Goal: Information Seeking & Learning: Learn about a topic

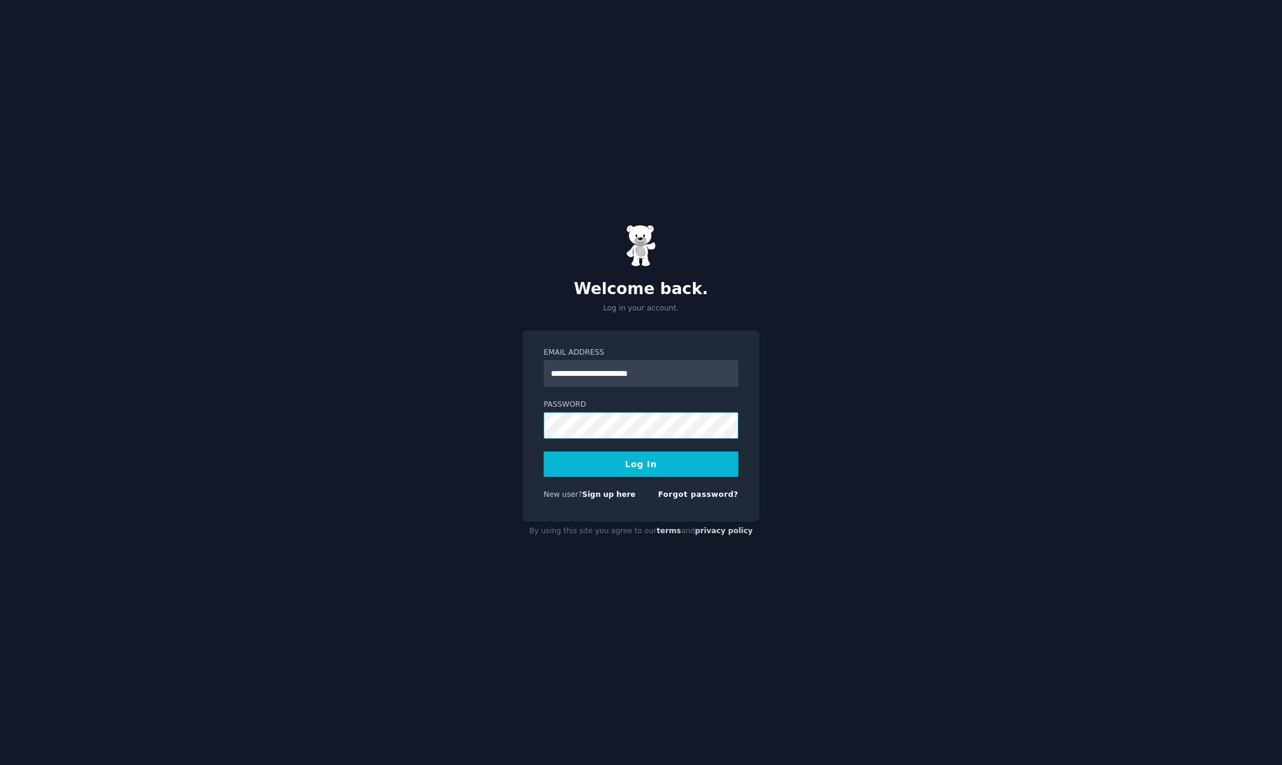
click at [544, 451] on button "Log In" at bounding box center [641, 463] width 195 height 25
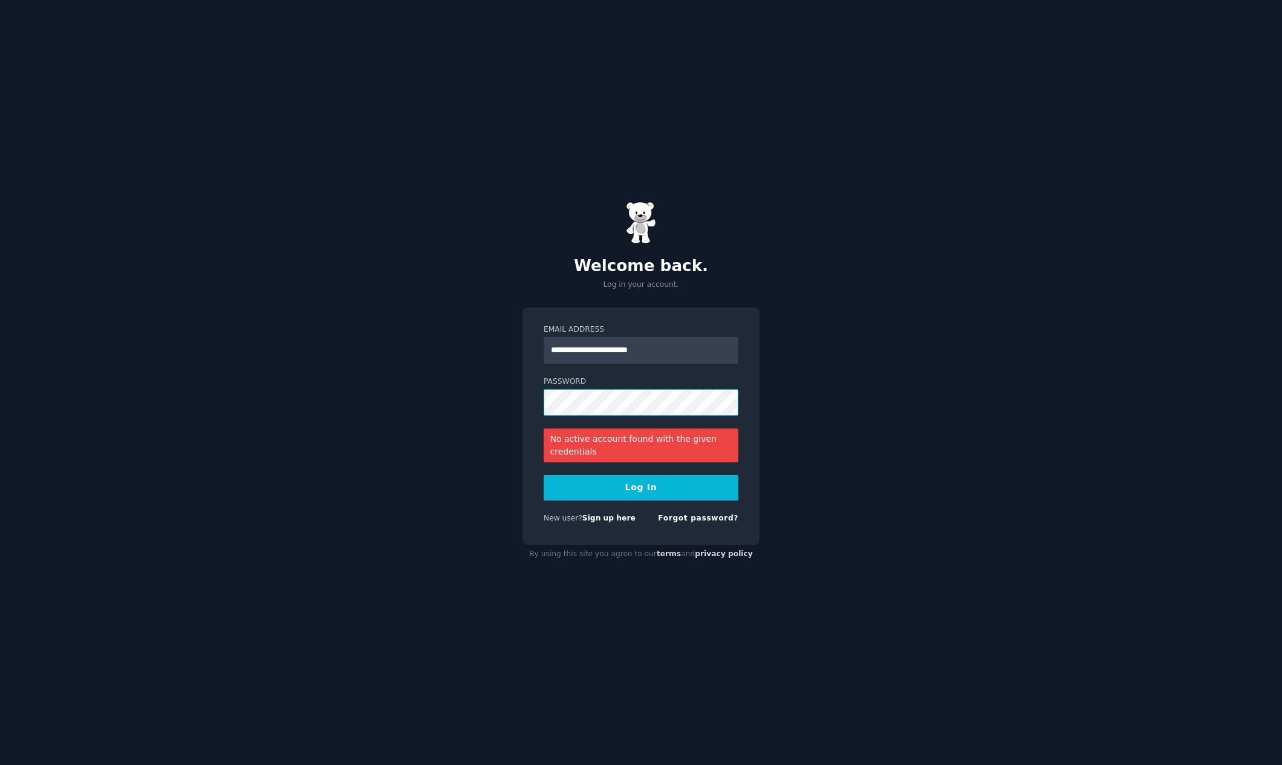
click at [544, 475] on button "Log In" at bounding box center [641, 487] width 195 height 25
click at [682, 354] on input "**********" at bounding box center [641, 350] width 195 height 27
click at [673, 488] on button "Log In" at bounding box center [641, 487] width 195 height 25
click at [590, 350] on input "**********" at bounding box center [641, 350] width 195 height 27
type input "**********"
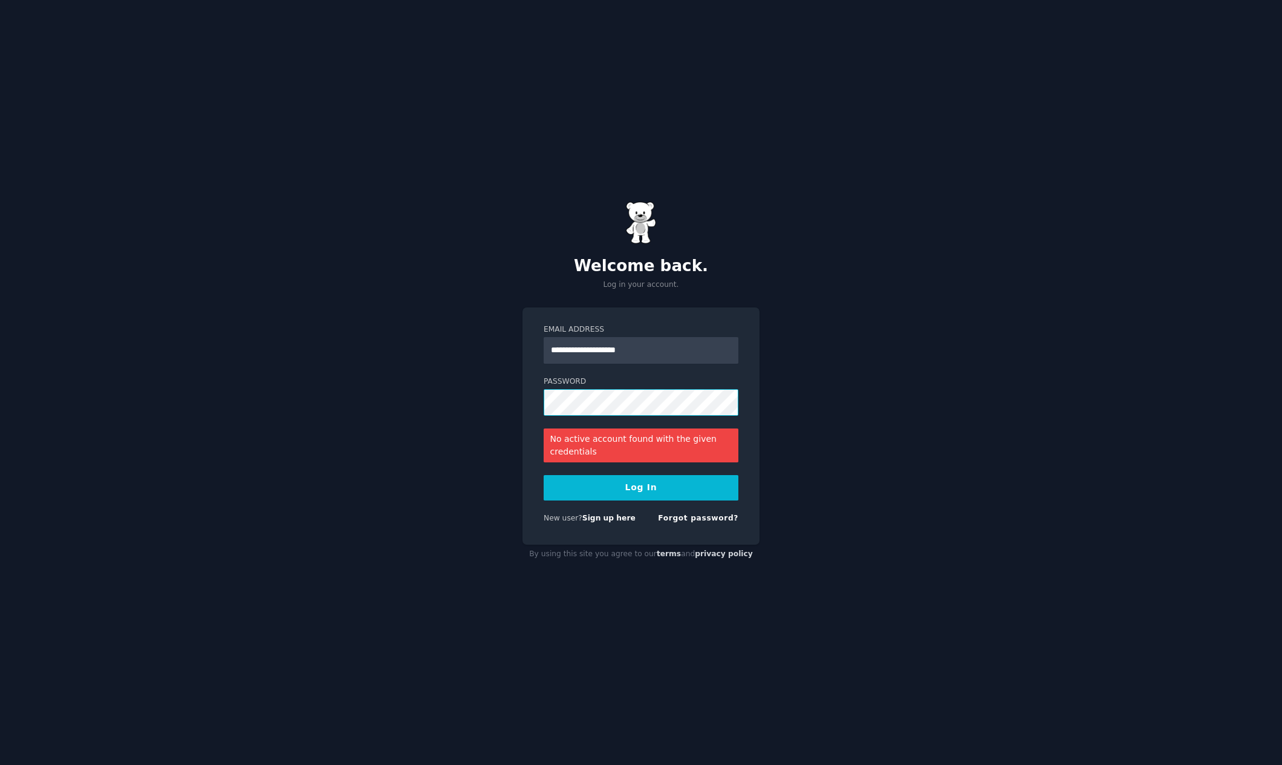
click at [544, 475] on button "Log In" at bounding box center [641, 487] width 195 height 25
click at [668, 347] on input "**********" at bounding box center [641, 350] width 195 height 27
click at [667, 490] on button "Log In" at bounding box center [641, 487] width 195 height 25
click at [669, 489] on button "Log In" at bounding box center [641, 487] width 195 height 25
click at [544, 475] on button "Log In" at bounding box center [641, 487] width 195 height 25
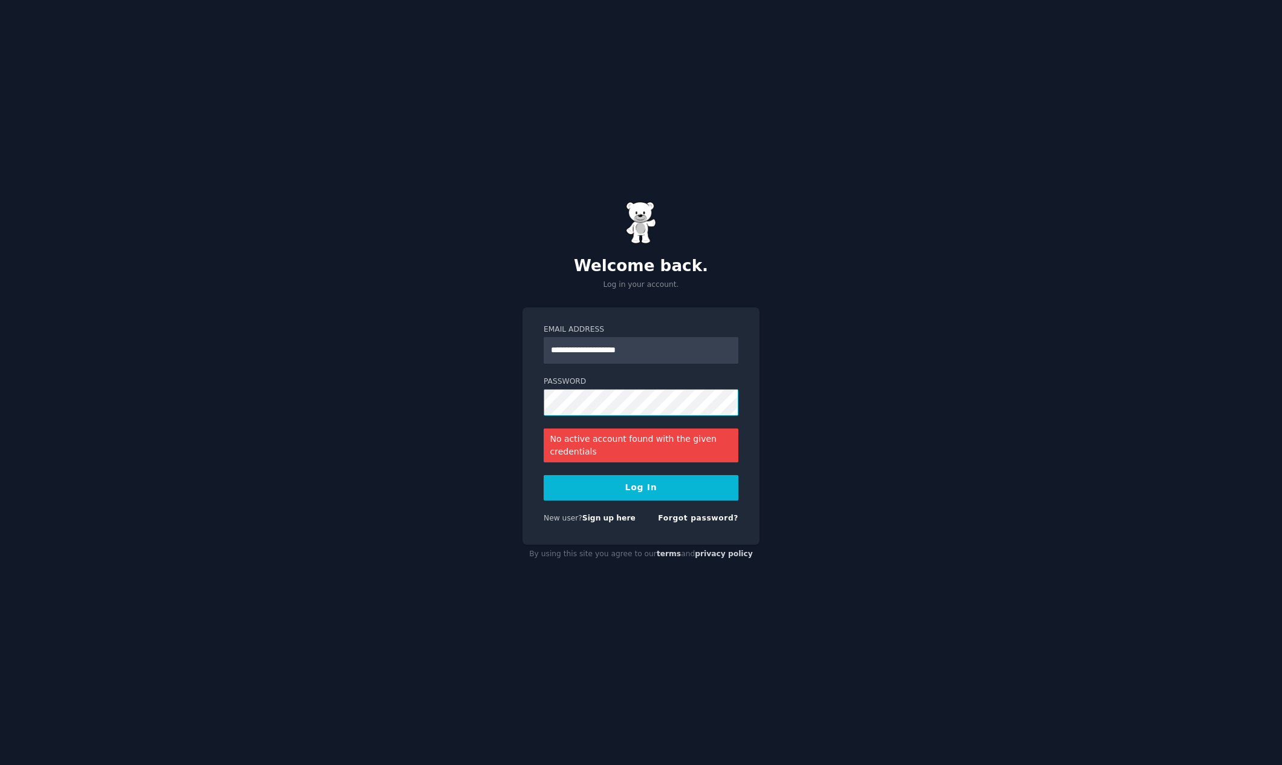
click at [544, 475] on button "Log In" at bounding box center [641, 487] width 195 height 25
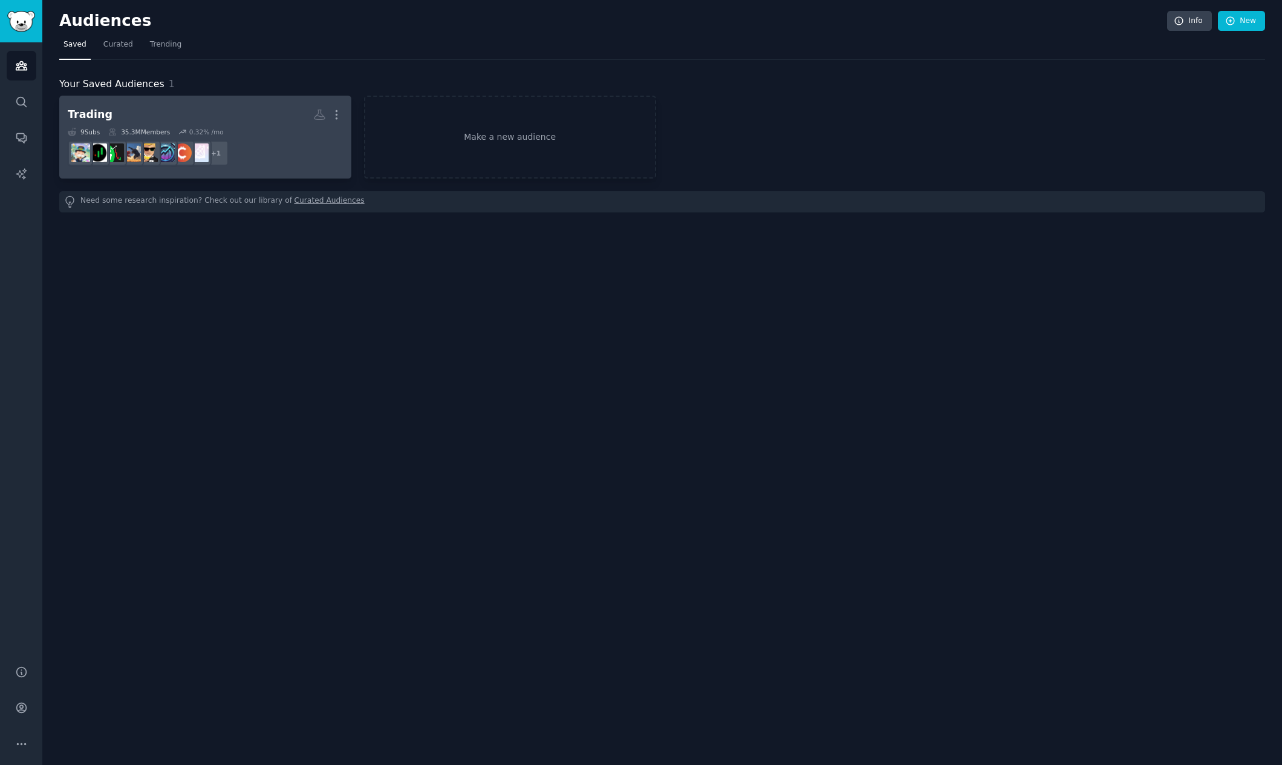
click at [171, 117] on h2 "Trading More" at bounding box center [205, 114] width 275 height 21
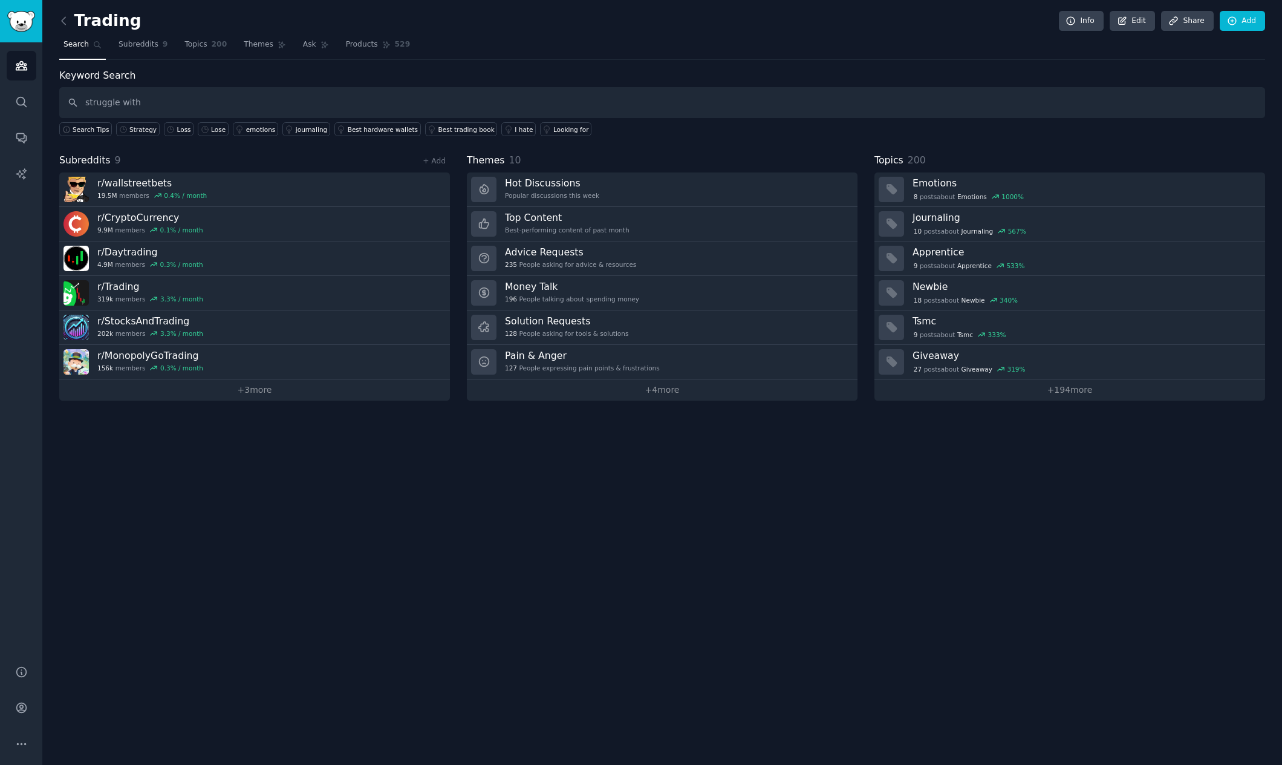
type input "struggle with"
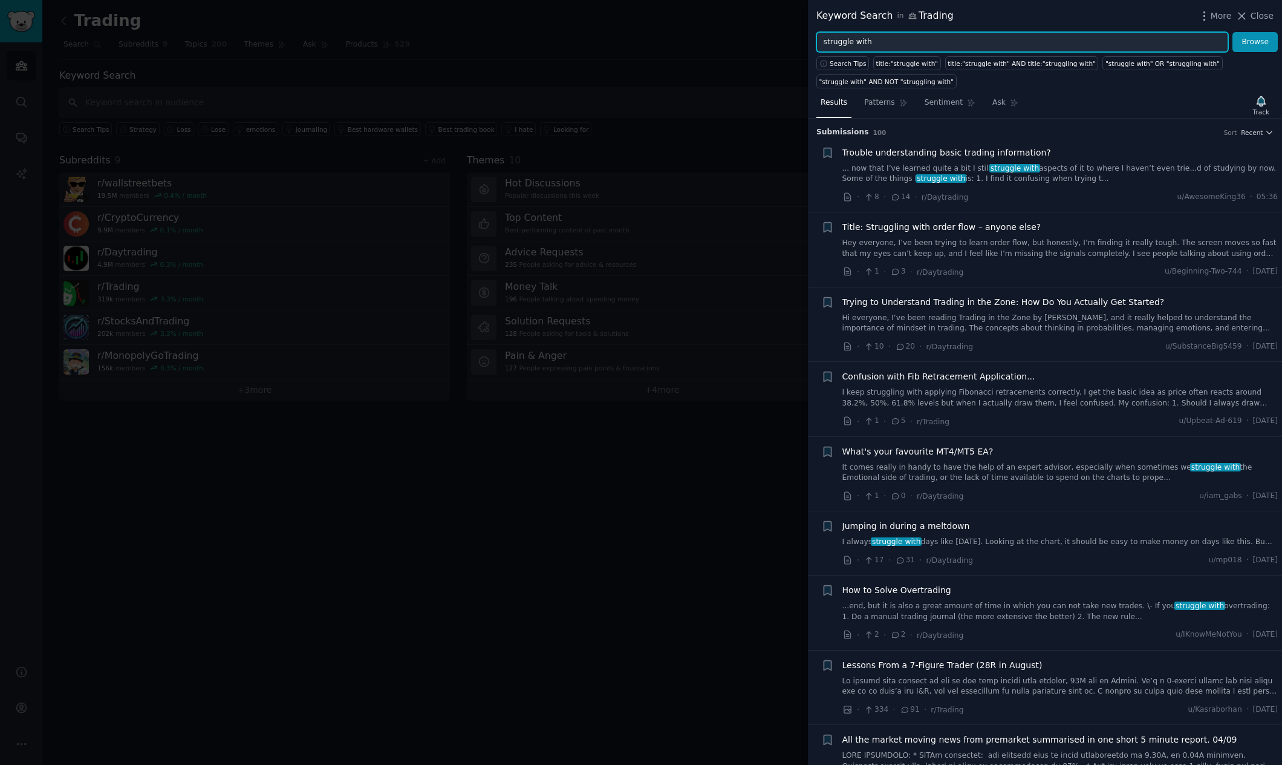
click at [888, 42] on input "struggle with" at bounding box center [1023, 42] width 412 height 21
type input "trading journal"
click at [1233, 32] on button "Browse" at bounding box center [1255, 42] width 45 height 21
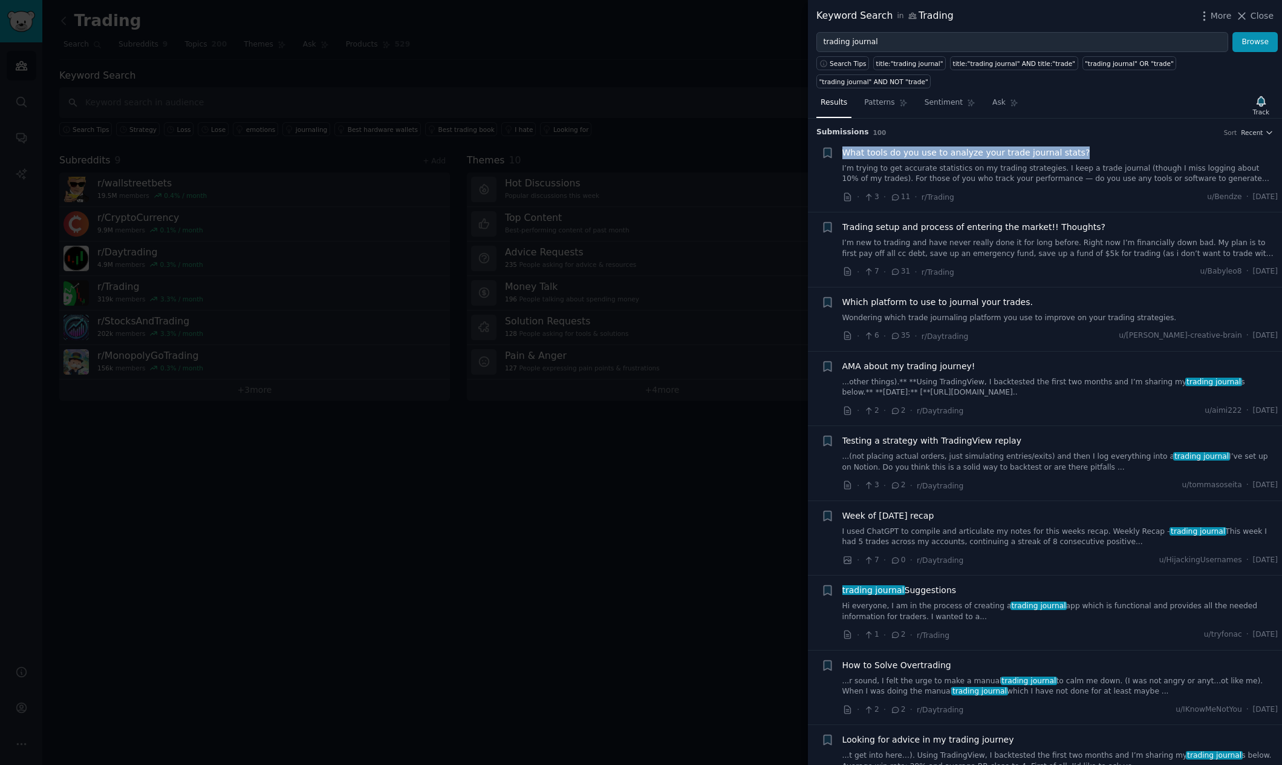
click at [1113, 145] on li "+ What tools do you use to analyze your trade journal stats? I’m trying to get …" at bounding box center [1045, 175] width 474 height 74
click at [1104, 157] on div "What tools do you use to analyze your trade journal stats?" at bounding box center [1061, 152] width 436 height 13
click at [1008, 157] on span "What tools do you use to analyze your trade journal stats?" at bounding box center [967, 152] width 248 height 13
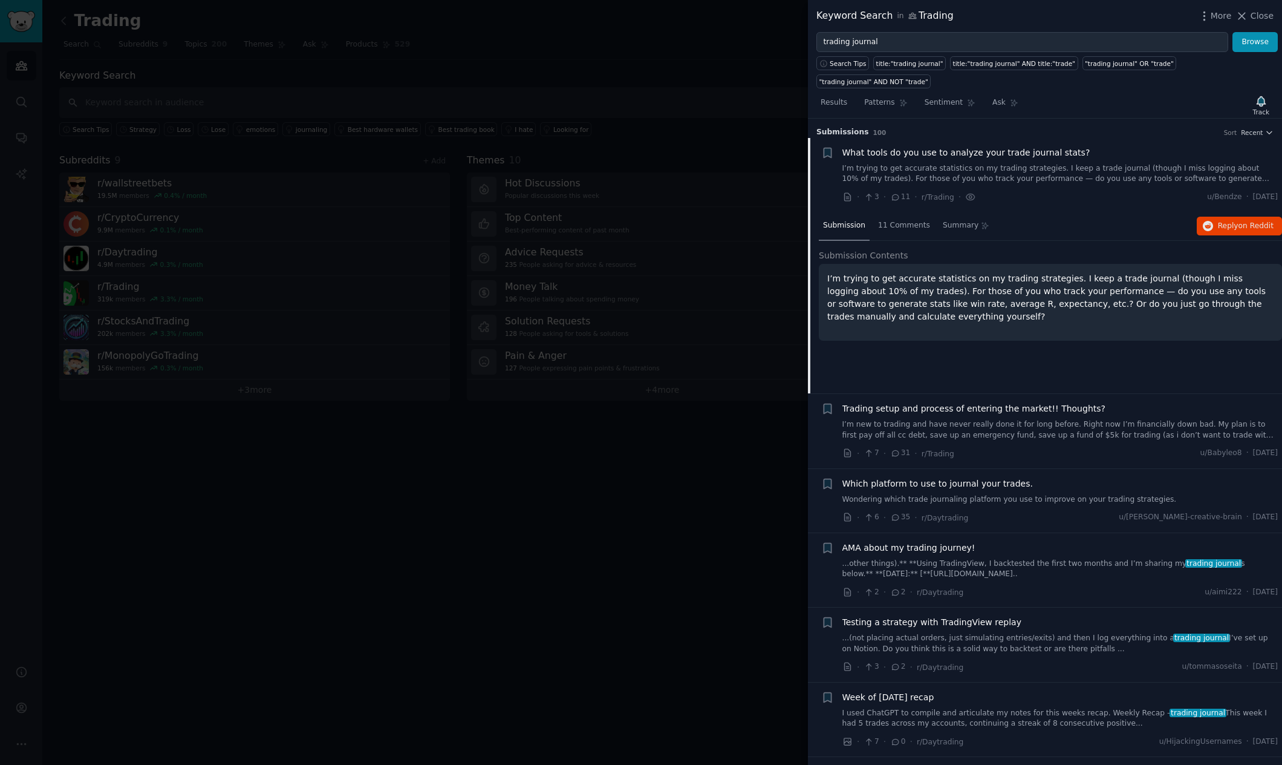
scroll to position [19, 0]
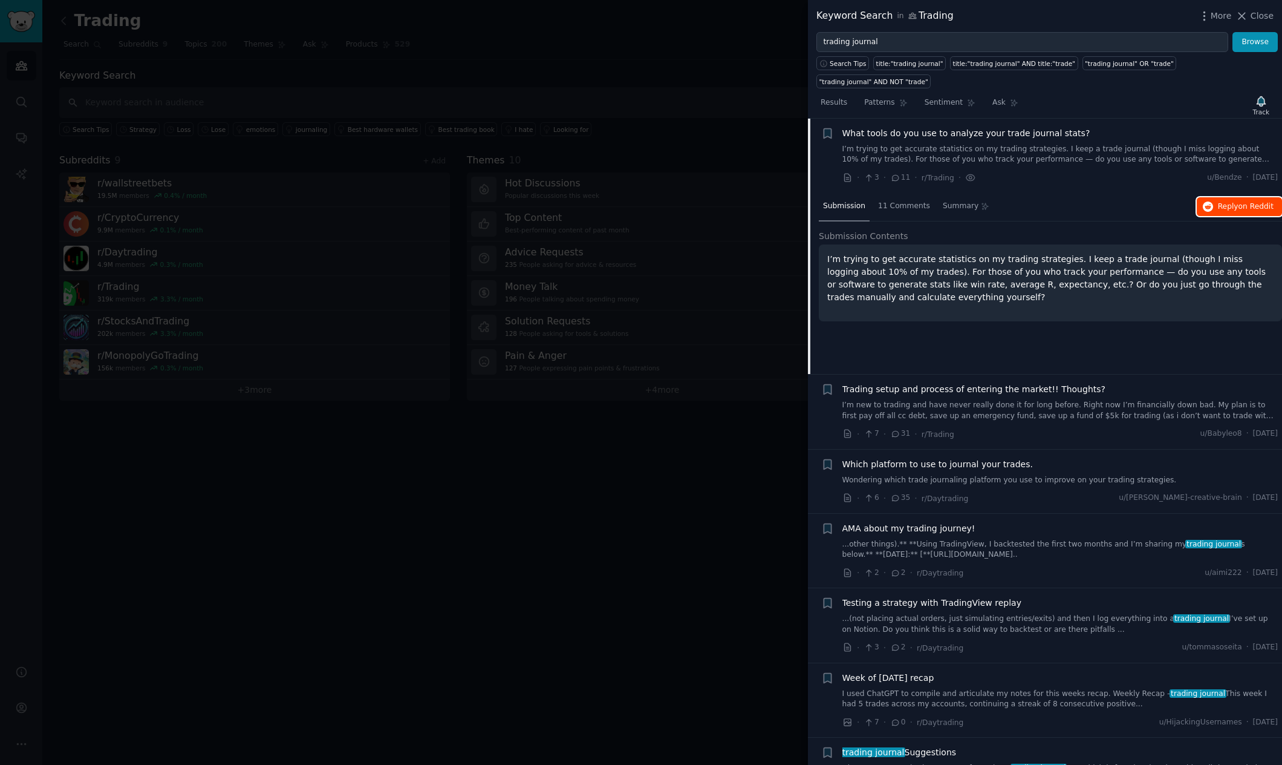
click at [1252, 207] on span "on Reddit" at bounding box center [1256, 206] width 35 height 8
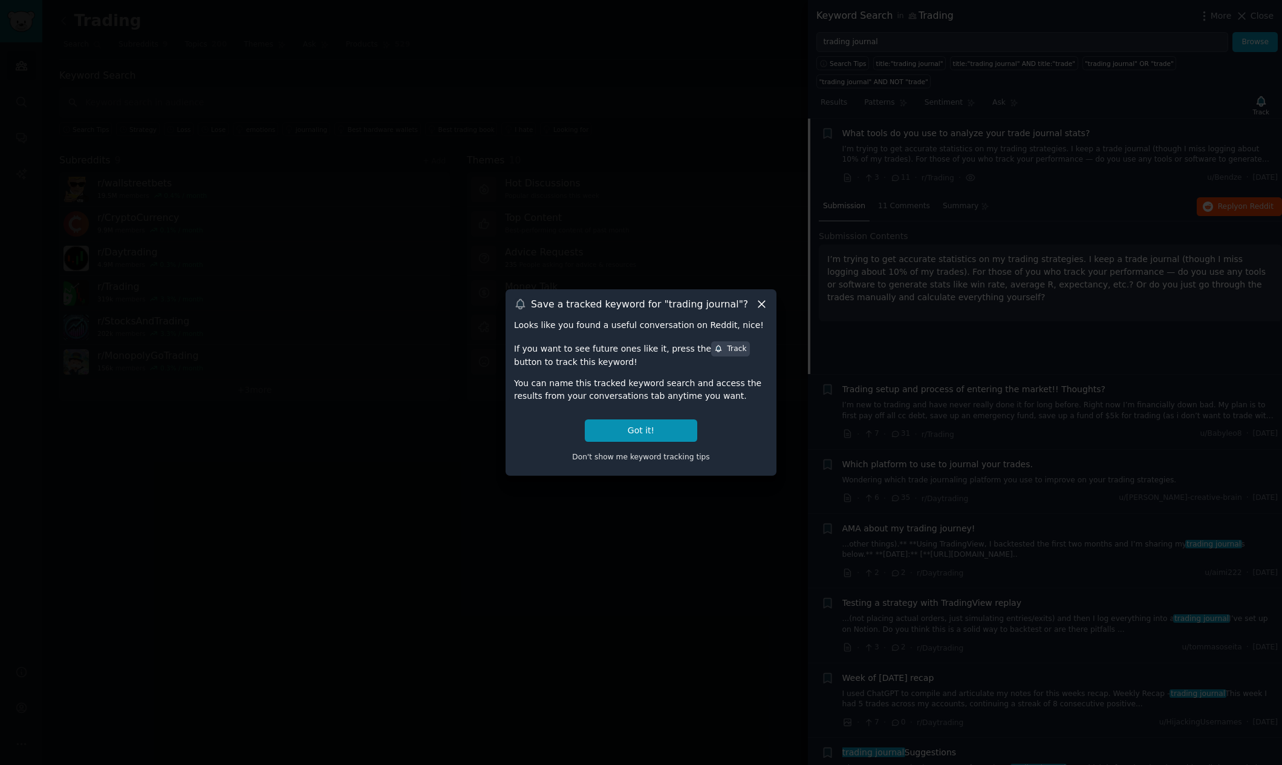
click at [724, 505] on div at bounding box center [641, 382] width 1282 height 765
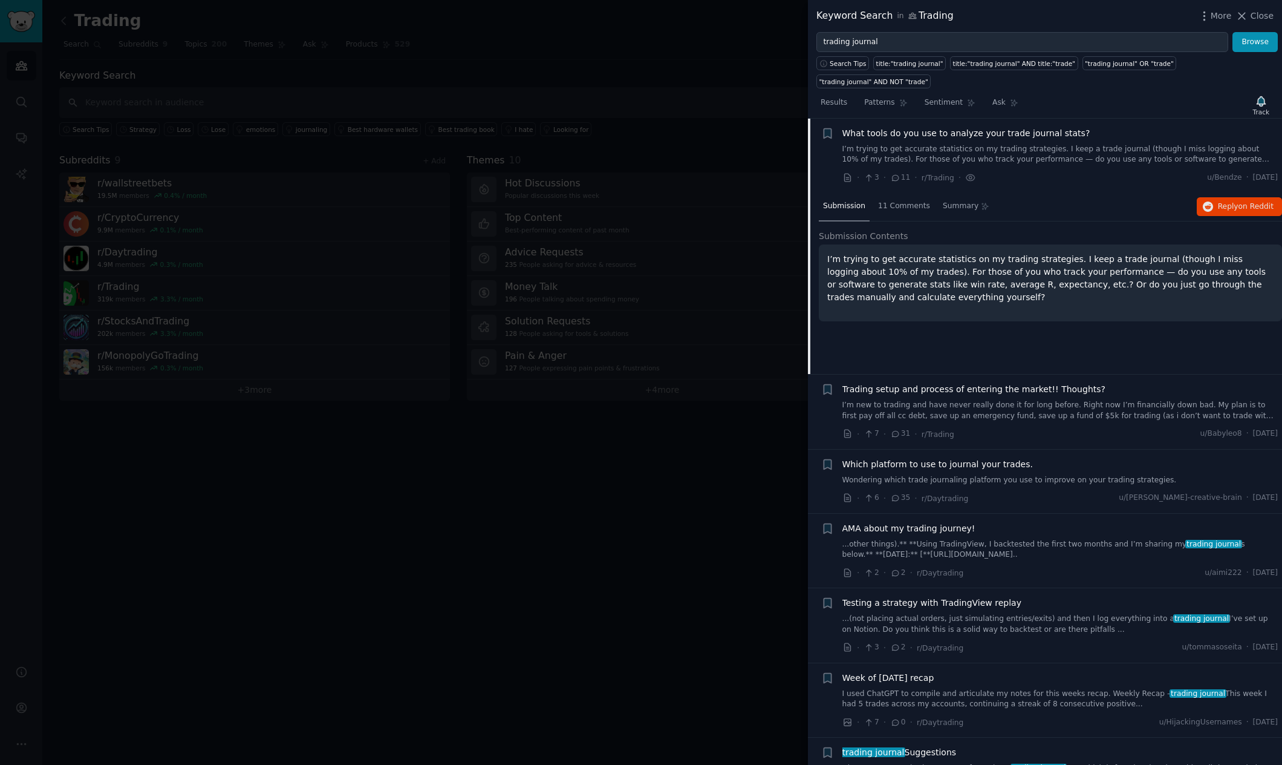
drag, startPoint x: 711, startPoint y: 645, endPoint x: 708, endPoint y: 639, distance: 6.8
click at [708, 645] on div at bounding box center [641, 382] width 1282 height 765
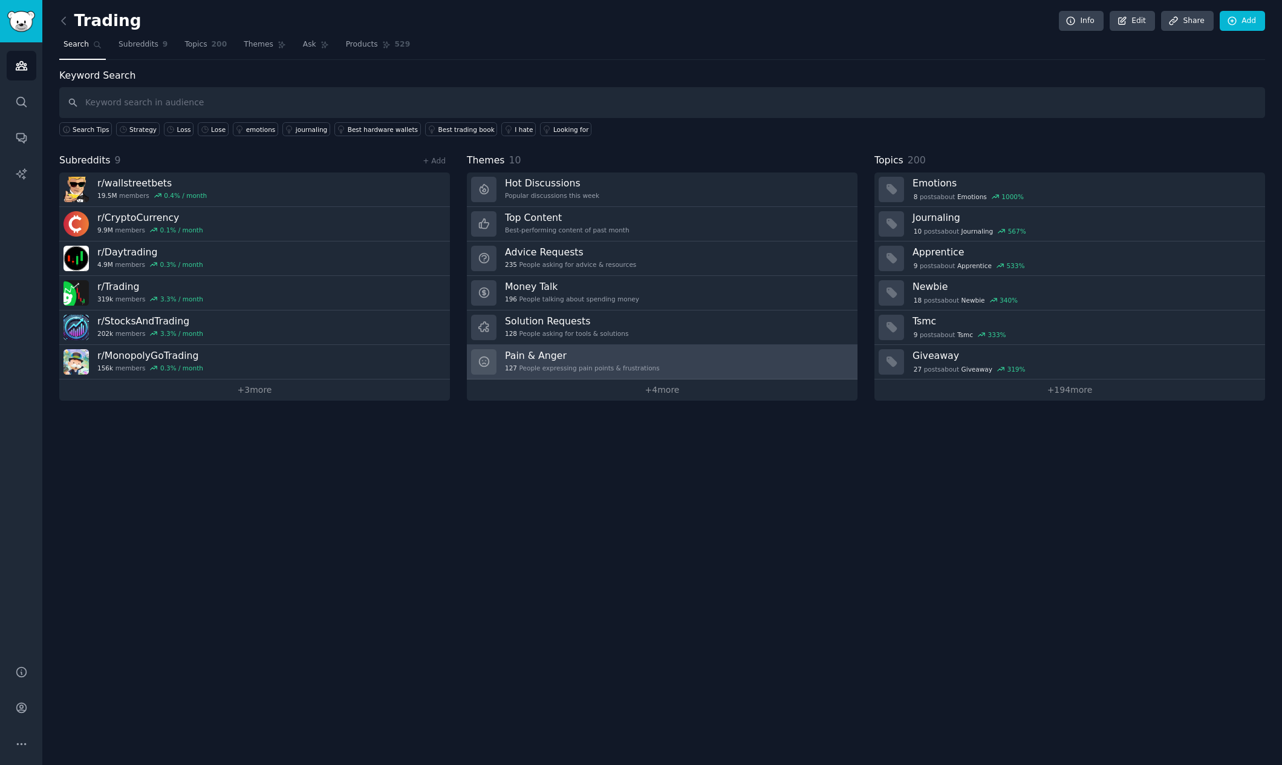
click at [587, 358] on h3 "Pain & Anger" at bounding box center [582, 355] width 155 height 13
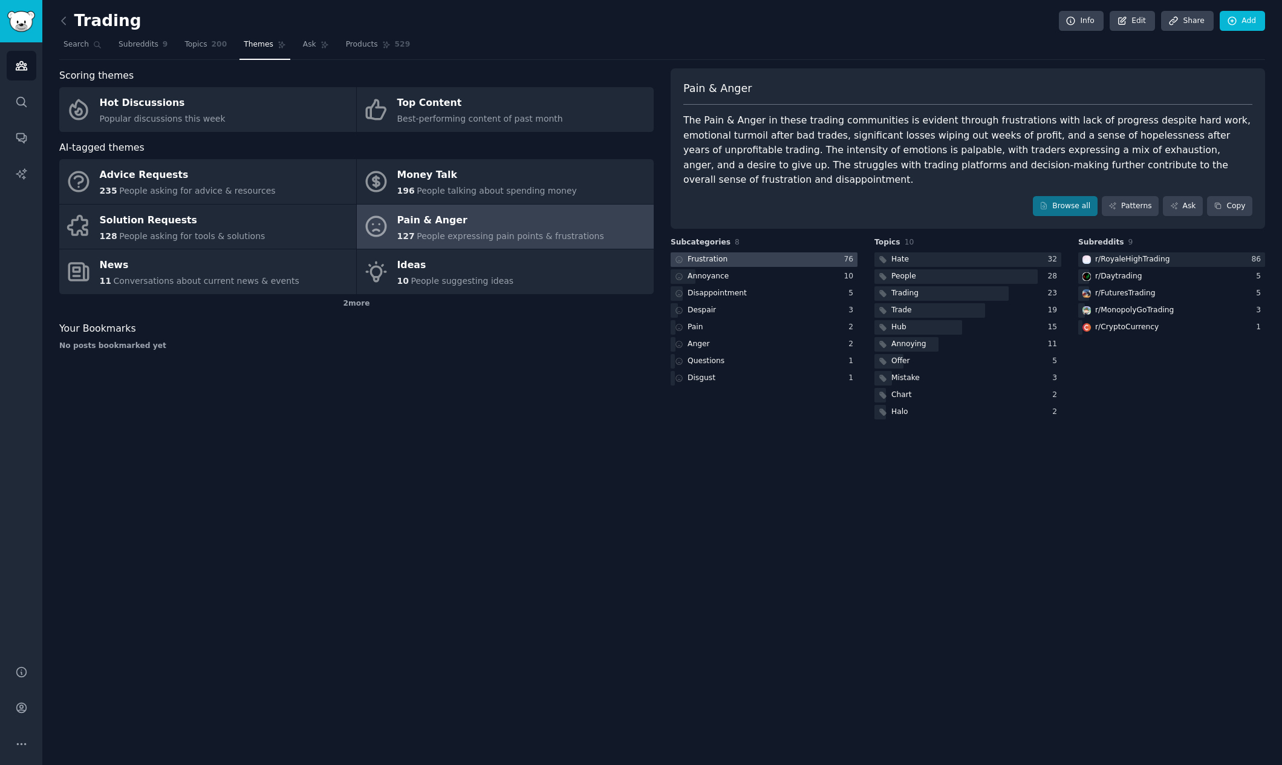
click at [717, 254] on div "Frustration" at bounding box center [708, 259] width 40 height 11
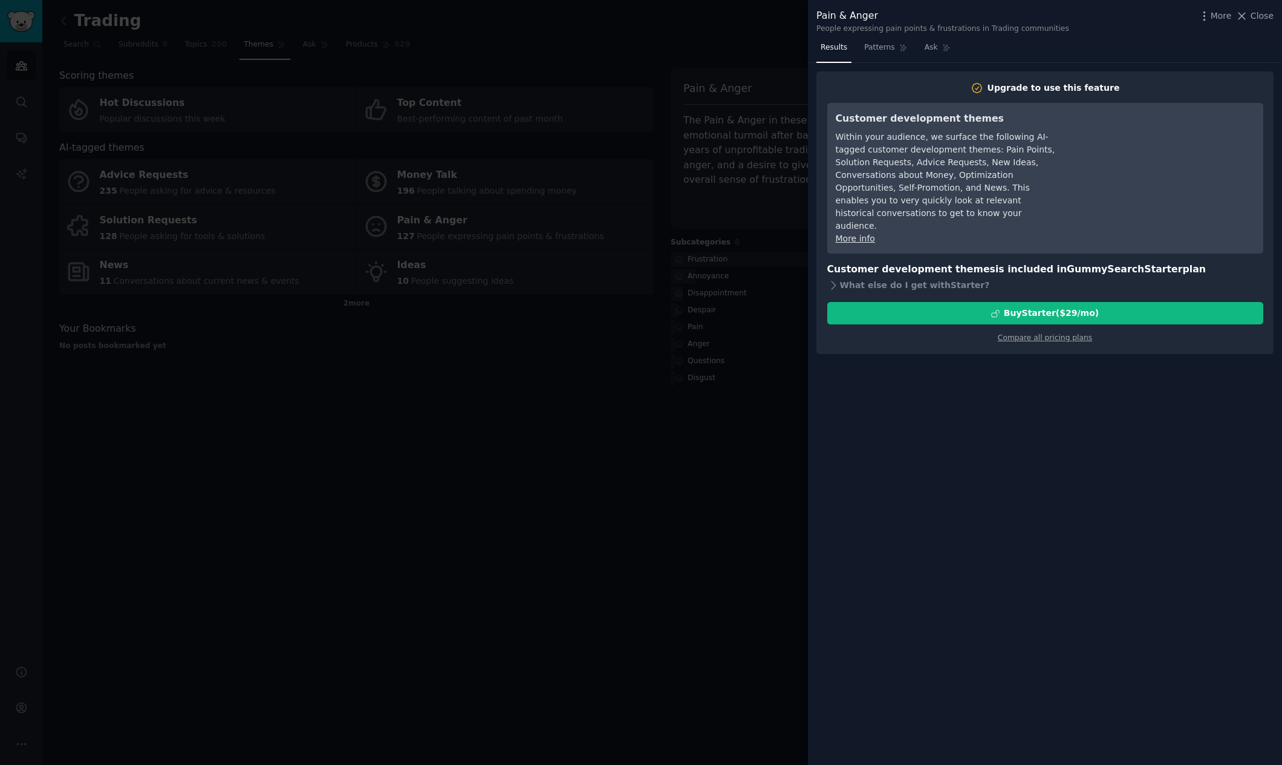
click at [723, 453] on div at bounding box center [641, 382] width 1282 height 765
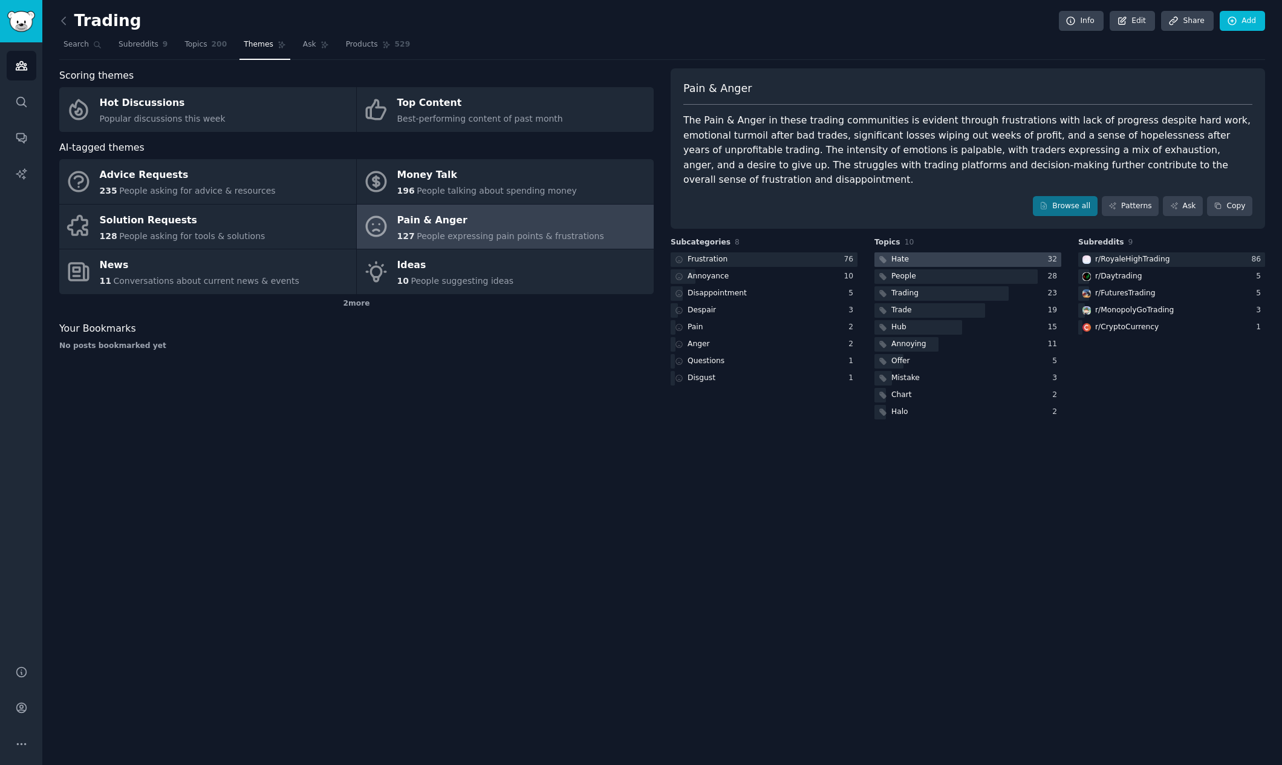
click at [939, 252] on div at bounding box center [968, 259] width 187 height 15
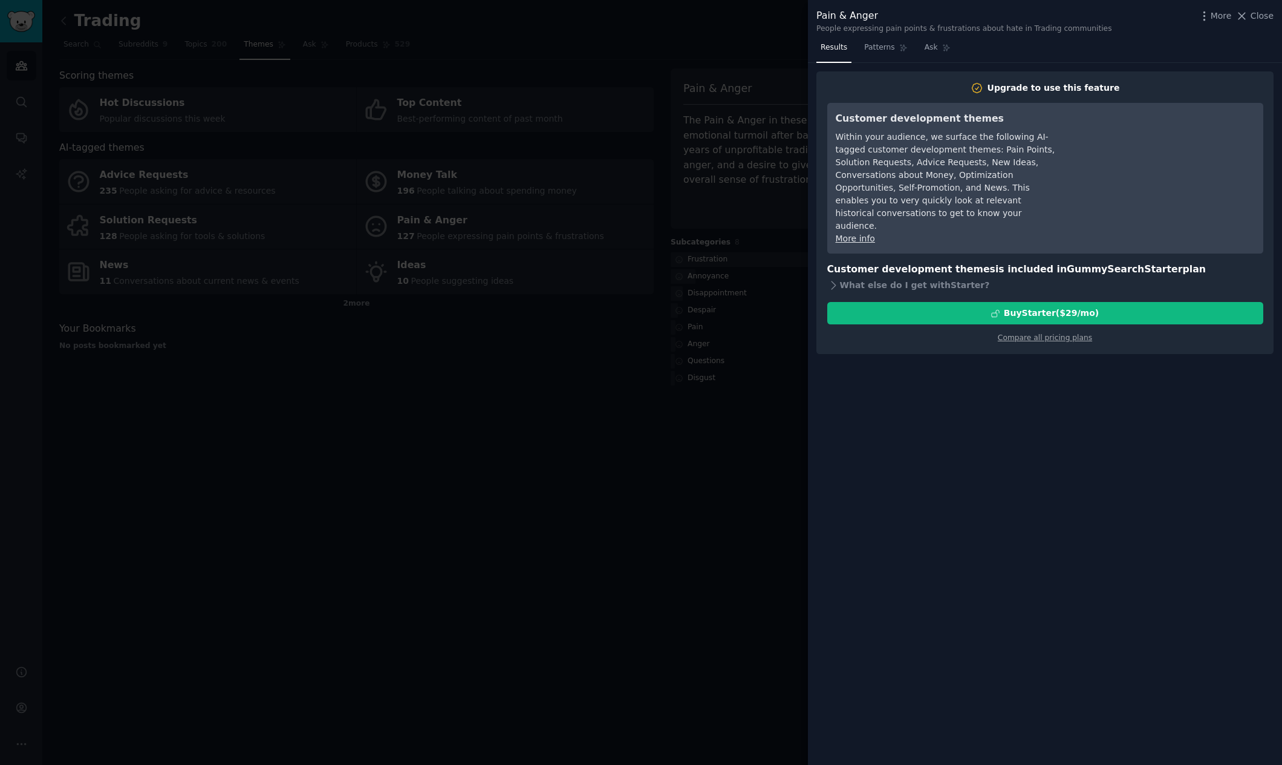
click at [763, 468] on div at bounding box center [641, 382] width 1282 height 765
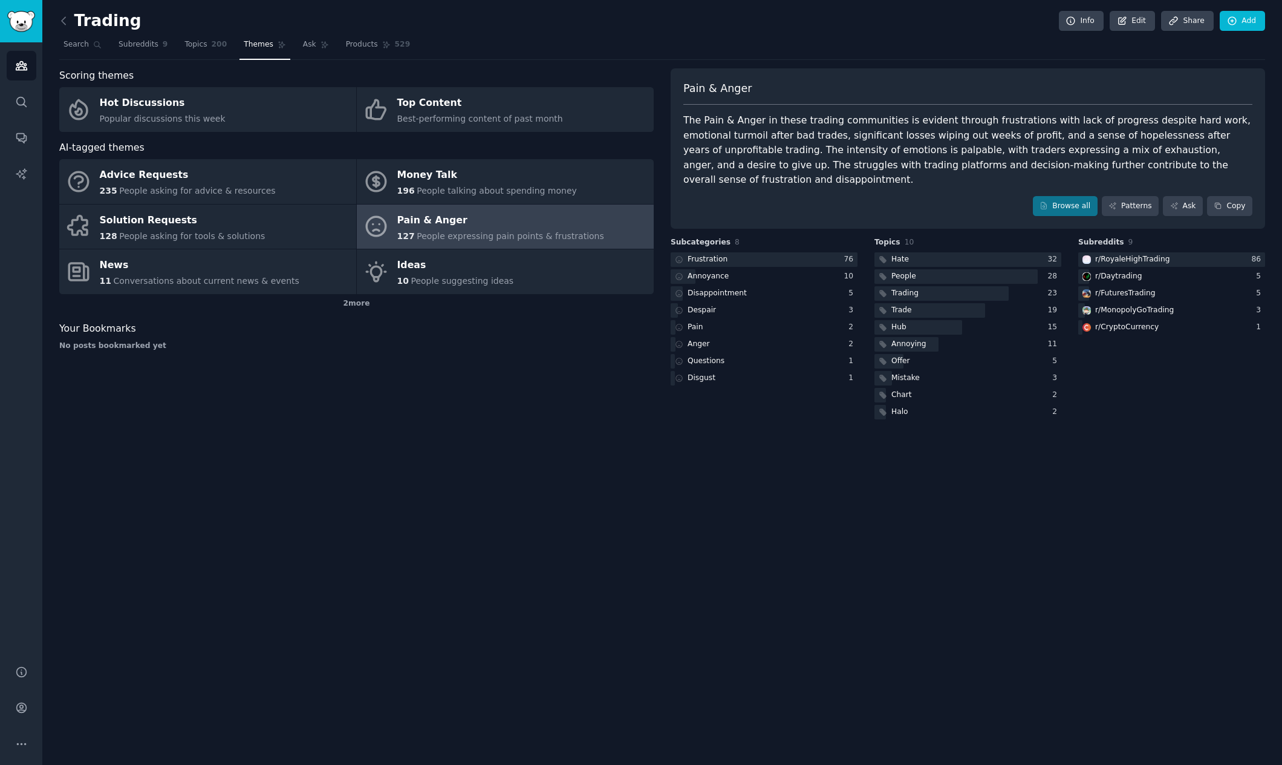
click at [383, 627] on div "Trading Info Edit Share Add Search Subreddits 9 Topics 200 Themes Ask Products …" at bounding box center [662, 382] width 1240 height 765
click at [60, 24] on icon at bounding box center [63, 21] width 13 height 13
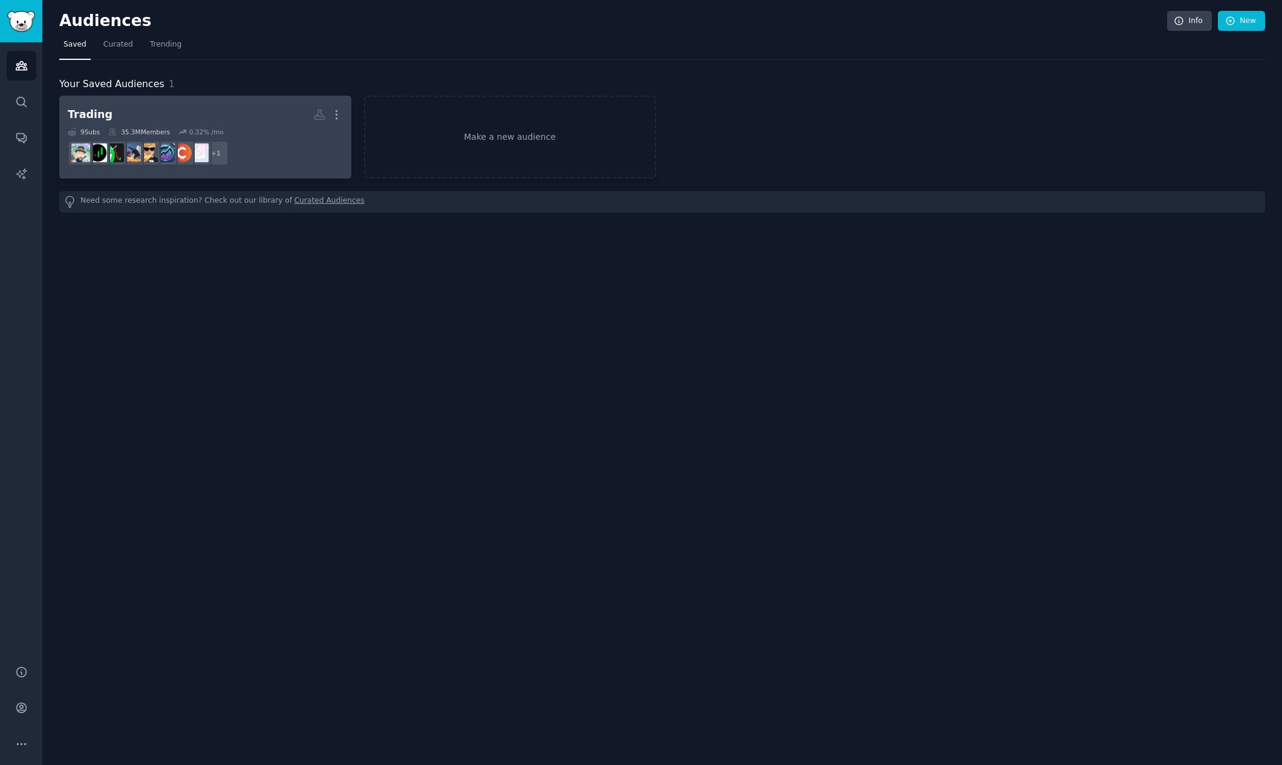
click at [263, 109] on h2 "Trading More" at bounding box center [205, 114] width 275 height 21
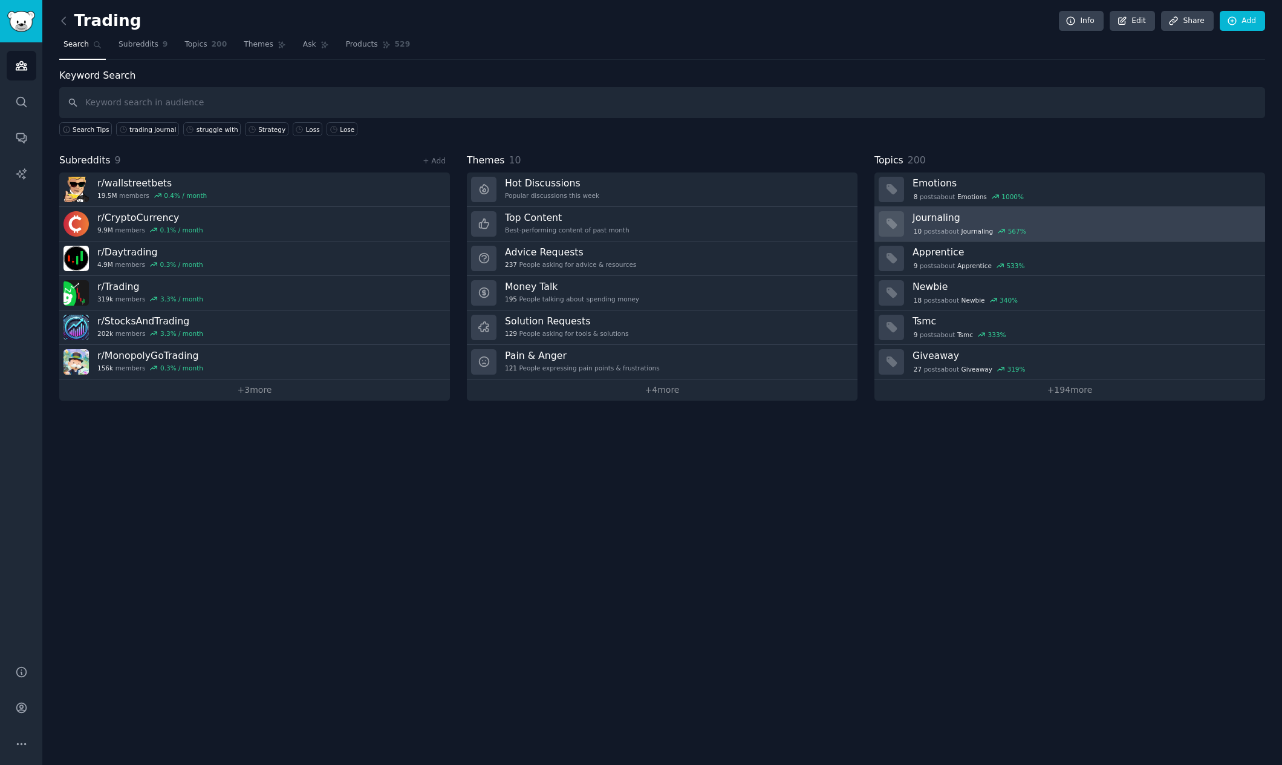
click at [952, 218] on h3 "Journaling" at bounding box center [1085, 217] width 344 height 13
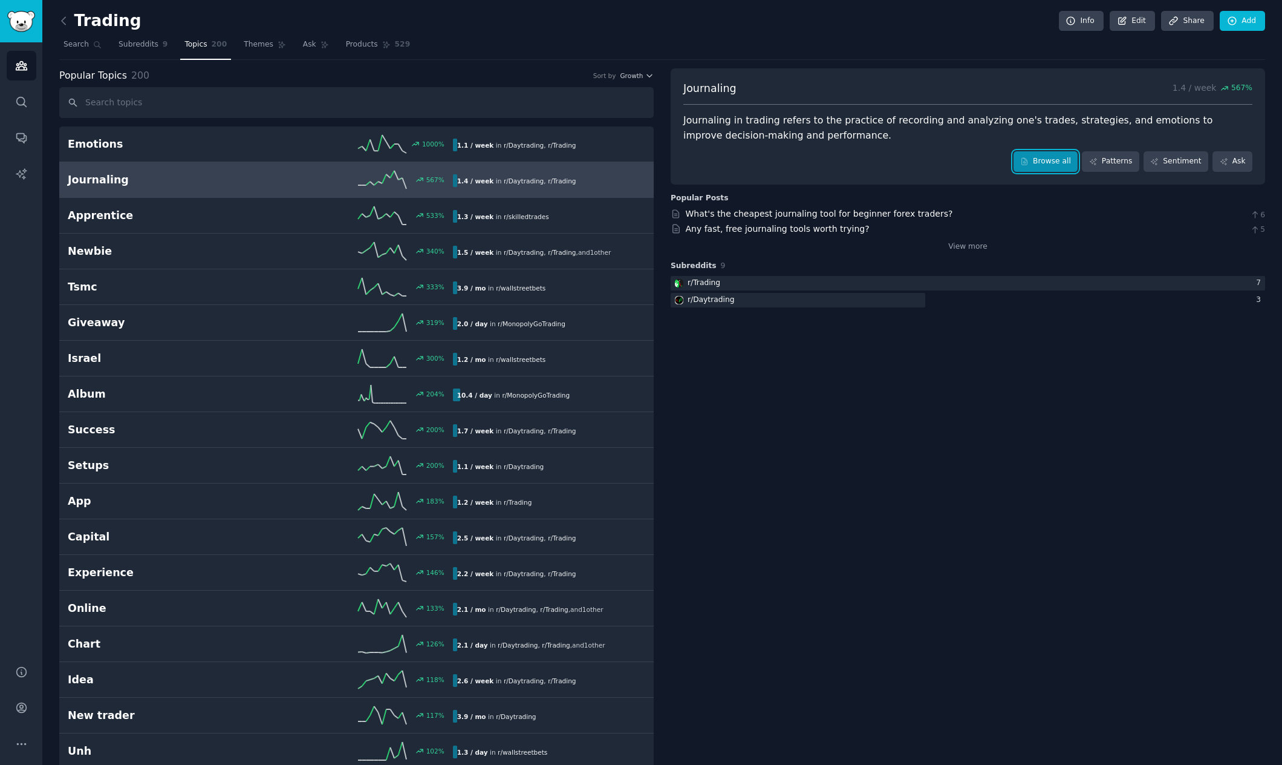
click at [1048, 165] on link "Browse all" at bounding box center [1046, 161] width 65 height 21
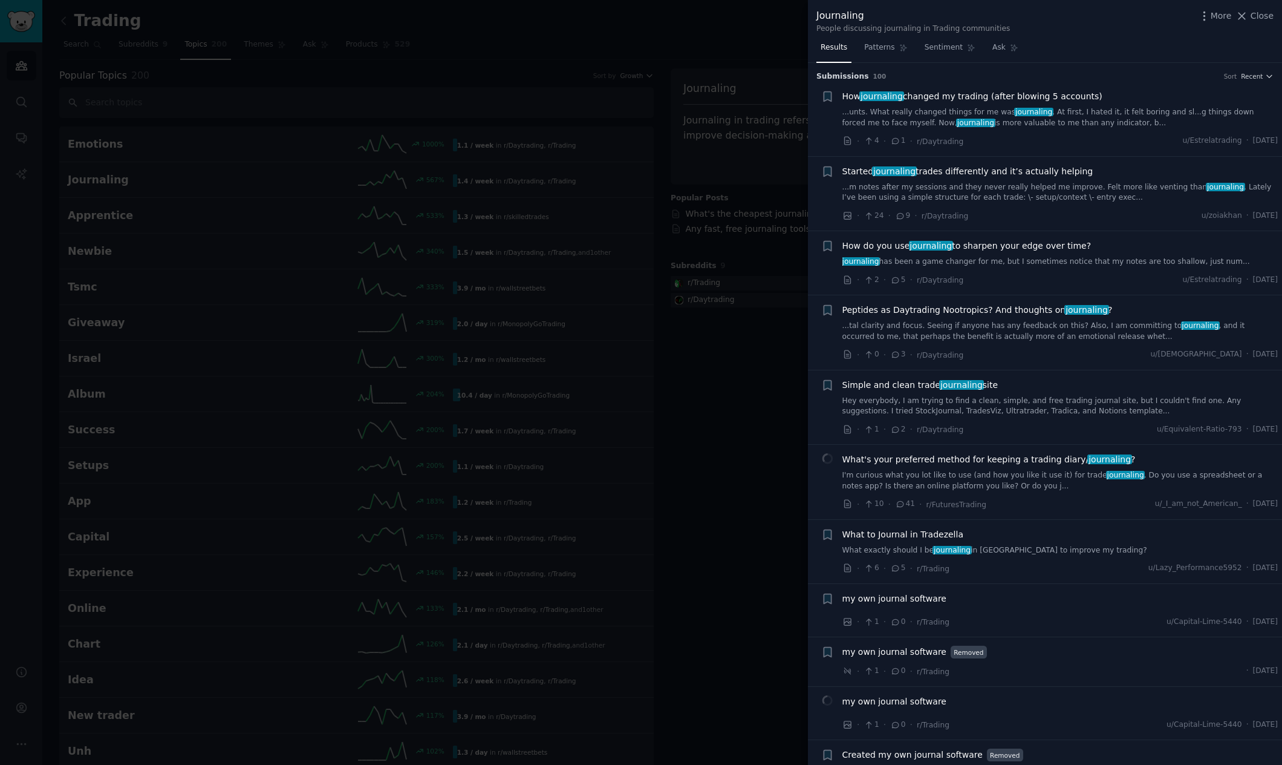
click at [927, 98] on span "How journaling changed my trading (after blowing 5 accounts)" at bounding box center [973, 96] width 260 height 13
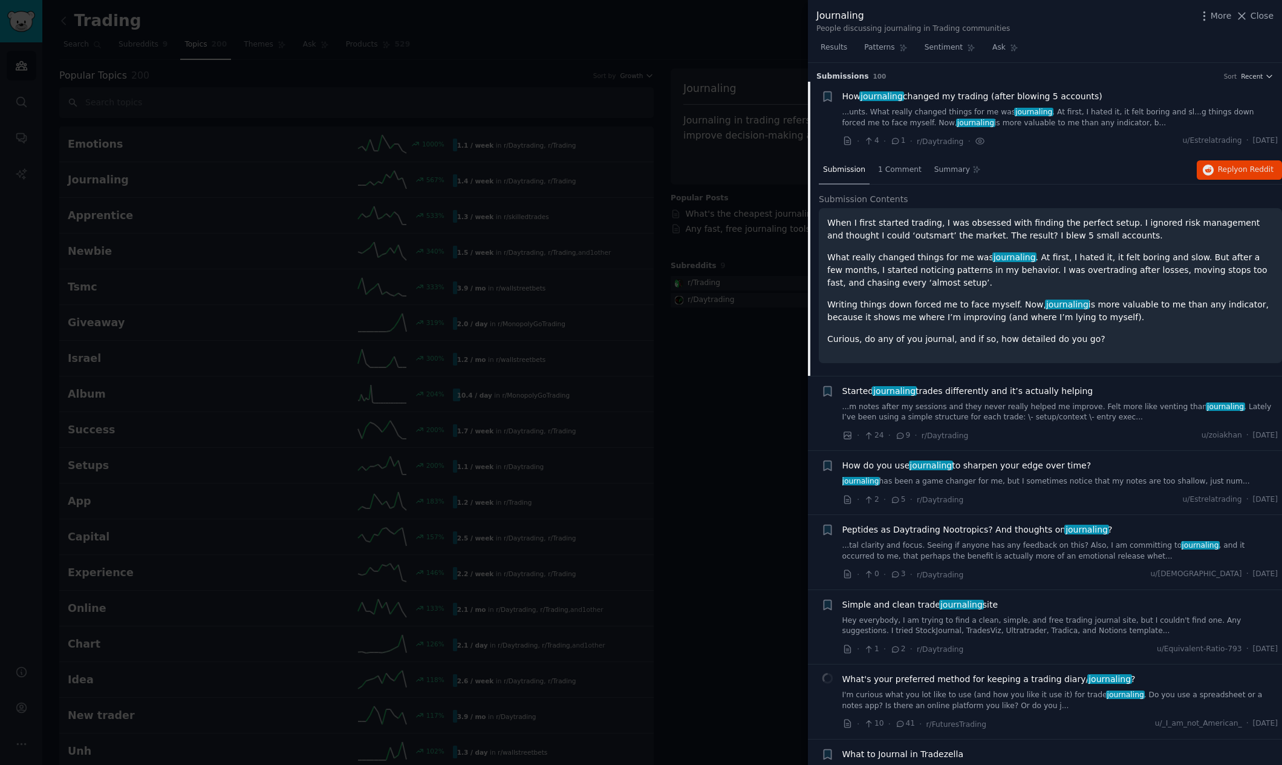
scroll to position [19, 0]
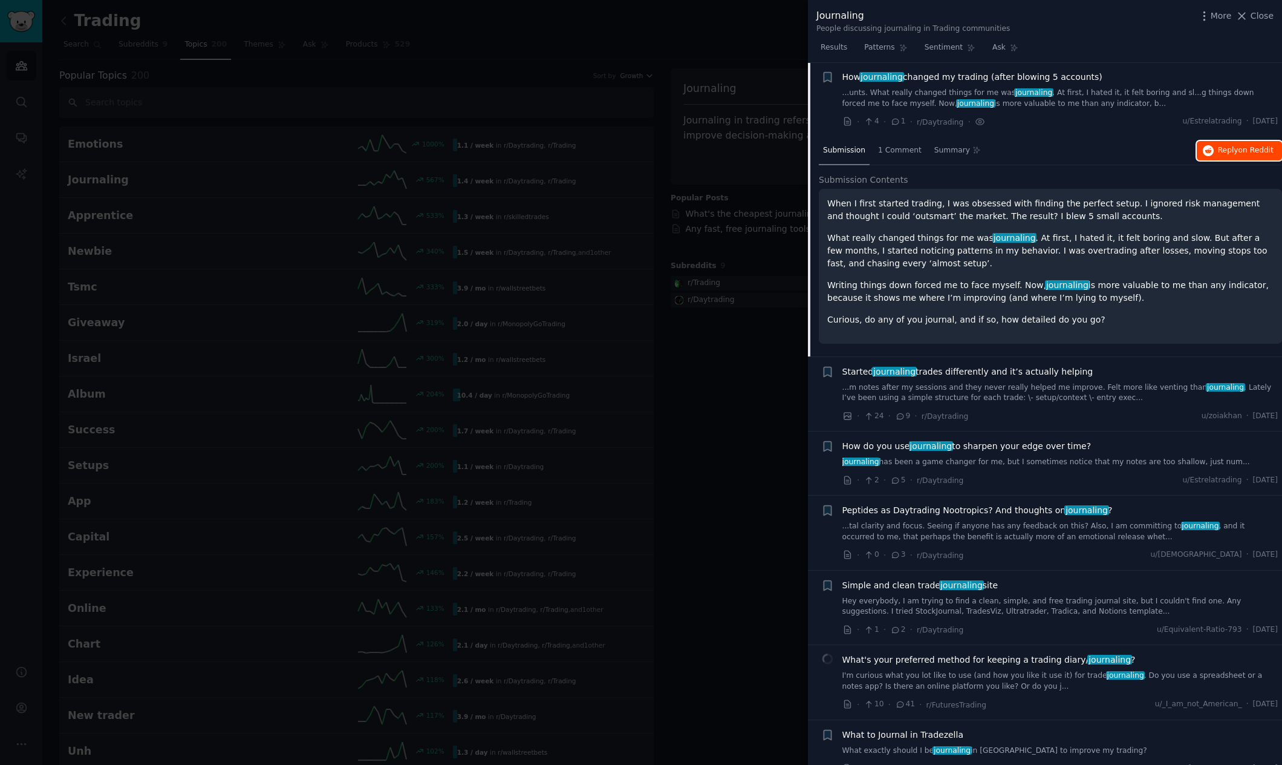
click at [1249, 154] on span "on Reddit" at bounding box center [1256, 150] width 35 height 8
click at [730, 369] on div at bounding box center [641, 382] width 1282 height 765
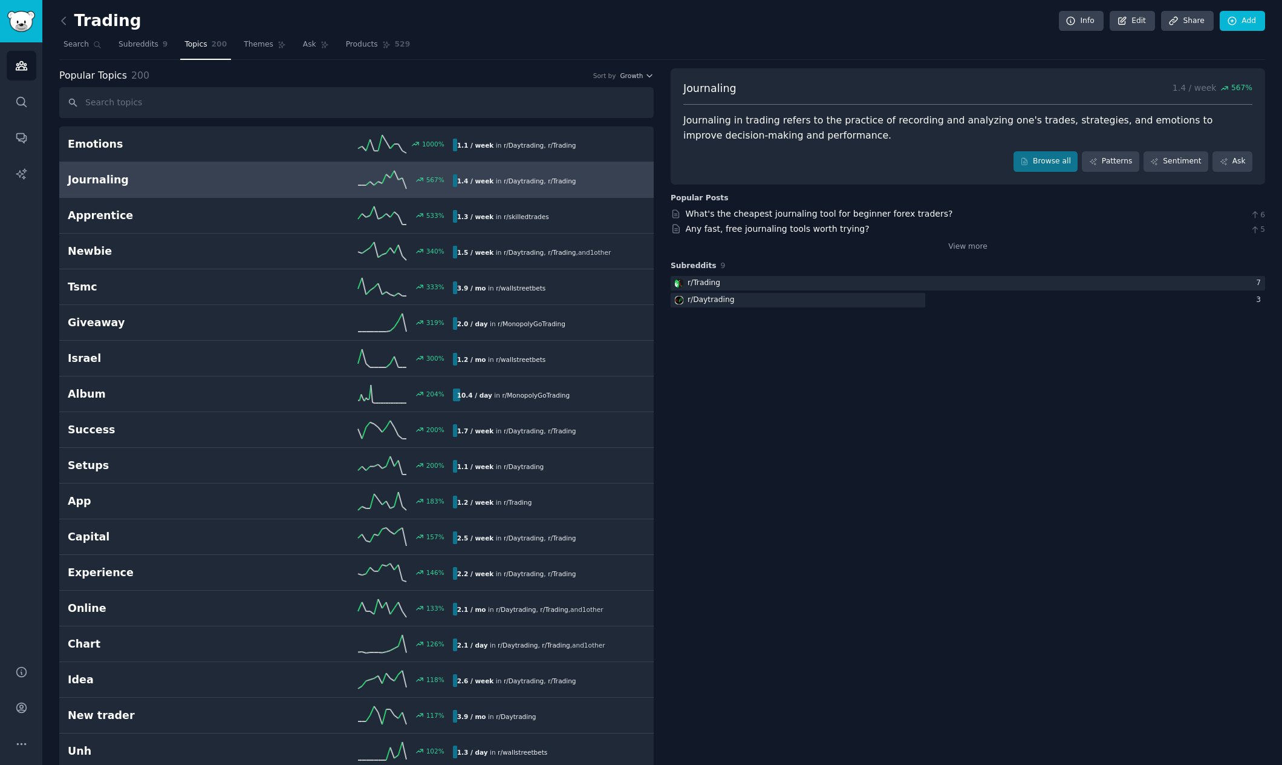
click at [71, 21] on link at bounding box center [66, 20] width 15 height 19
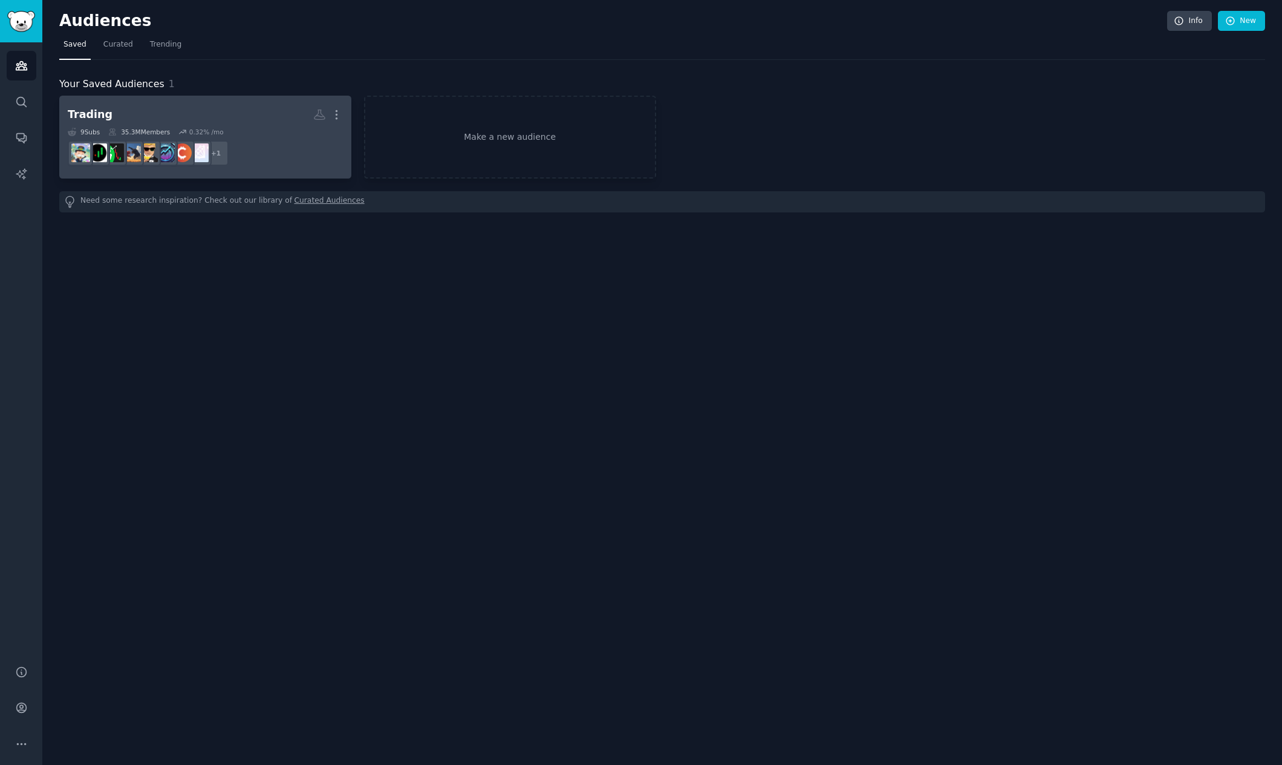
click at [229, 111] on h2 "Trading More" at bounding box center [205, 114] width 275 height 21
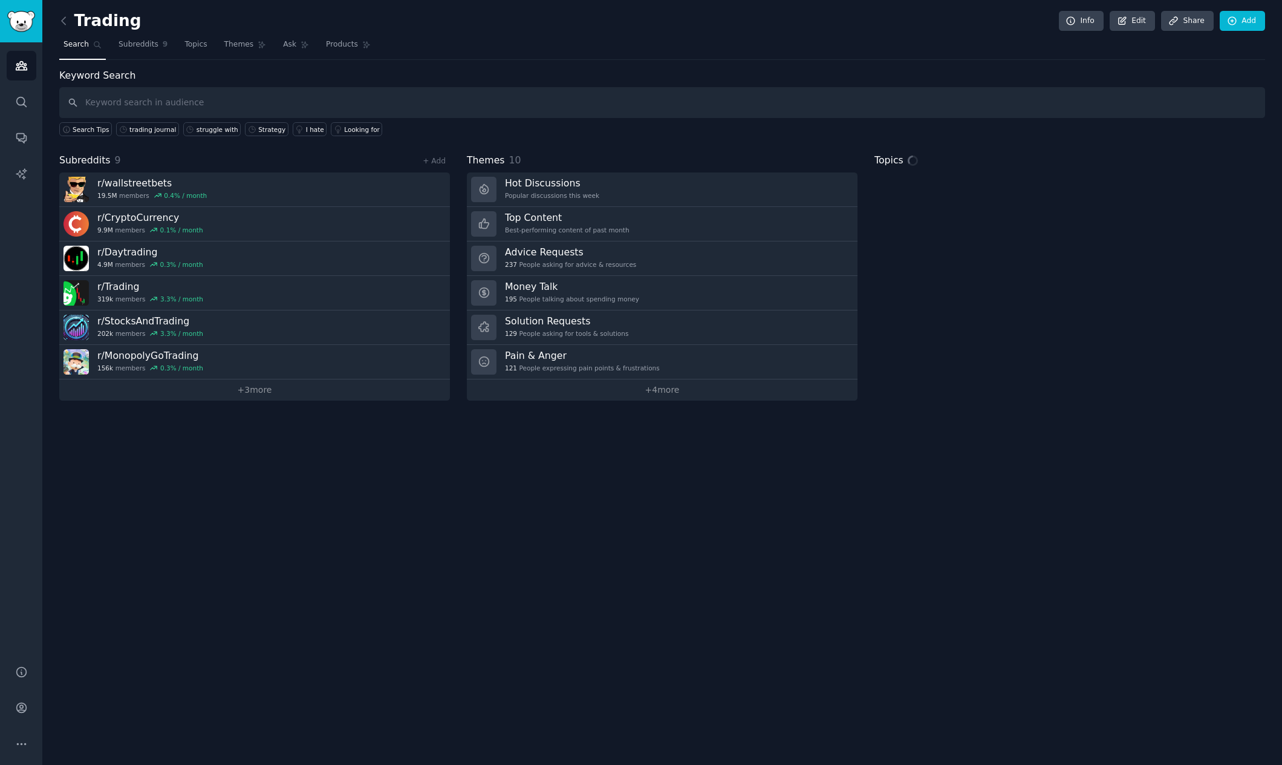
click at [482, 108] on input "text" at bounding box center [662, 102] width 1206 height 31
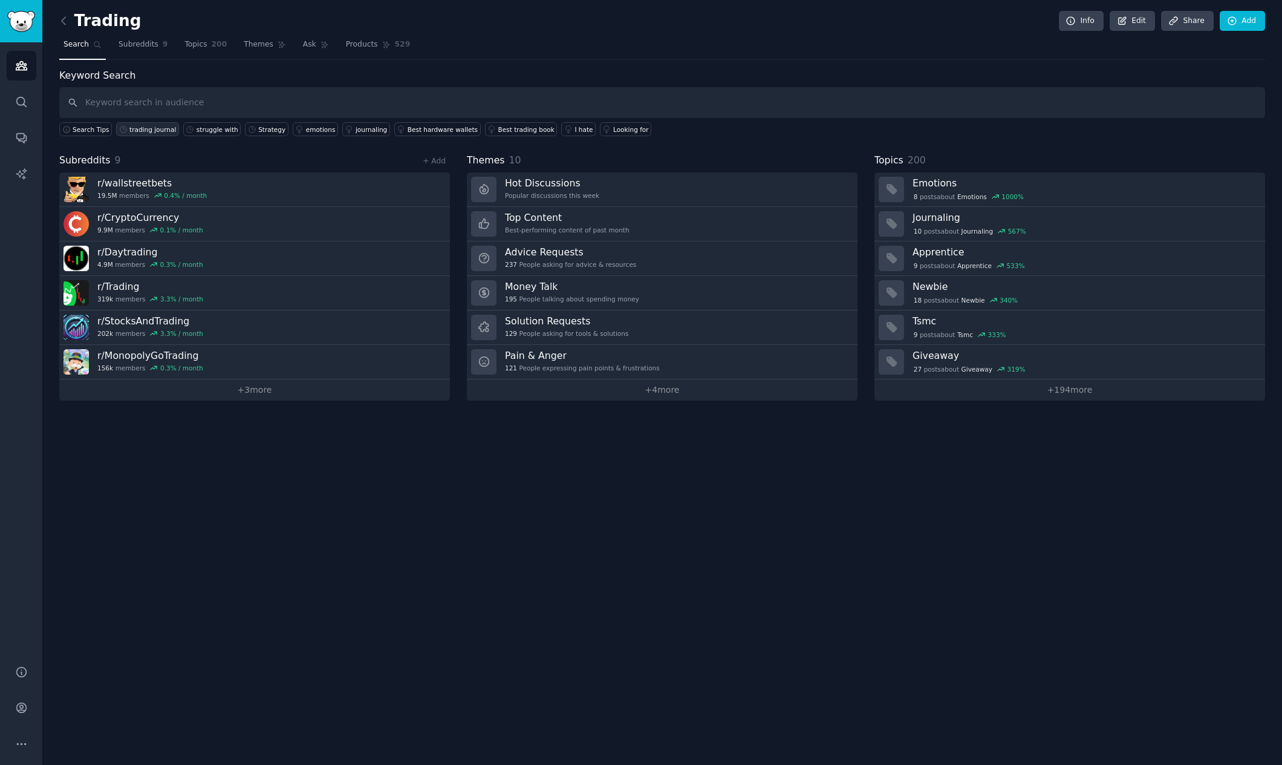
click at [165, 129] on div "trading journal" at bounding box center [152, 129] width 47 height 8
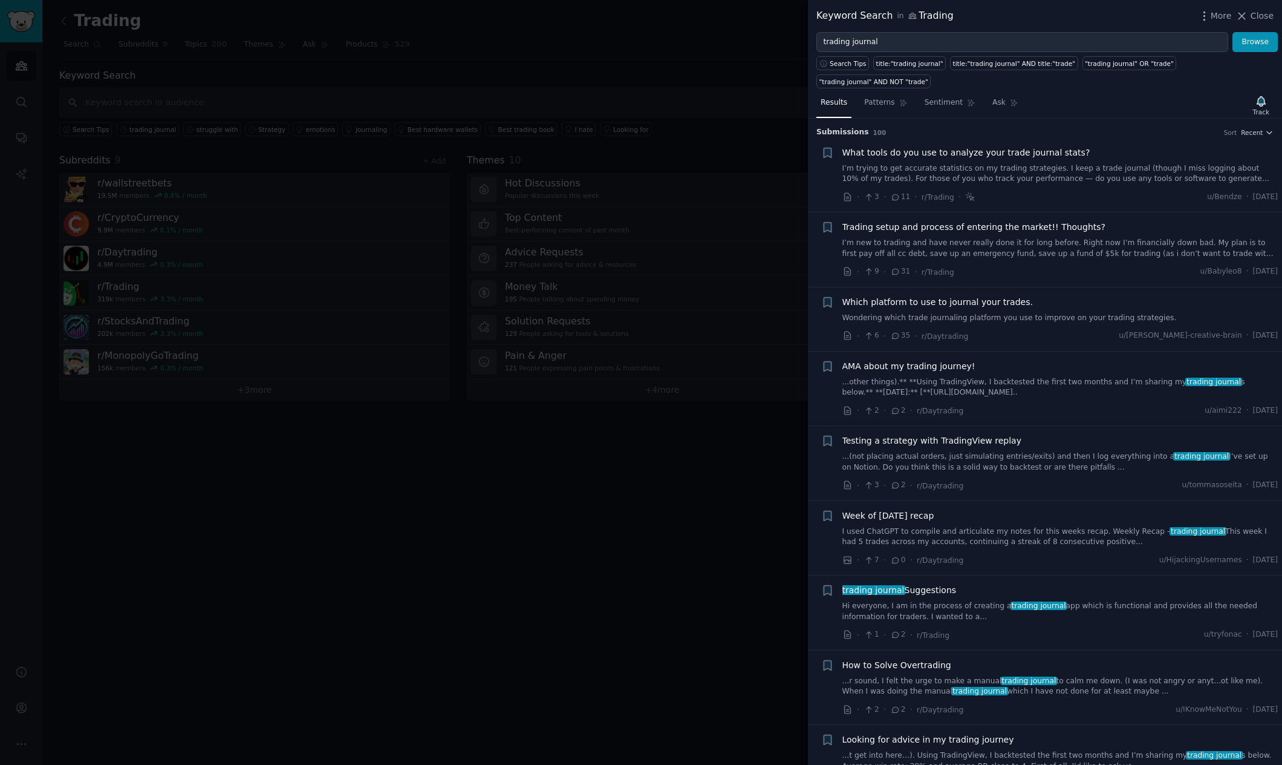
click at [981, 154] on span "What tools do you use to analyze your trade journal stats?" at bounding box center [967, 152] width 248 height 13
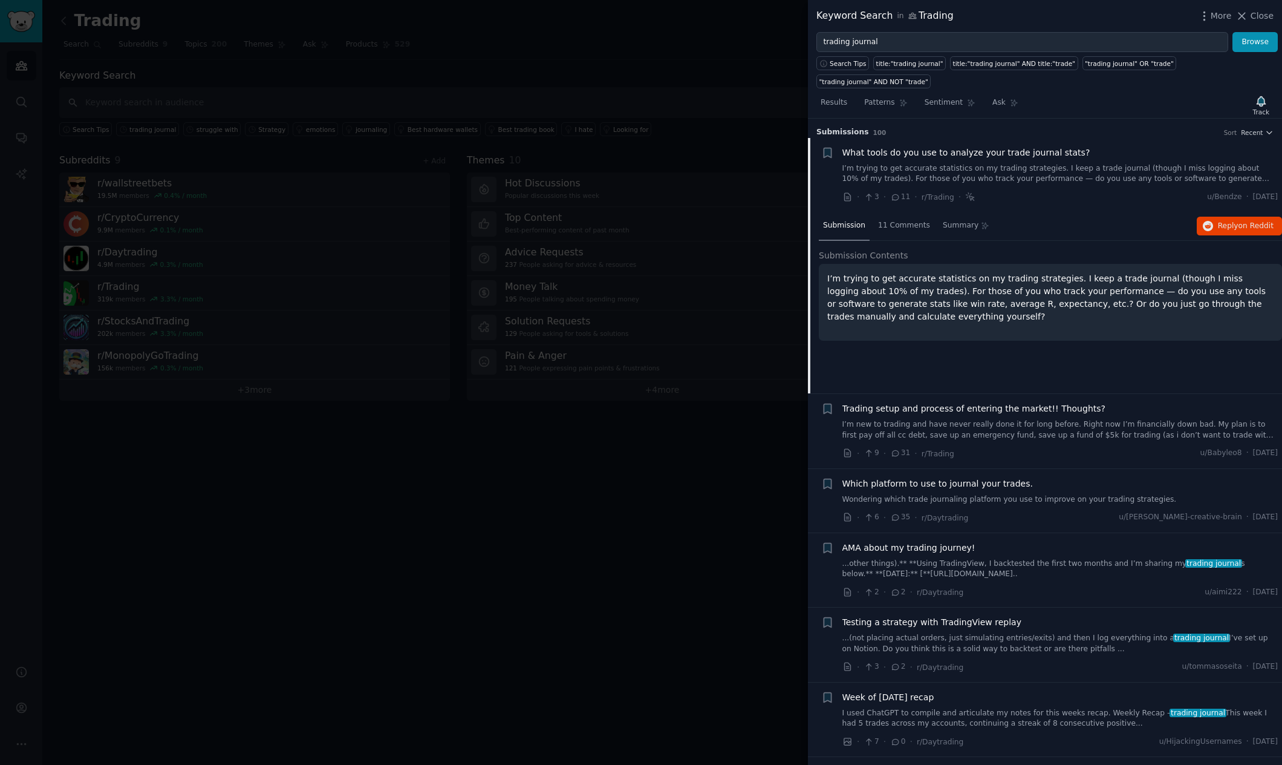
scroll to position [19, 0]
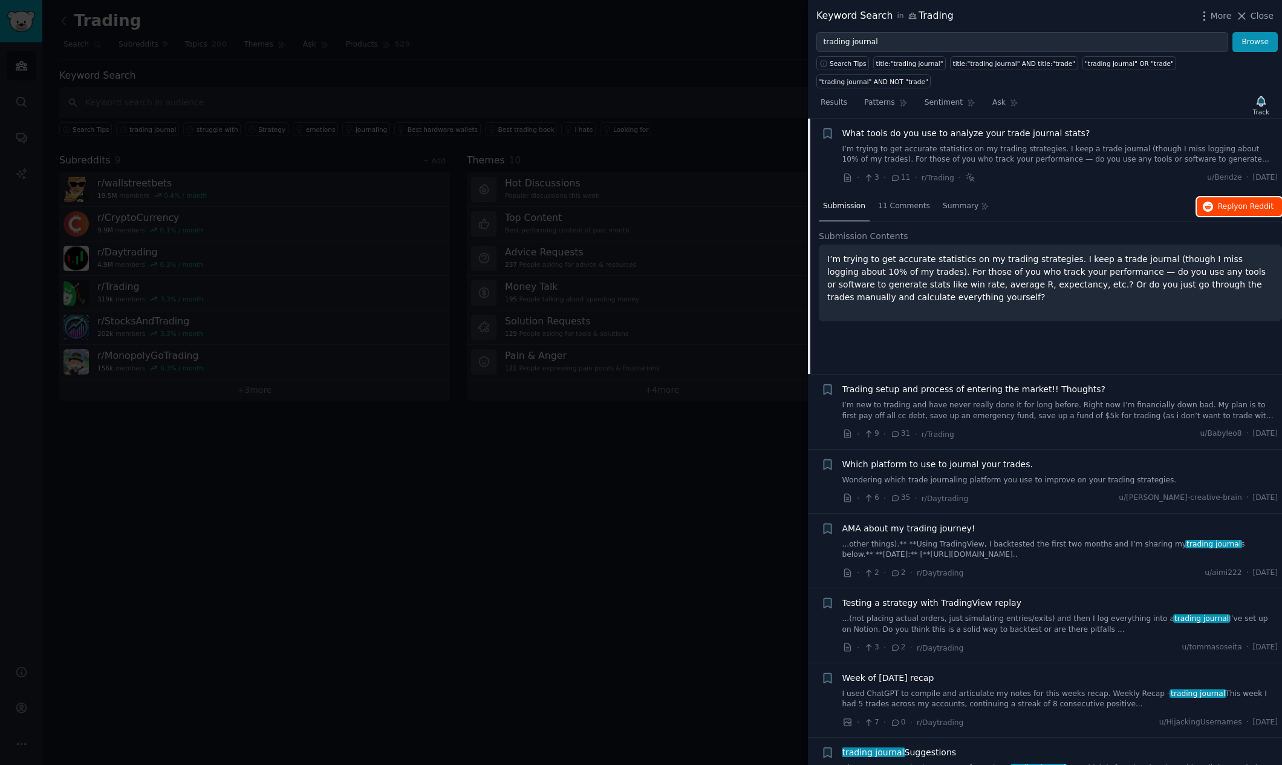
click at [1239, 204] on span "on Reddit" at bounding box center [1256, 206] width 35 height 8
click at [1034, 391] on span "Trading setup and process of entering the market!! Thoughts?" at bounding box center [974, 389] width 263 height 13
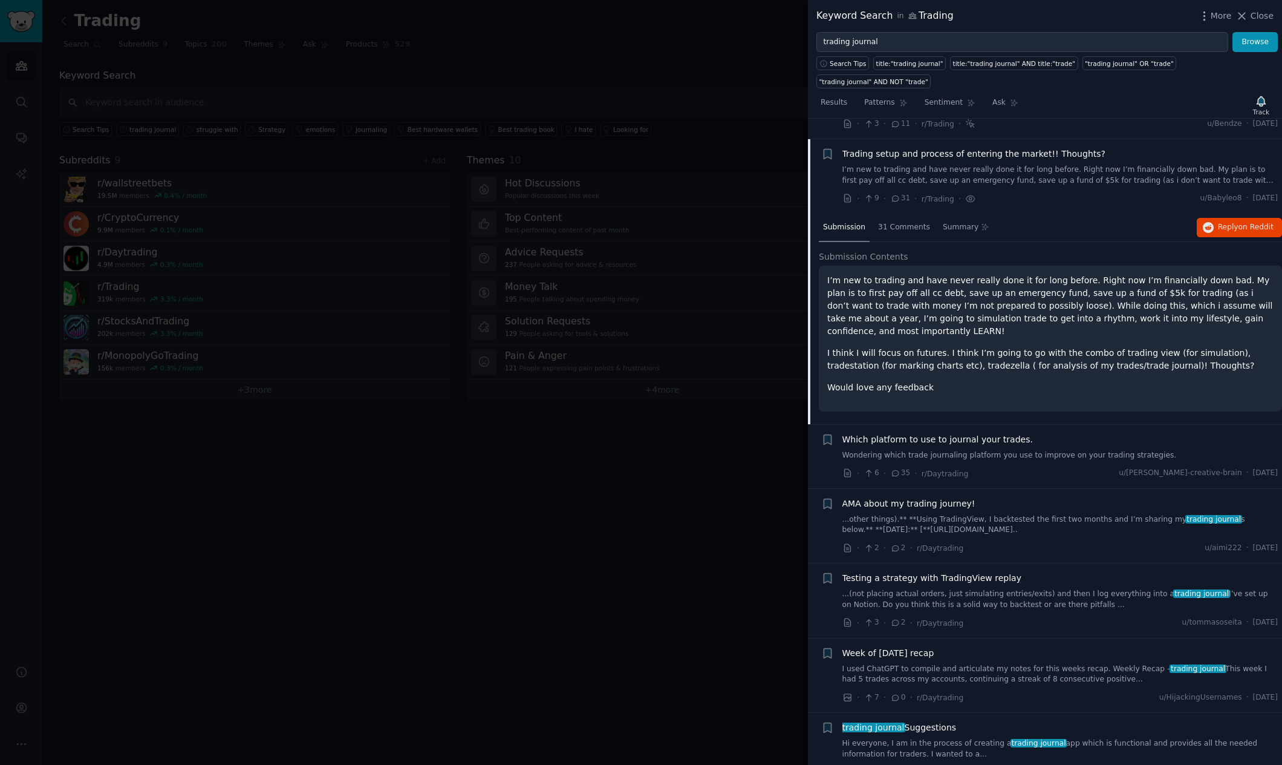
scroll to position [94, 0]
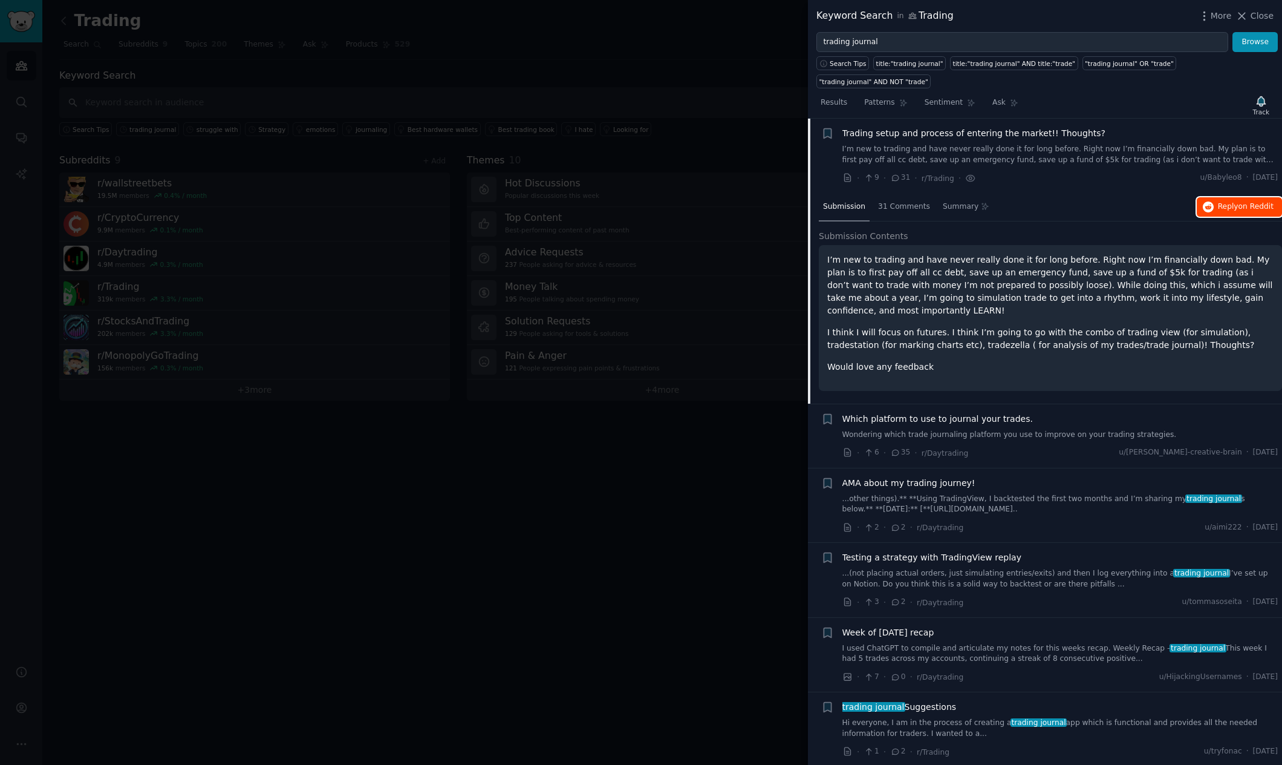
click at [1218, 211] on span "Reply on Reddit" at bounding box center [1246, 206] width 56 height 11
click at [964, 420] on span "Which platform to use to journal your trades." at bounding box center [938, 419] width 191 height 13
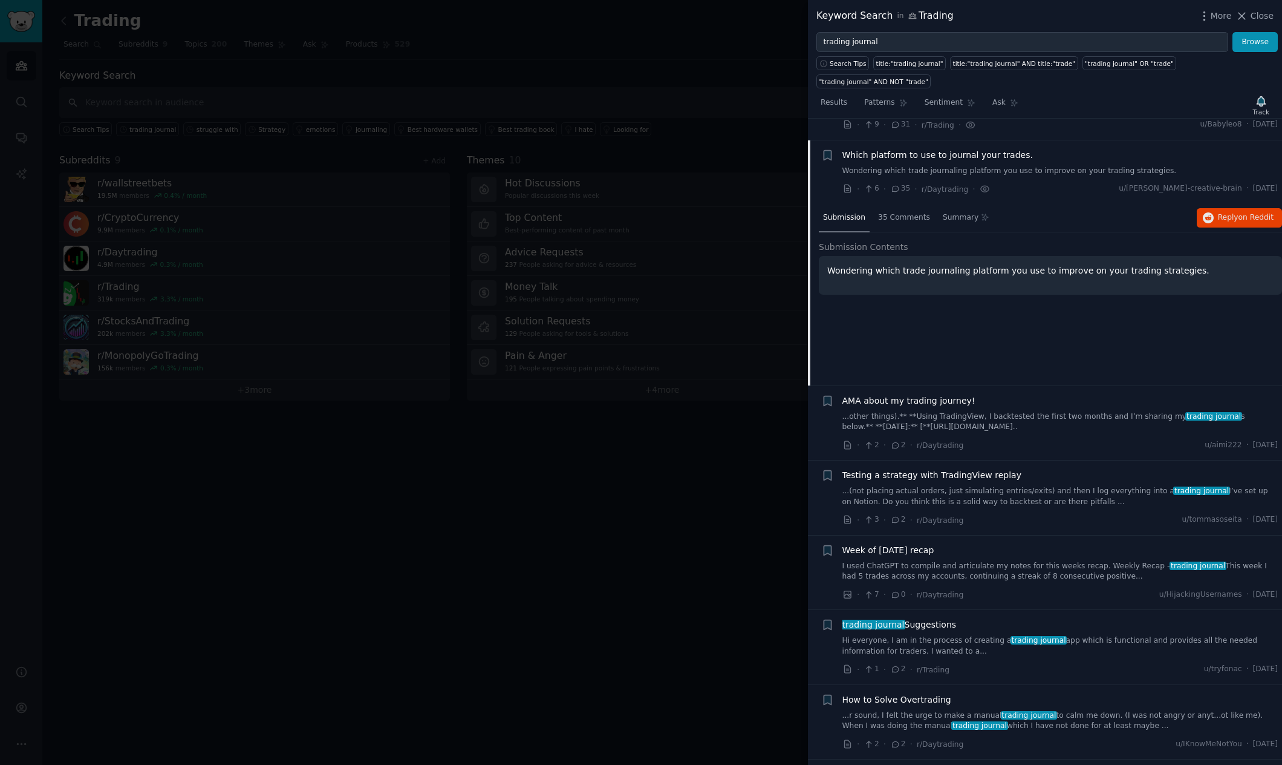
scroll to position [169, 0]
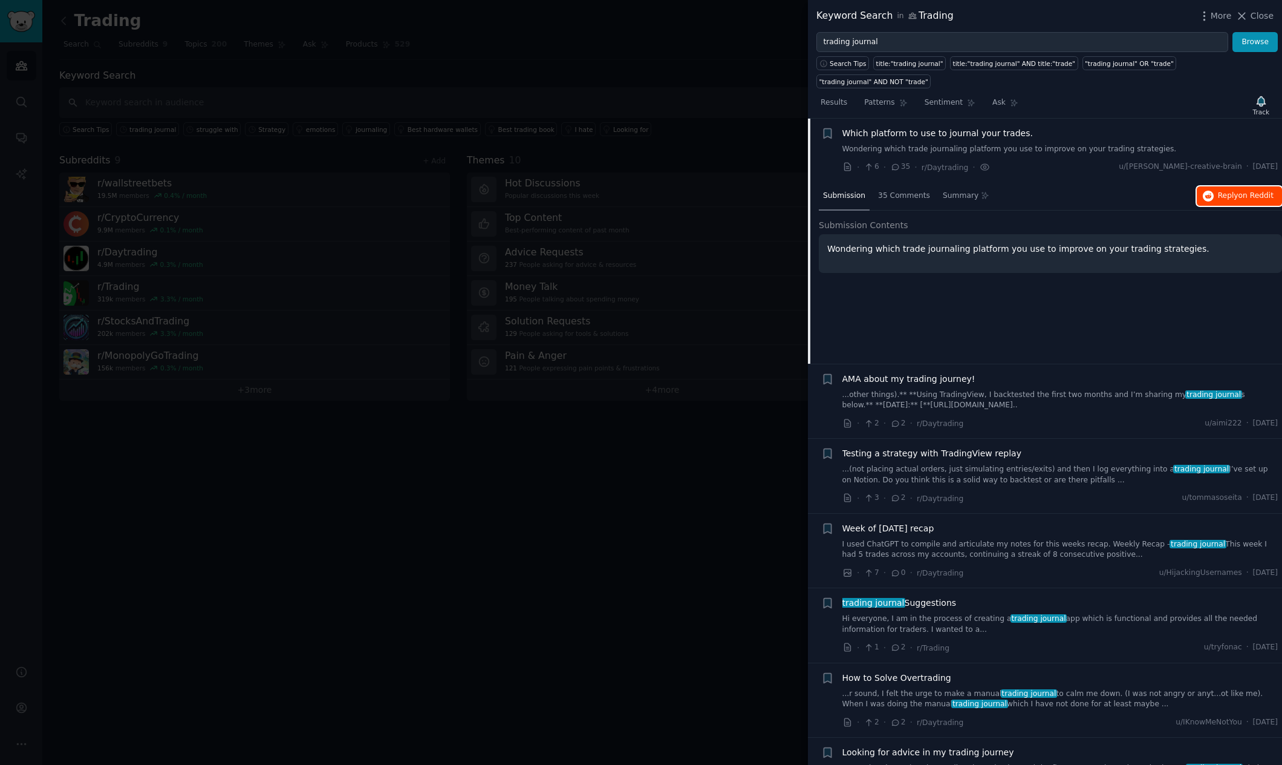
click at [1218, 196] on span "Reply on Reddit" at bounding box center [1246, 196] width 56 height 11
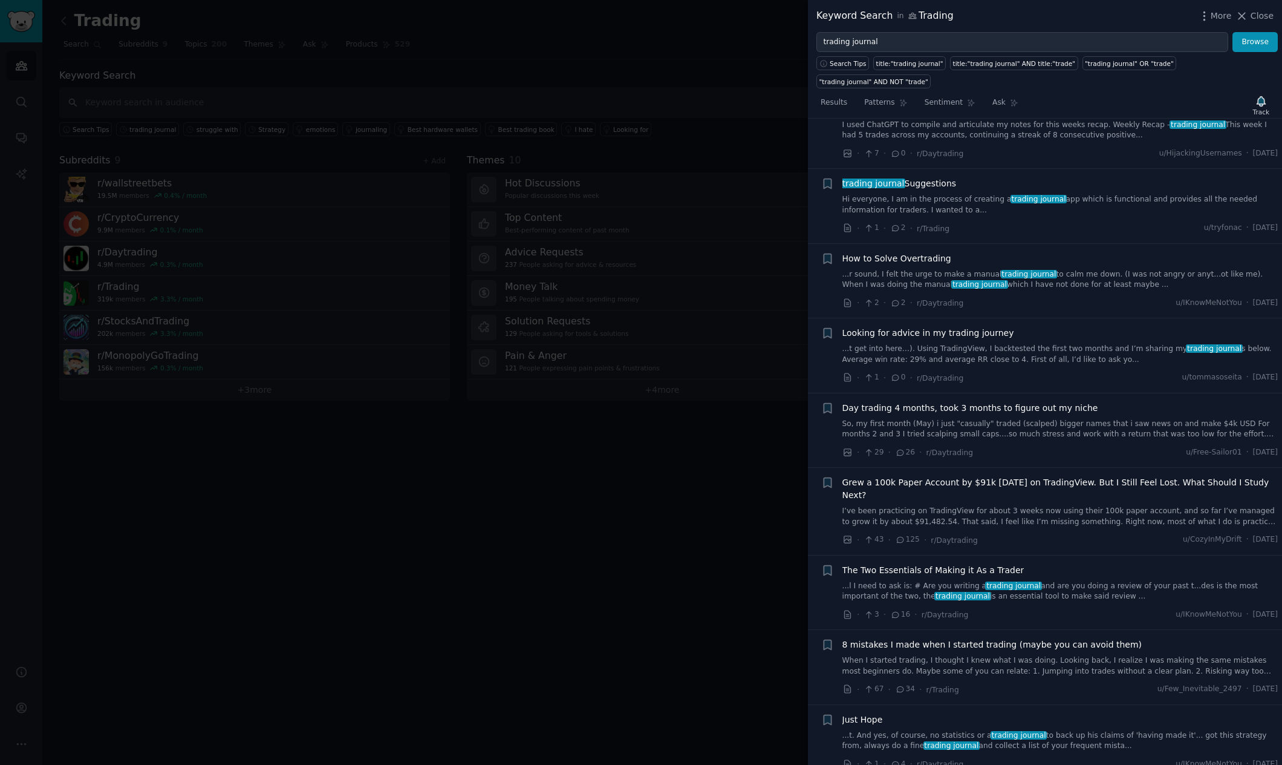
scroll to position [638, 0]
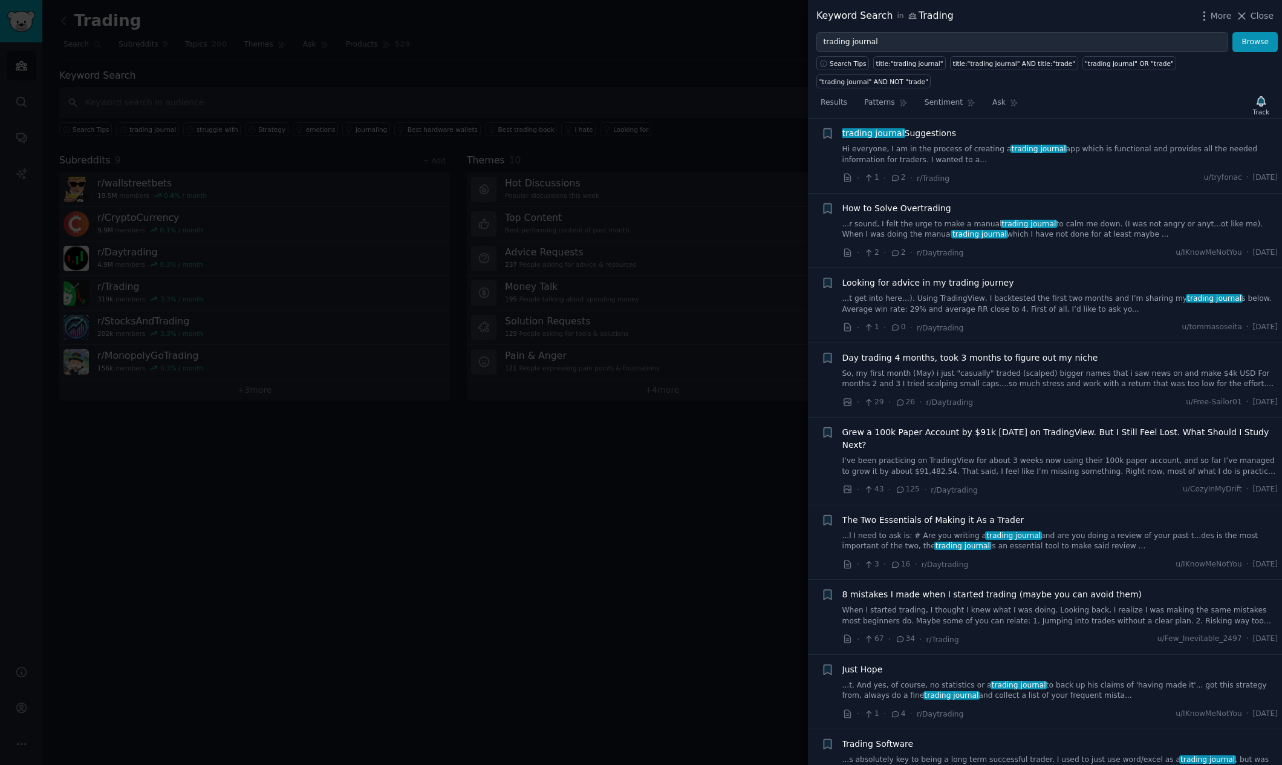
click at [974, 515] on span "The Two Essentials of Making it As a Trader" at bounding box center [934, 520] width 182 height 13
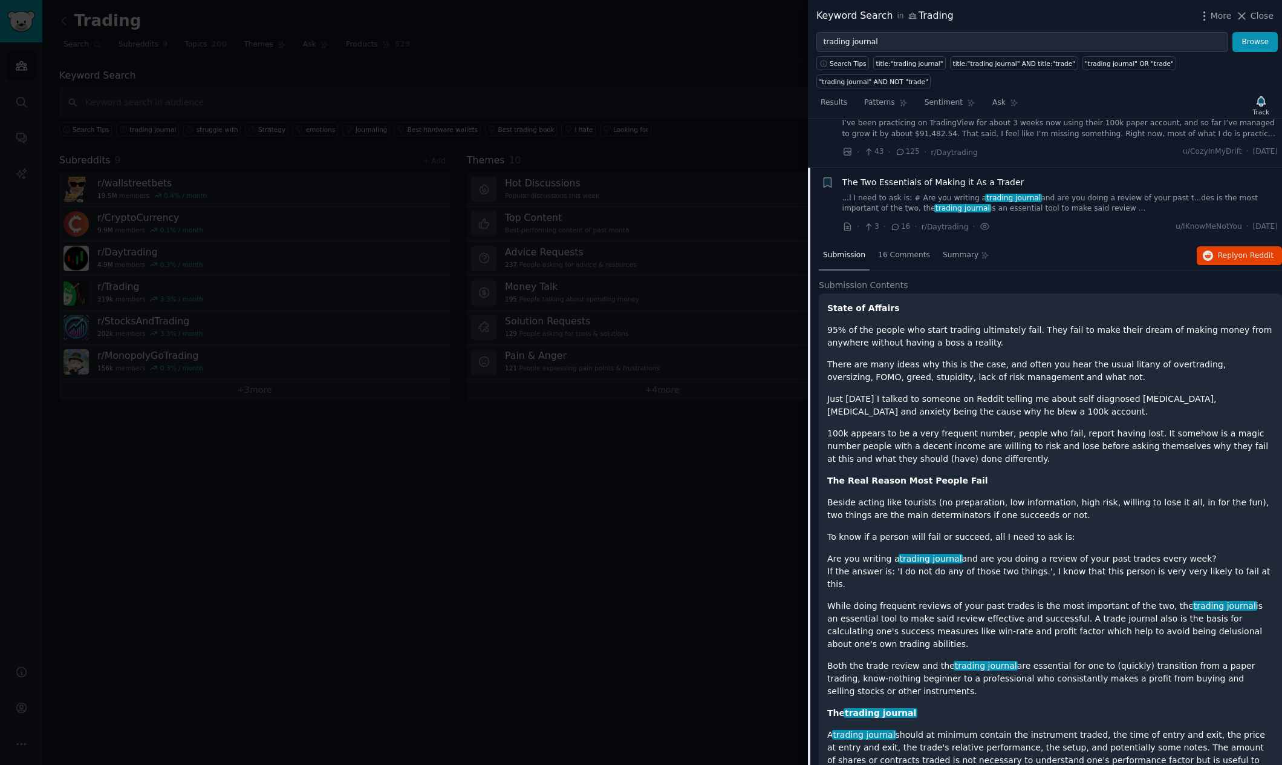
scroll to position [843, 0]
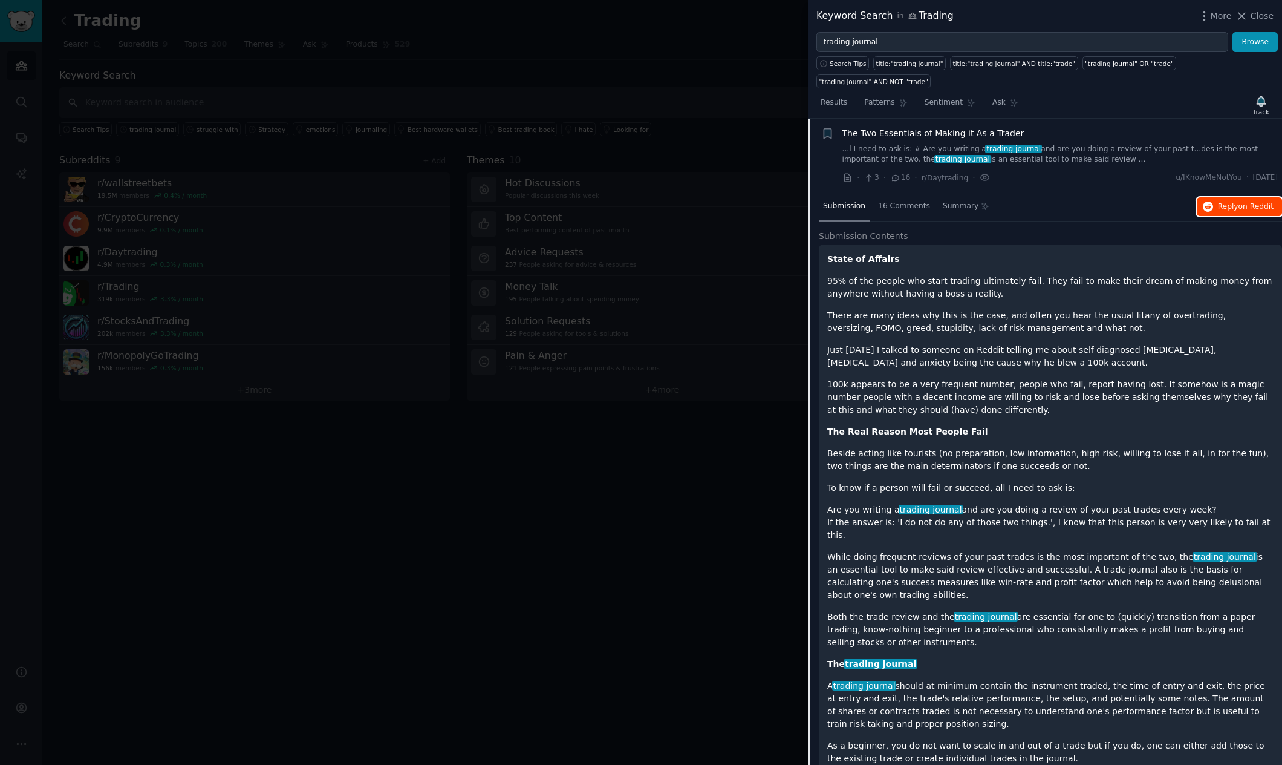
click at [1221, 201] on span "Reply on Reddit" at bounding box center [1246, 206] width 56 height 11
click at [1123, 204] on div "Submission 16 Comments Summary Reply on Reddit" at bounding box center [1050, 206] width 463 height 29
click at [1124, 131] on div "The Two Essentials of Making it As a Trader" at bounding box center [1061, 133] width 436 height 13
click at [906, 132] on span "The Two Essentials of Making it As a Trader" at bounding box center [934, 133] width 182 height 13
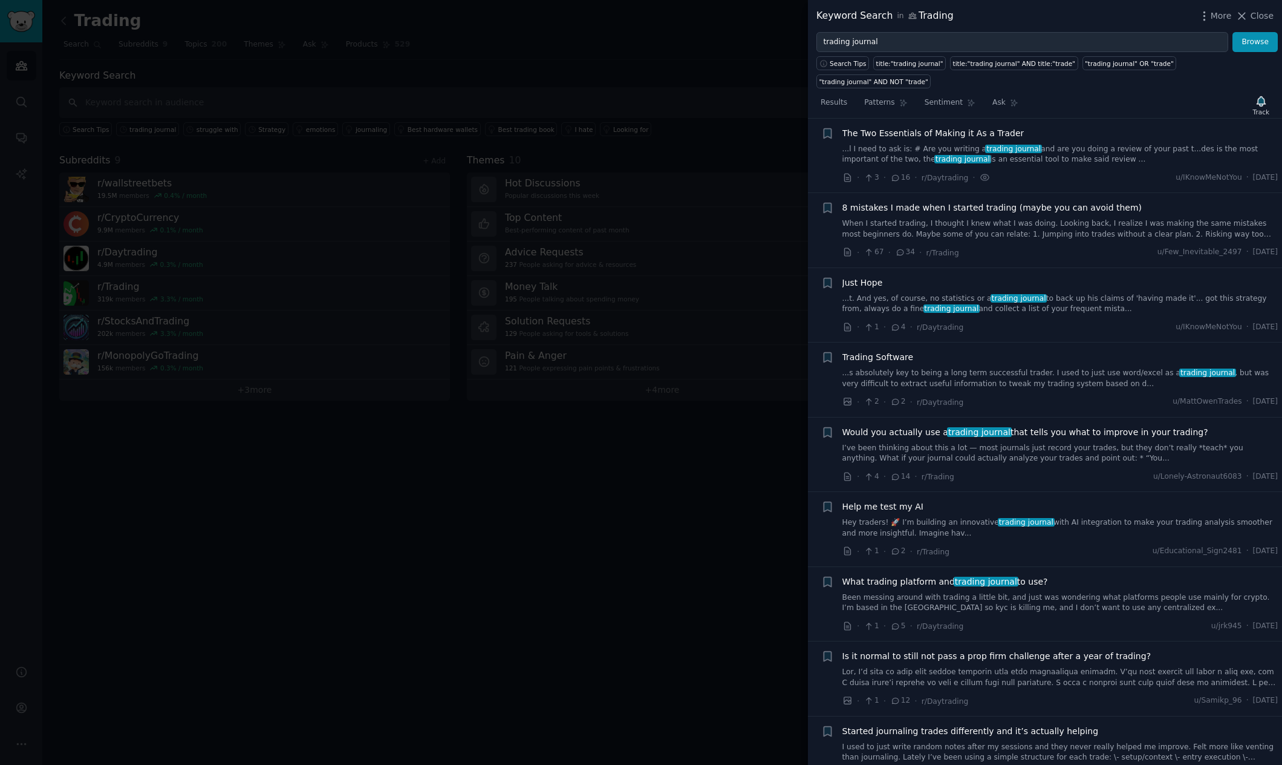
click at [949, 207] on span "8 mistakes I made when I started trading (maybe you can avoid them)" at bounding box center [993, 207] width 300 height 13
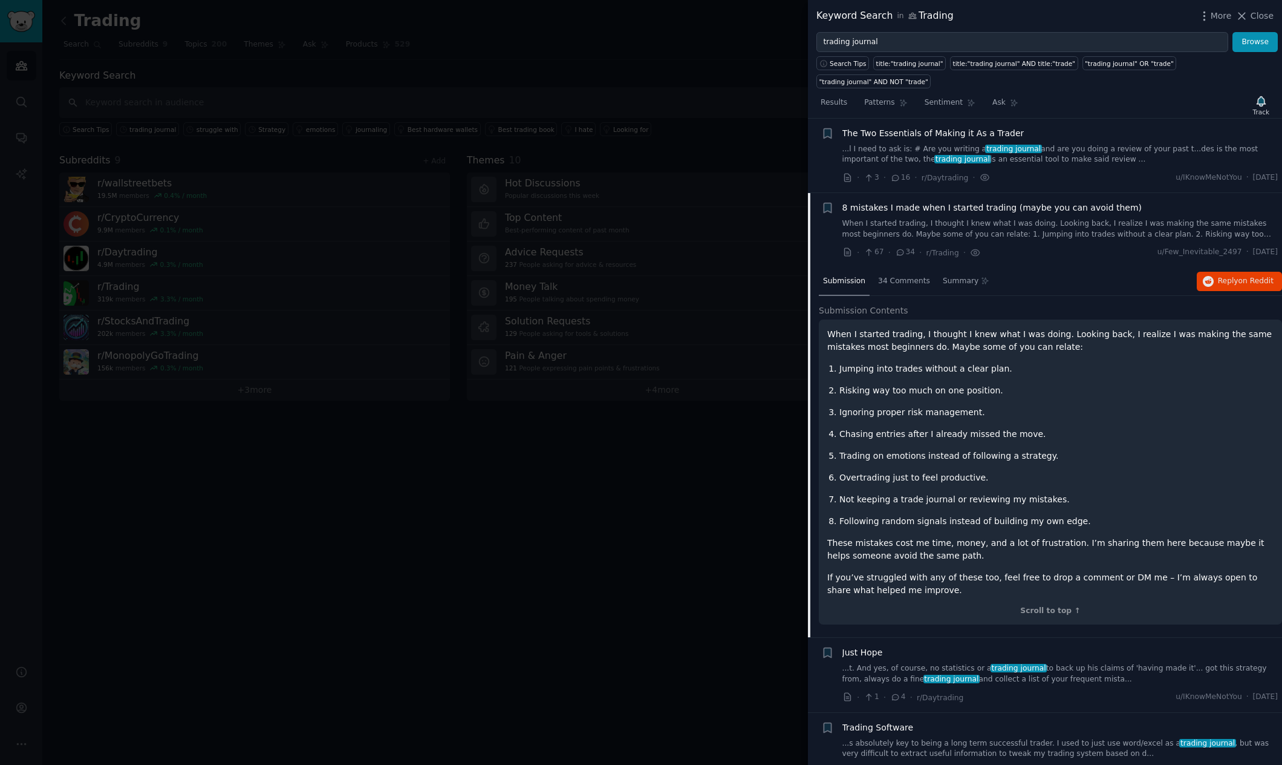
scroll to position [918, 0]
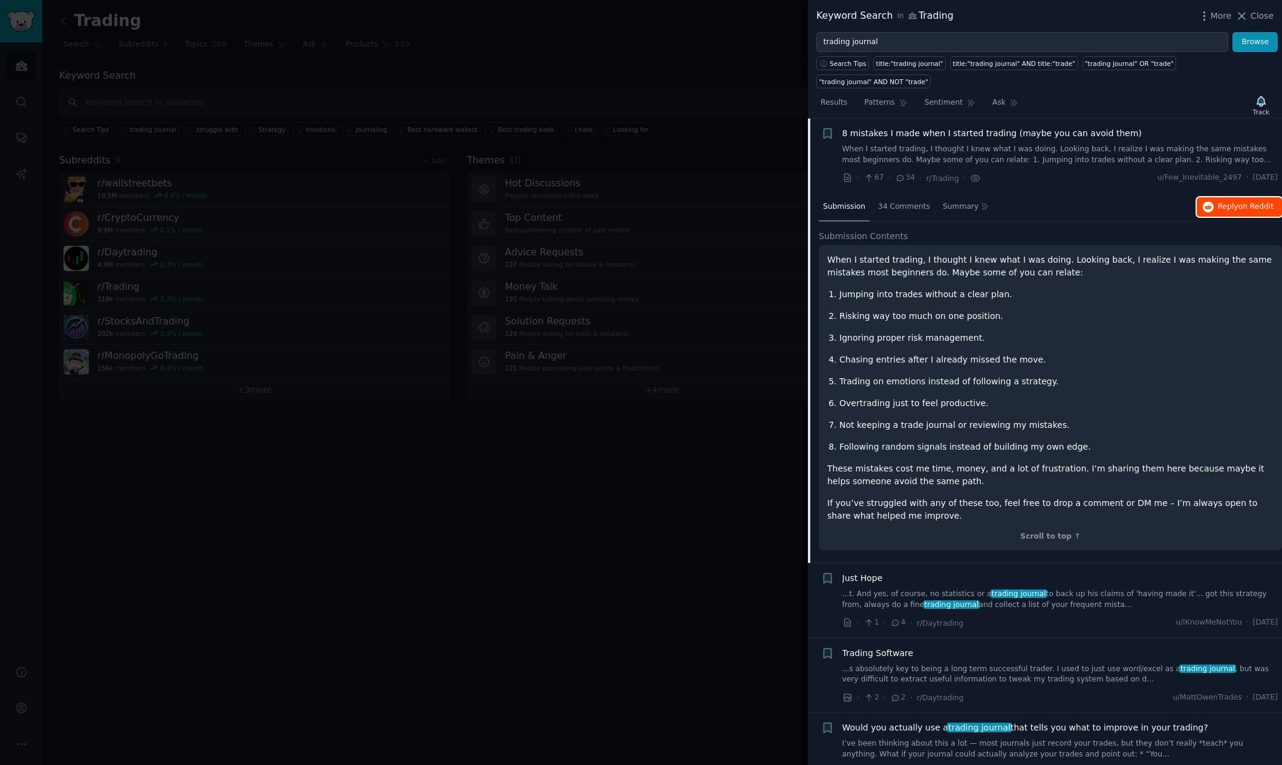
click at [1239, 206] on span "on Reddit" at bounding box center [1256, 206] width 35 height 8
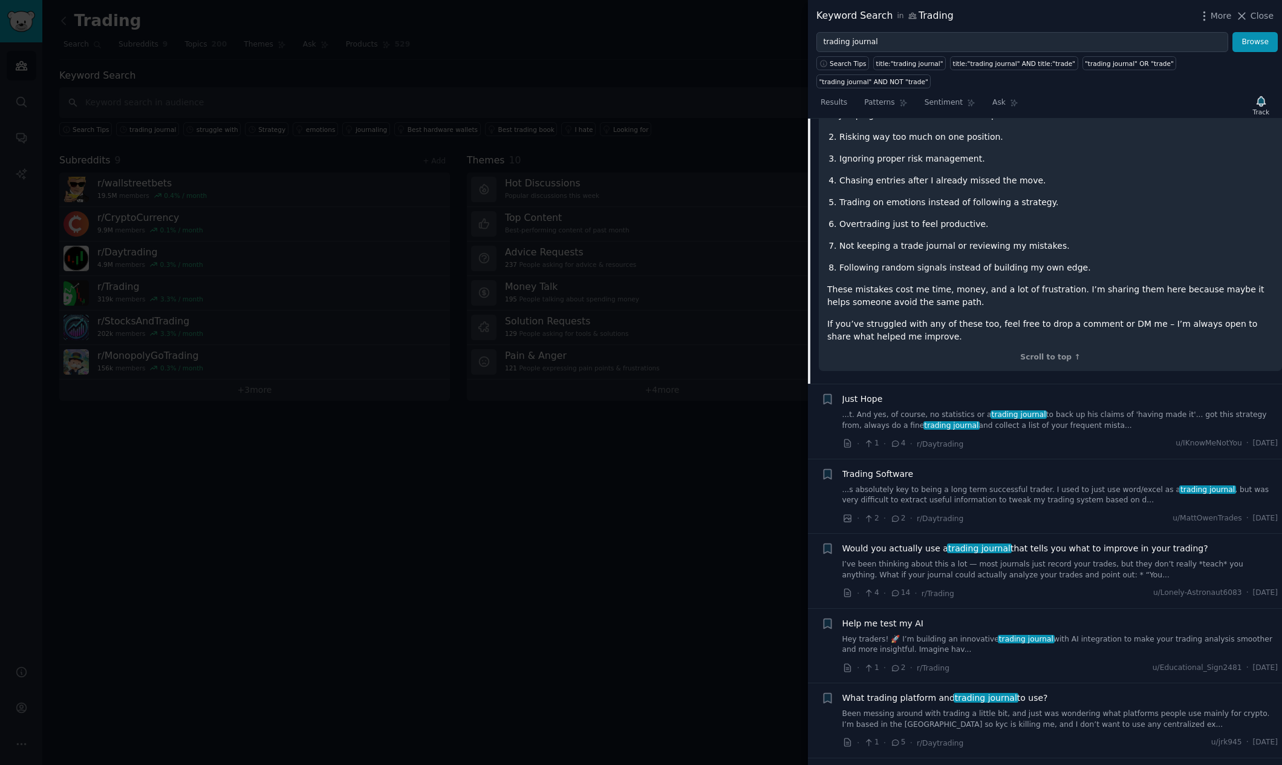
scroll to position [1100, 0]
click at [867, 394] on span "Just Hope" at bounding box center [863, 396] width 41 height 13
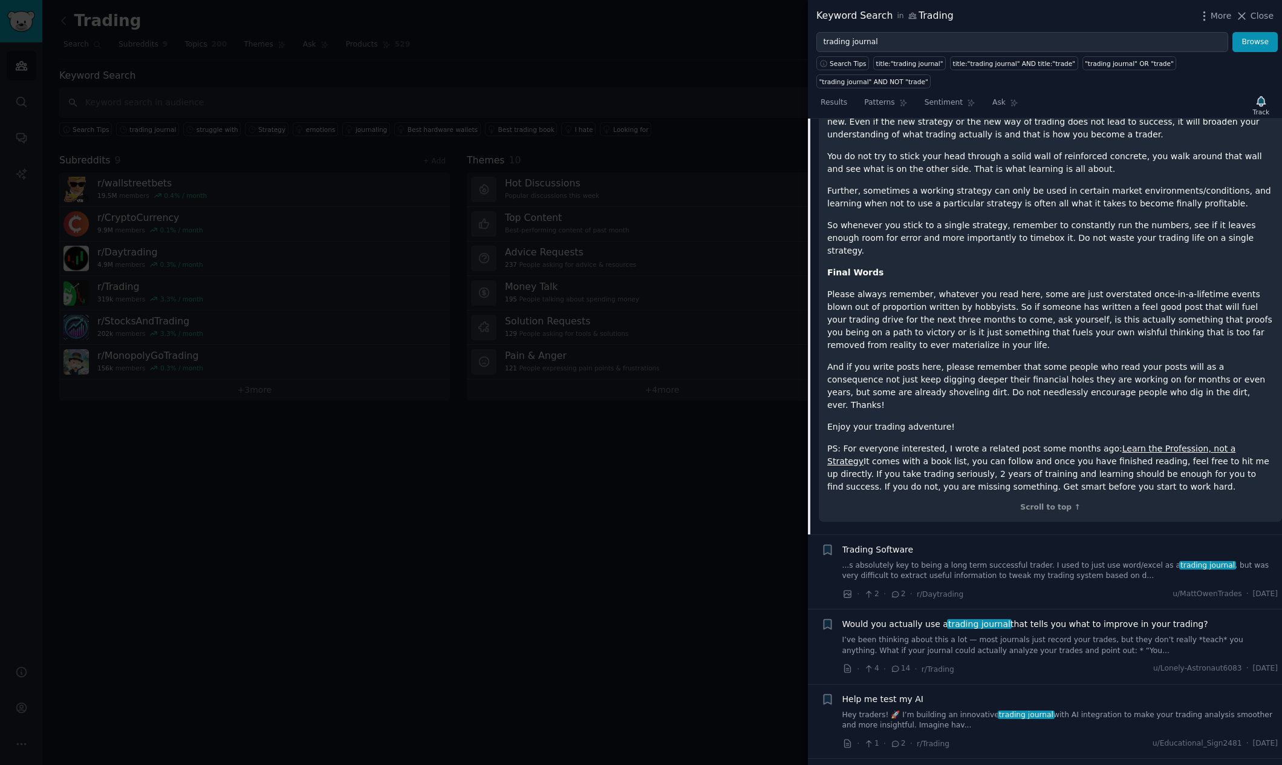
scroll to position [1929, 0]
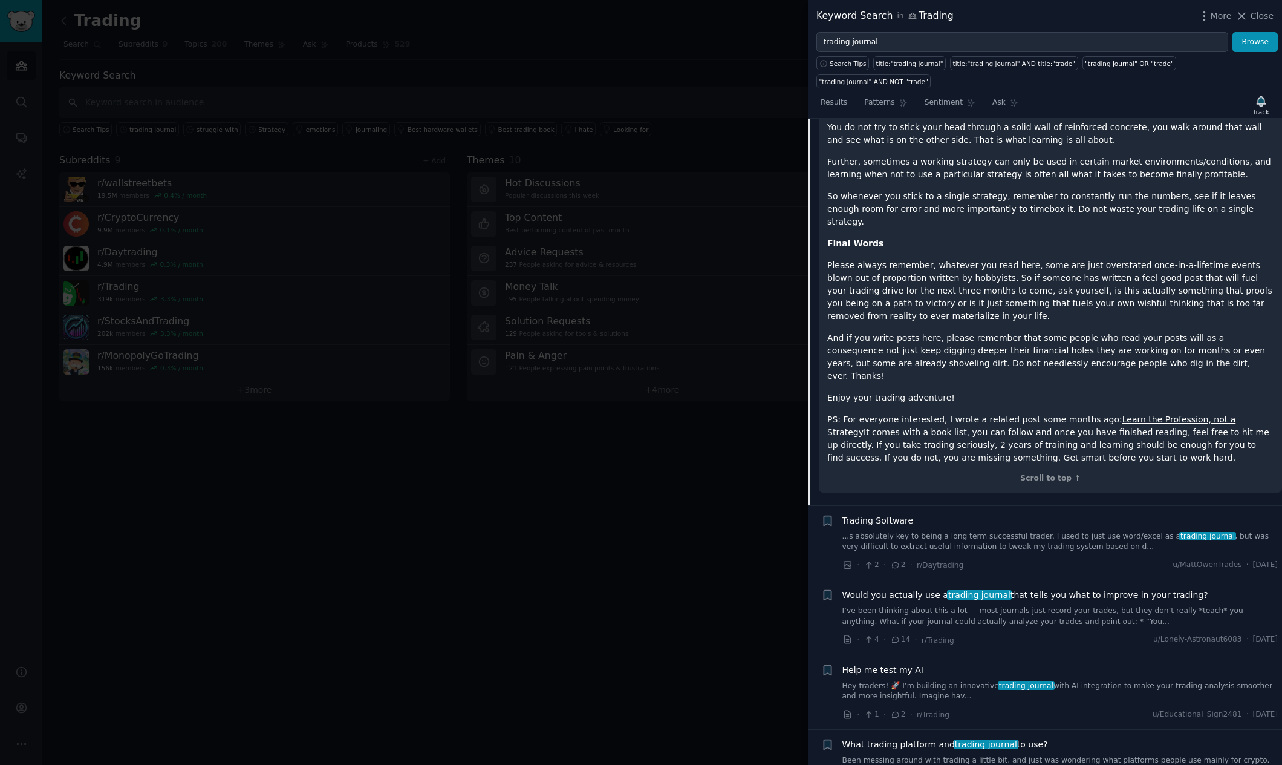
click at [947, 590] on span "trading journal" at bounding box center [979, 595] width 65 height 10
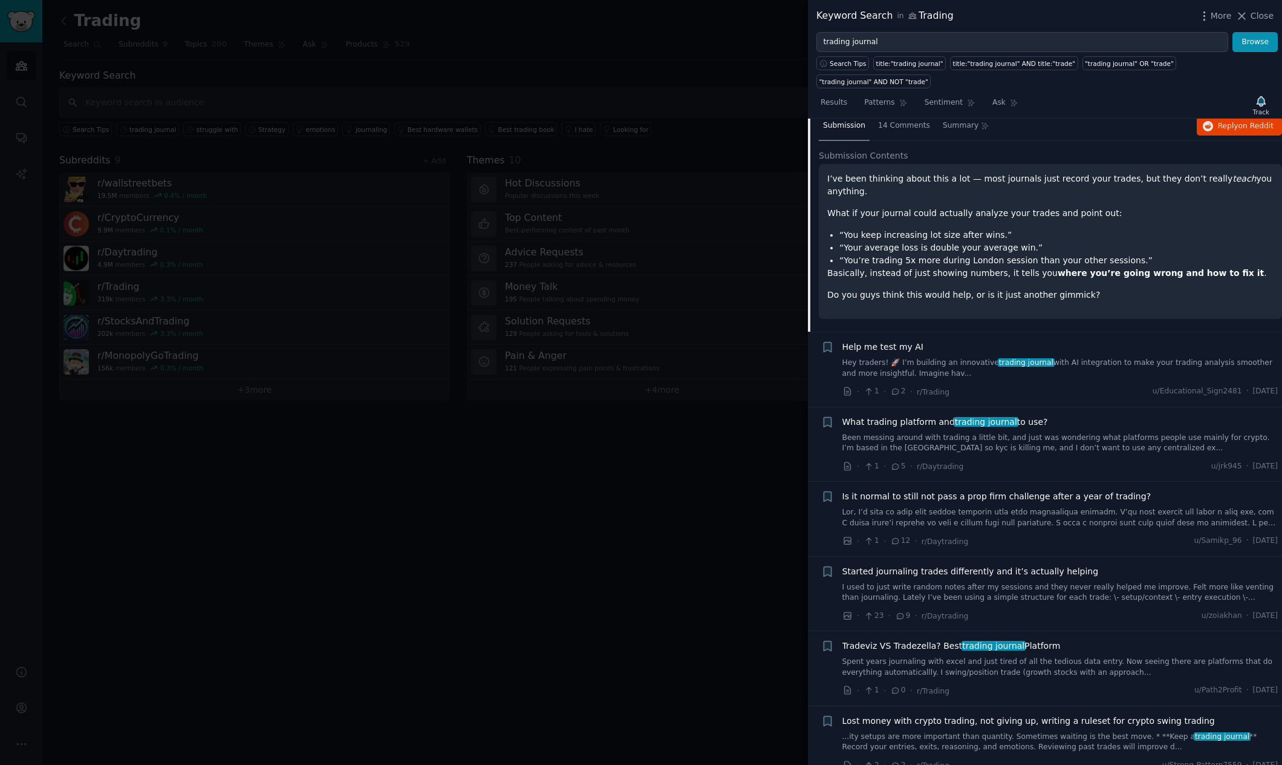
scroll to position [1142, 0]
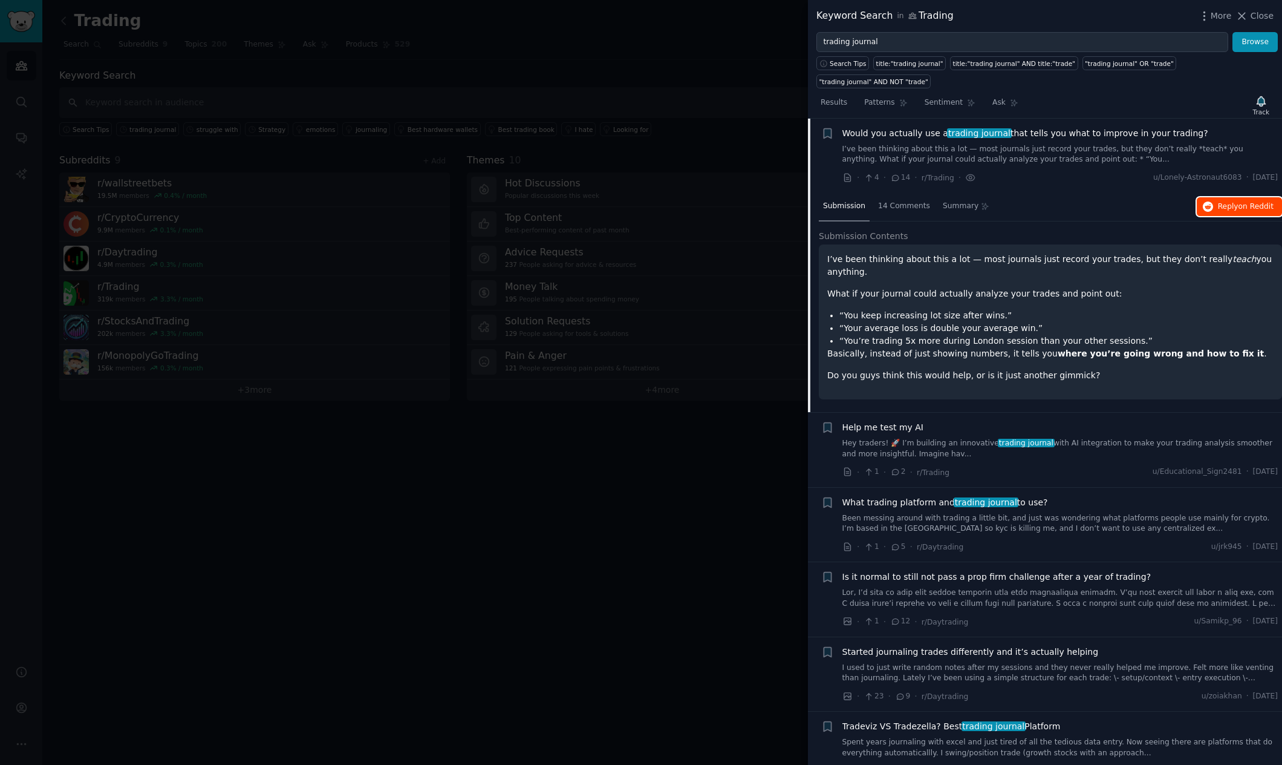
click at [1223, 203] on span "Reply on Reddit" at bounding box center [1246, 206] width 56 height 11
click at [1117, 492] on li "+ What trading platform and trading journal to use? Been messing around with tr…" at bounding box center [1045, 525] width 474 height 74
click at [918, 501] on span "What trading platform and trading journal to use?" at bounding box center [946, 502] width 206 height 13
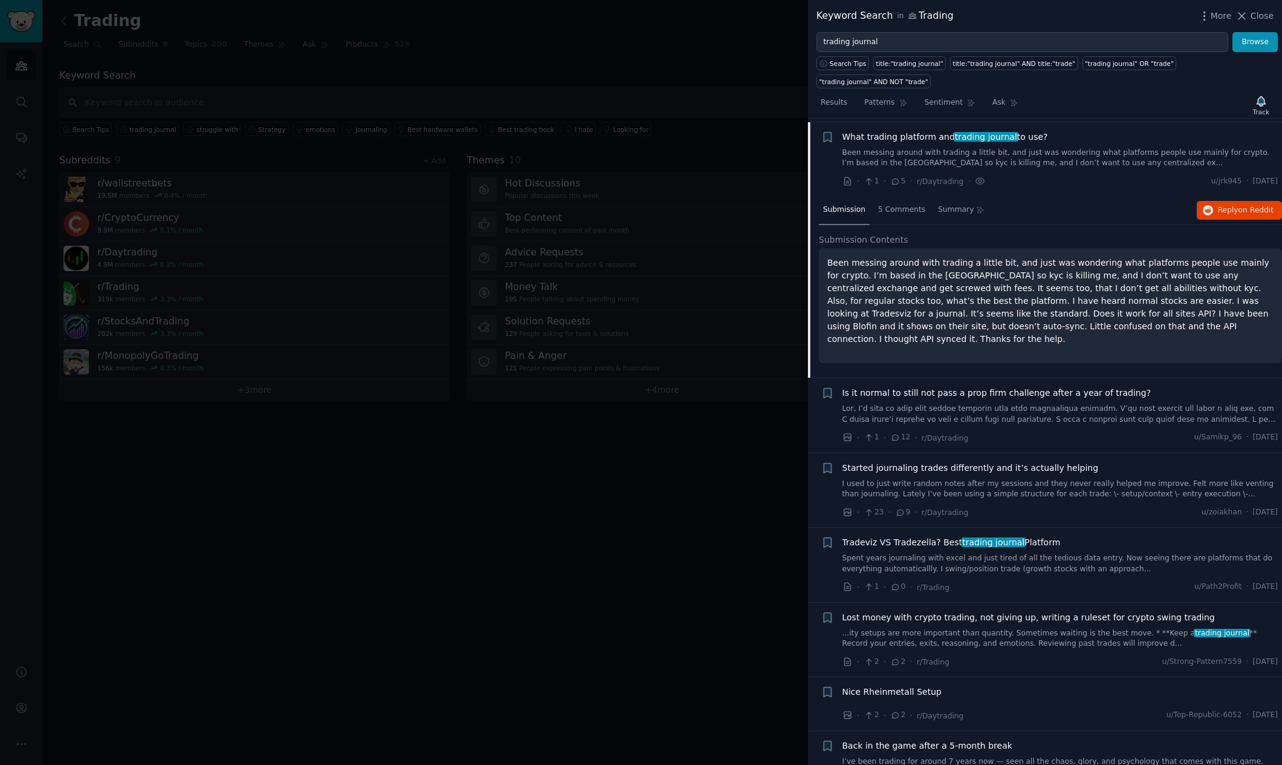
scroll to position [1292, 0]
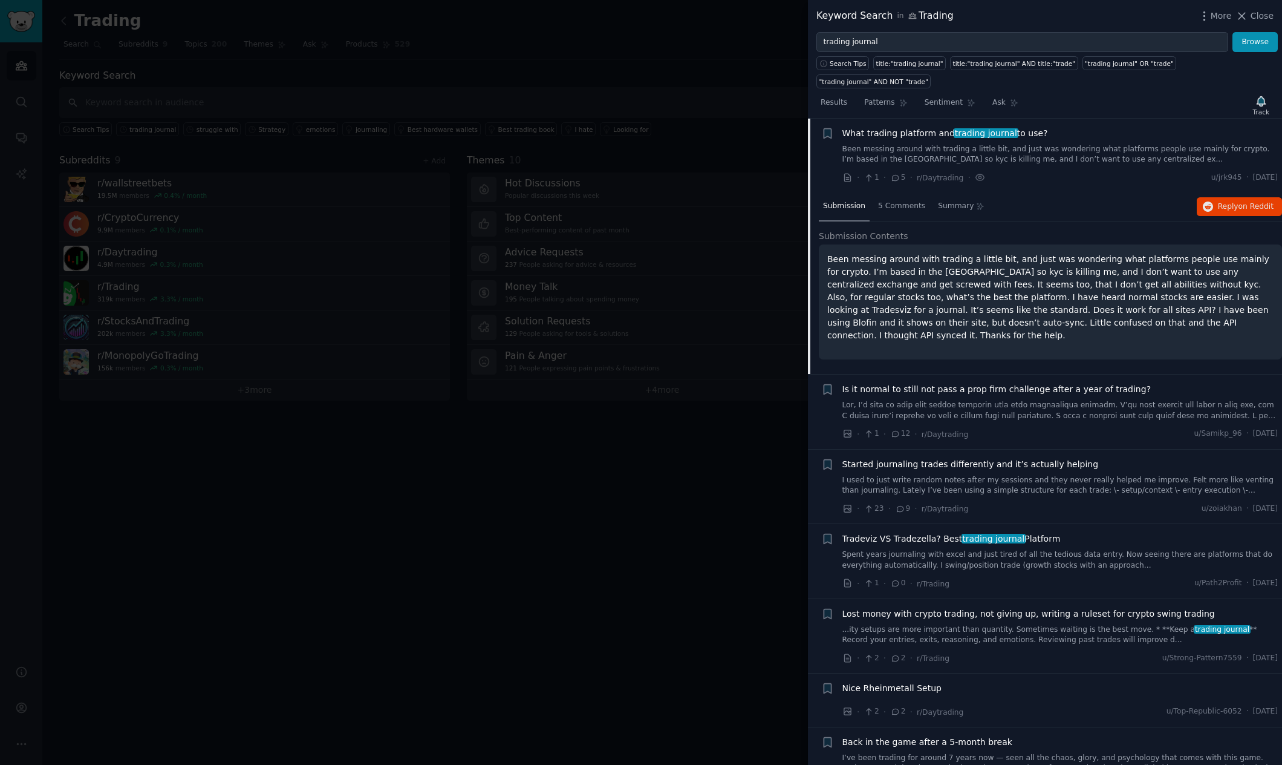
click at [930, 541] on span "Tradeviz VS Tradezella? Best trading journal Platform" at bounding box center [952, 538] width 218 height 13
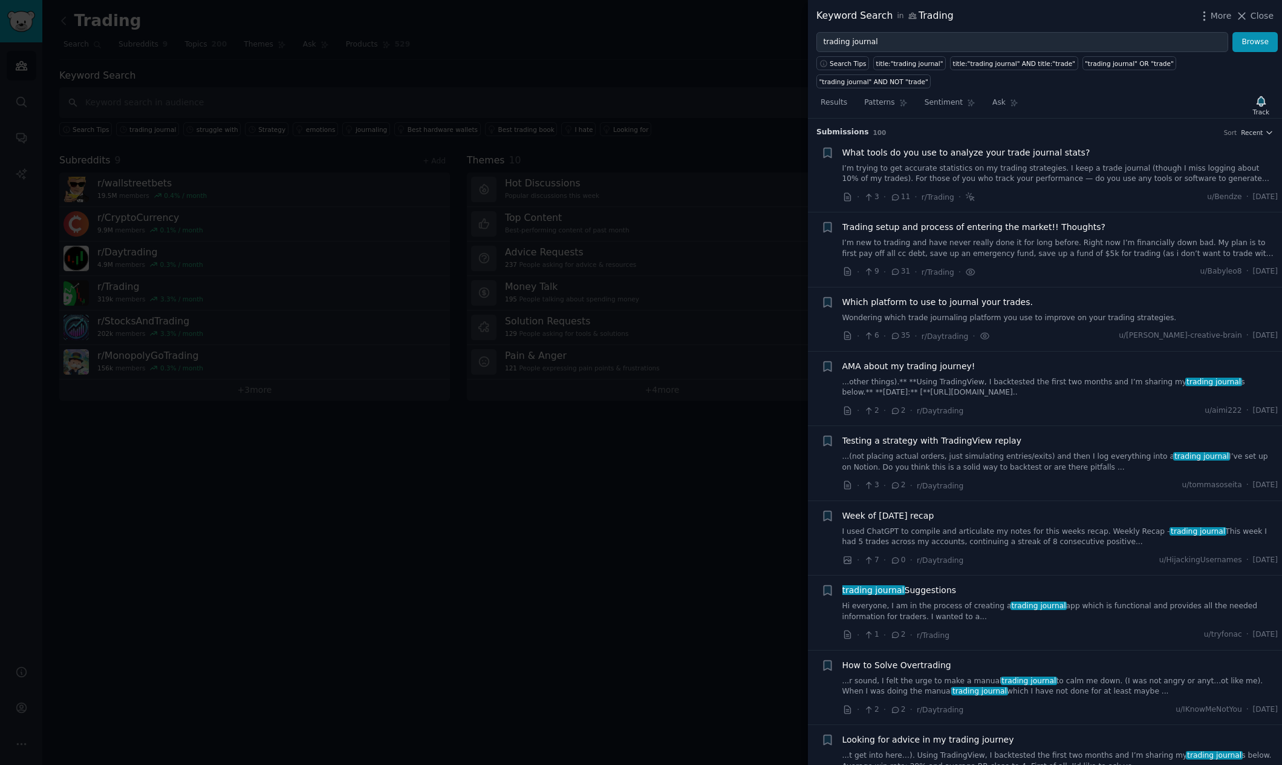
click at [955, 226] on span "Trading setup and process of entering the market!! Thoughts?" at bounding box center [974, 227] width 263 height 13
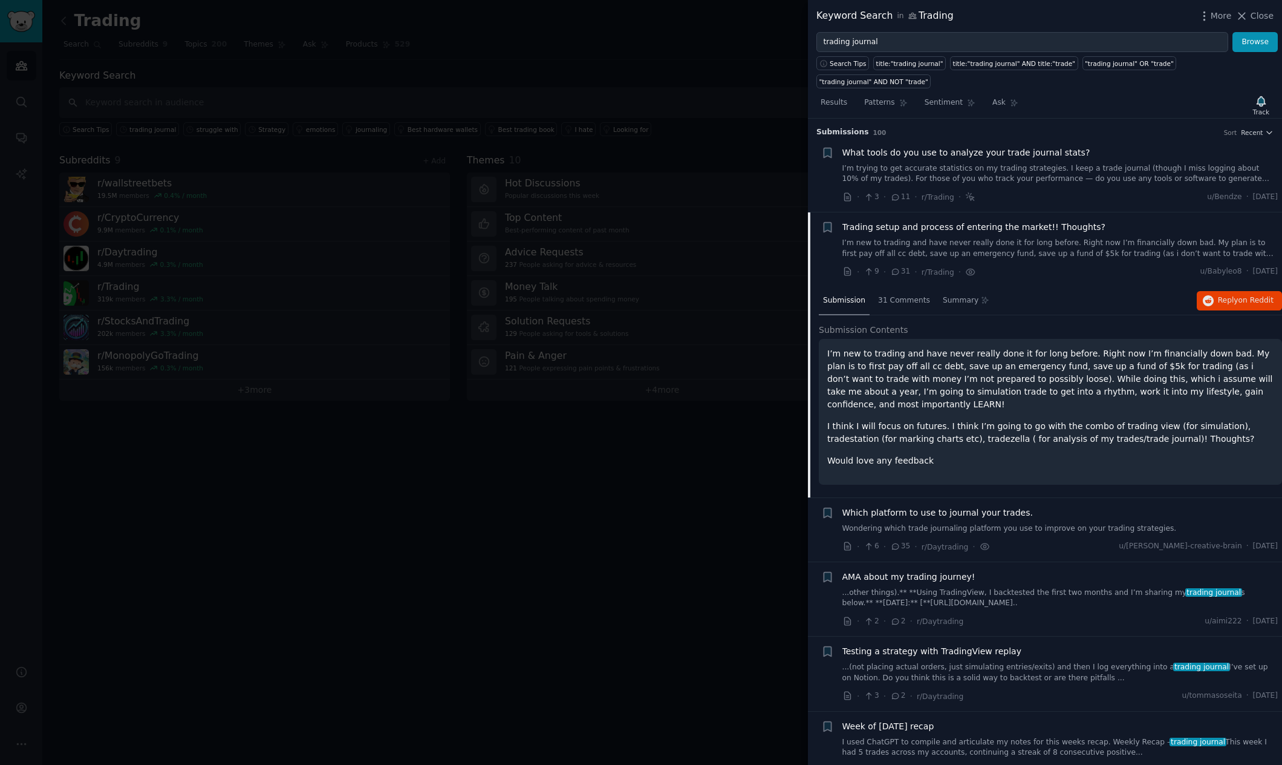
scroll to position [94, 0]
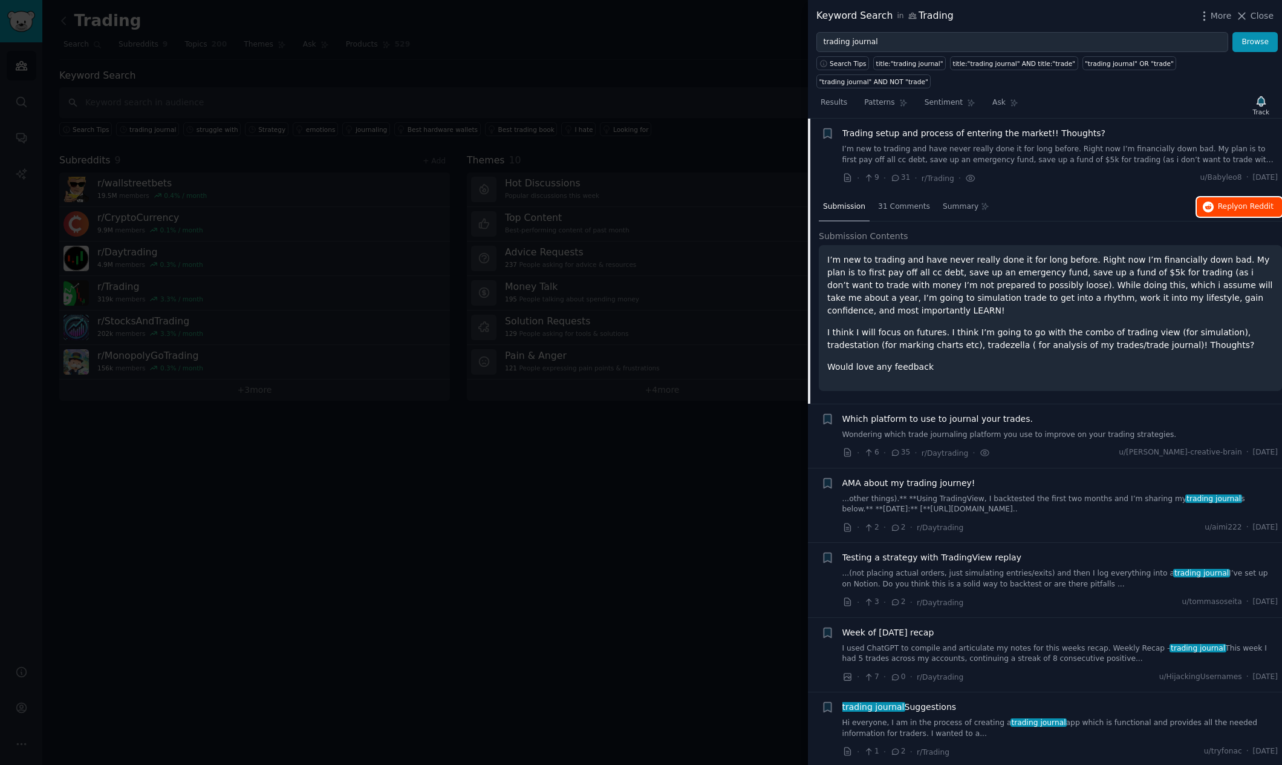
click at [1248, 207] on span "on Reddit" at bounding box center [1256, 206] width 35 height 8
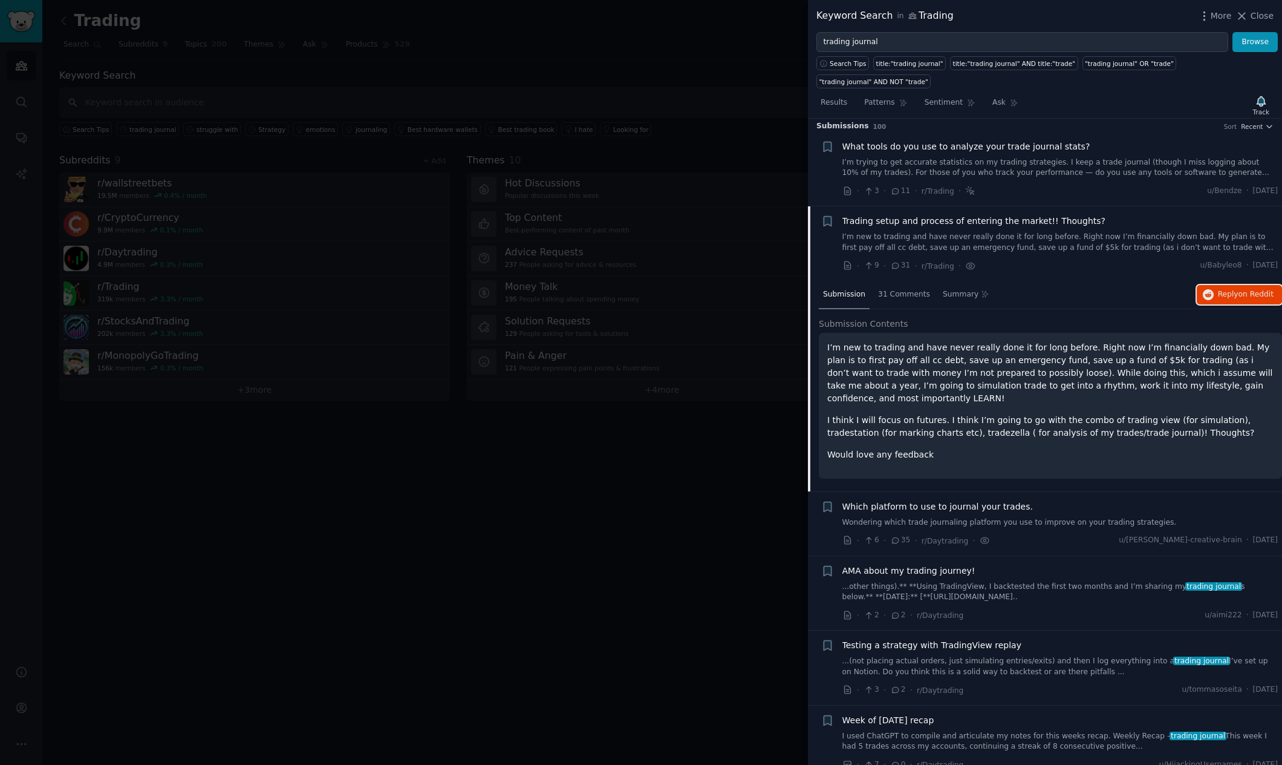
scroll to position [0, 0]
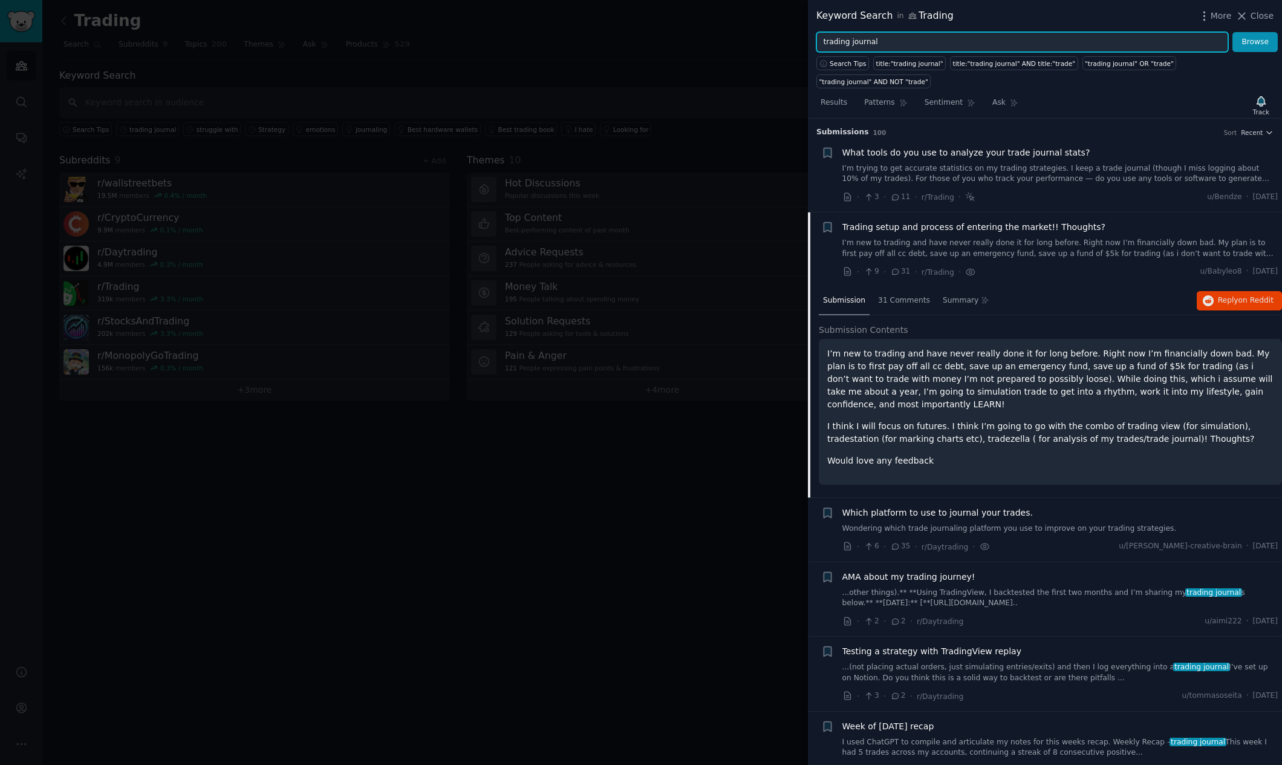
click at [979, 44] on input "trading journal" at bounding box center [1023, 42] width 412 height 21
drag, startPoint x: 846, startPoint y: 40, endPoint x: 884, endPoint y: 56, distance: 41.2
click at [848, 40] on input "trading journal" at bounding box center [1023, 42] width 412 height 21
click at [1233, 32] on button "Browse" at bounding box center [1255, 42] width 45 height 21
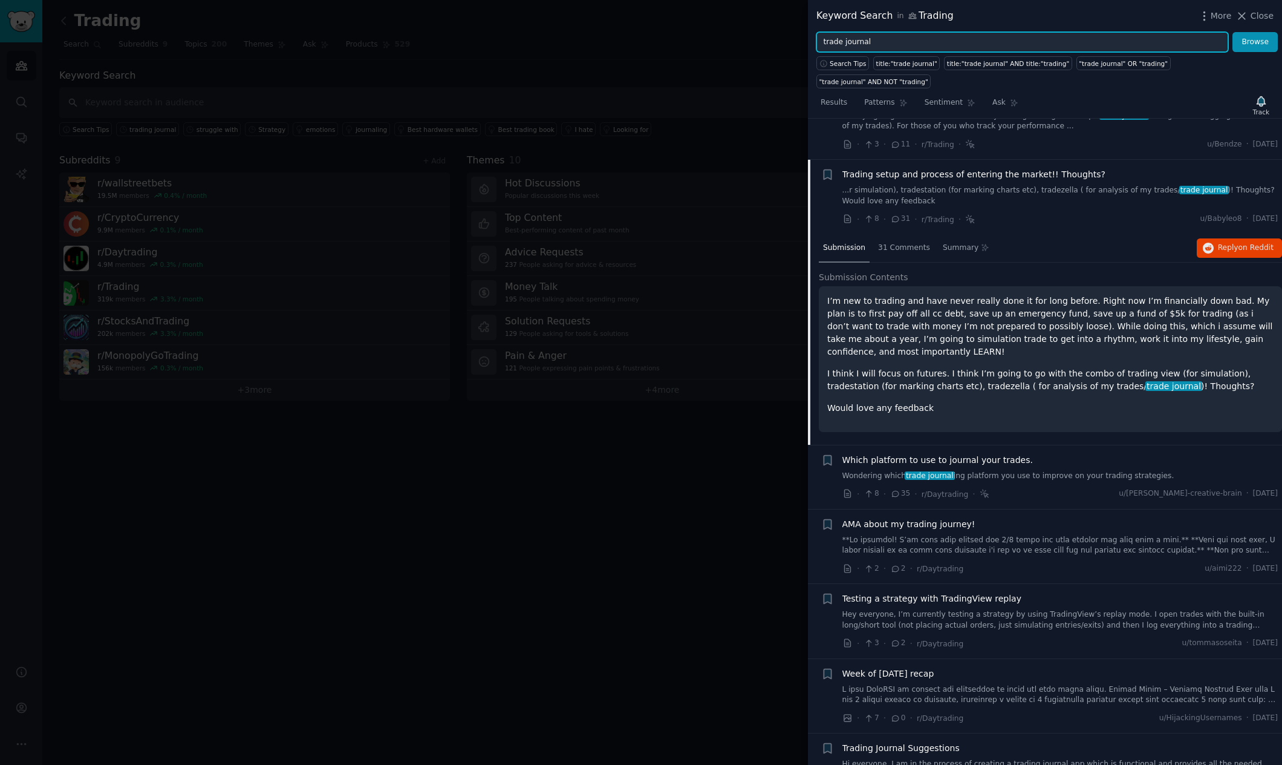
scroll to position [65, 0]
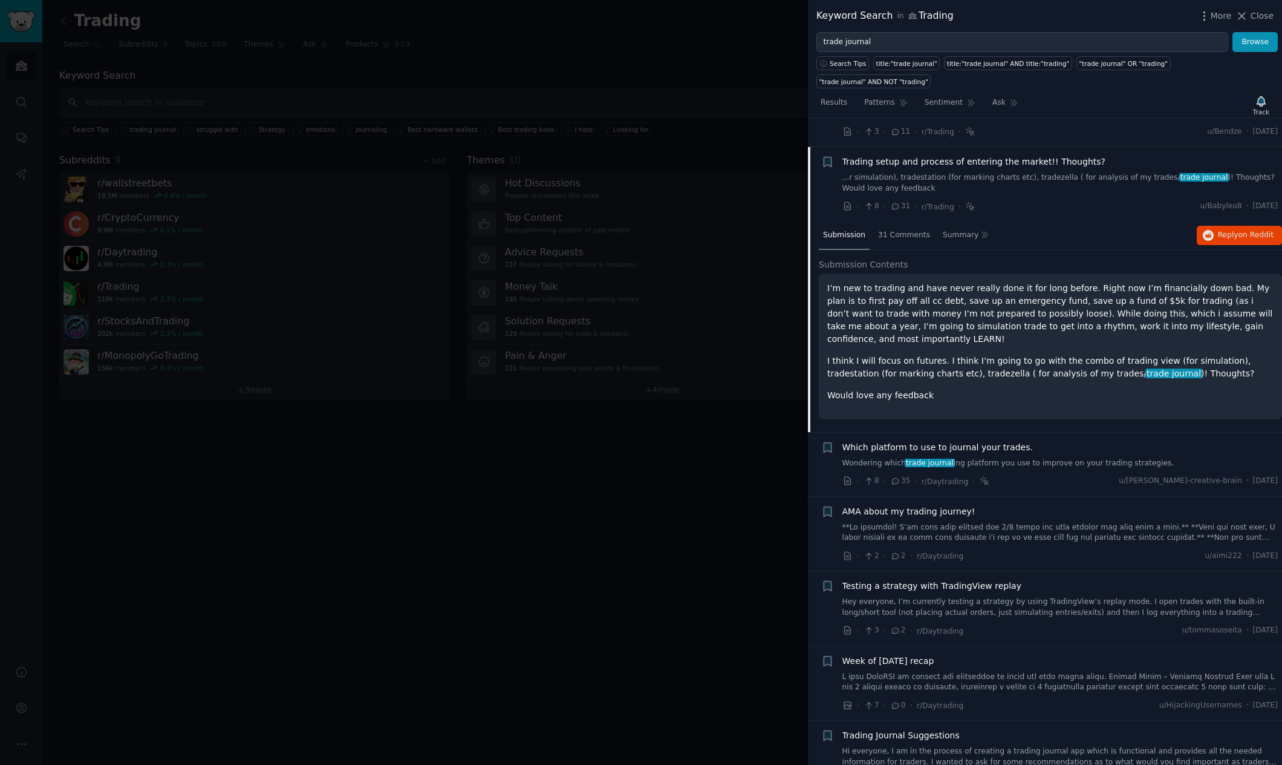
click at [937, 512] on span "AMA about my trading journey!" at bounding box center [909, 511] width 133 height 13
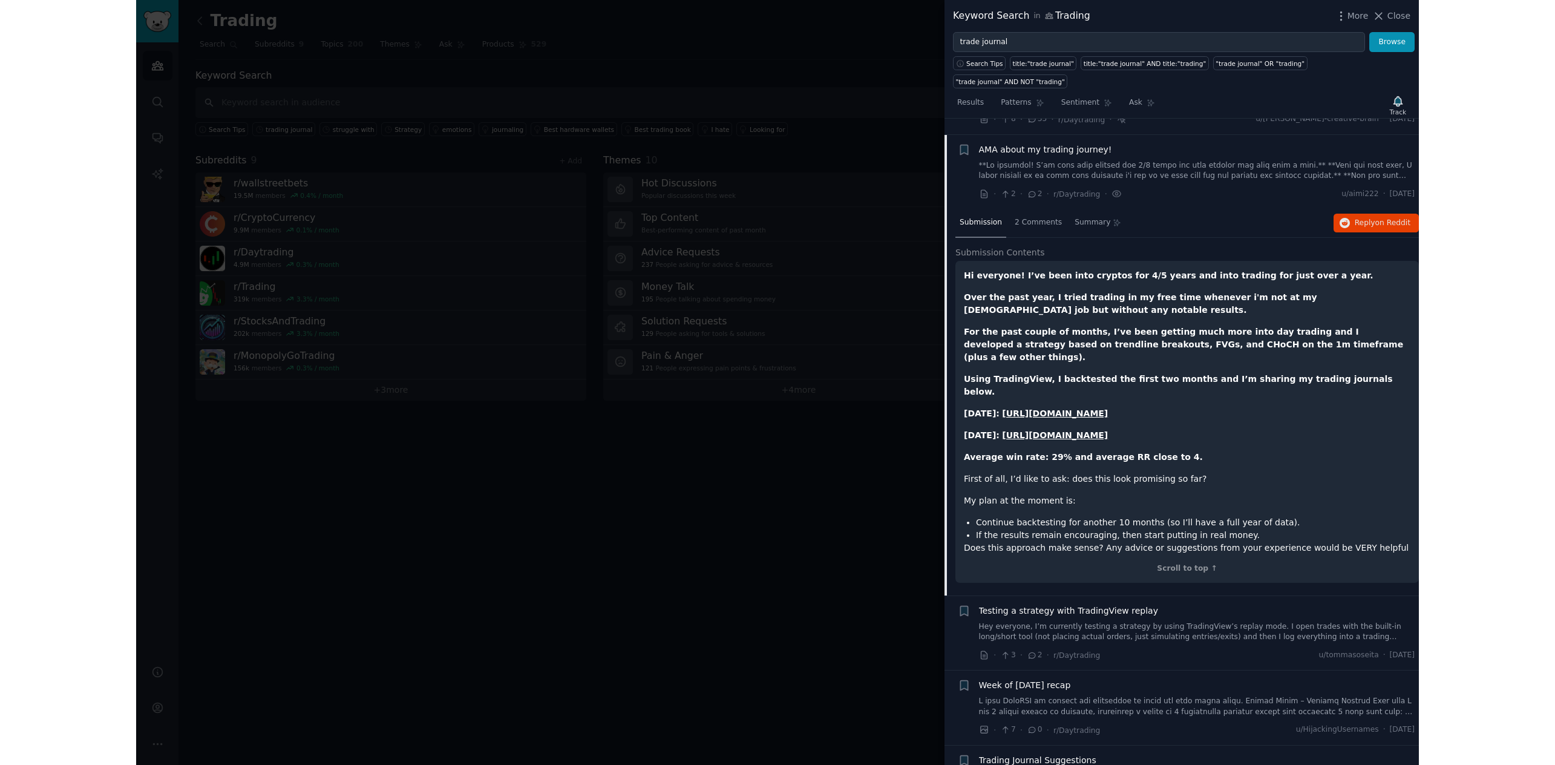
scroll to position [233, 0]
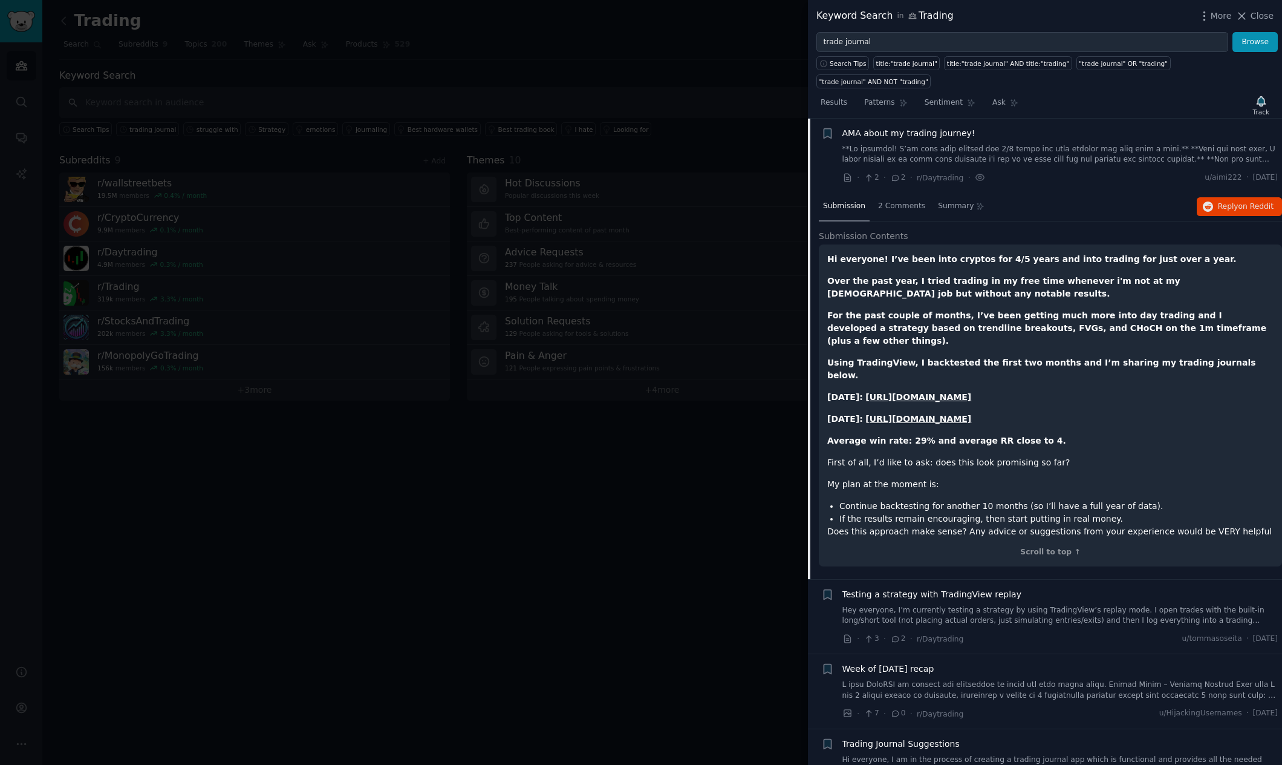
click at [972, 392] on strong "[URL][DOMAIN_NAME]" at bounding box center [919, 397] width 106 height 10
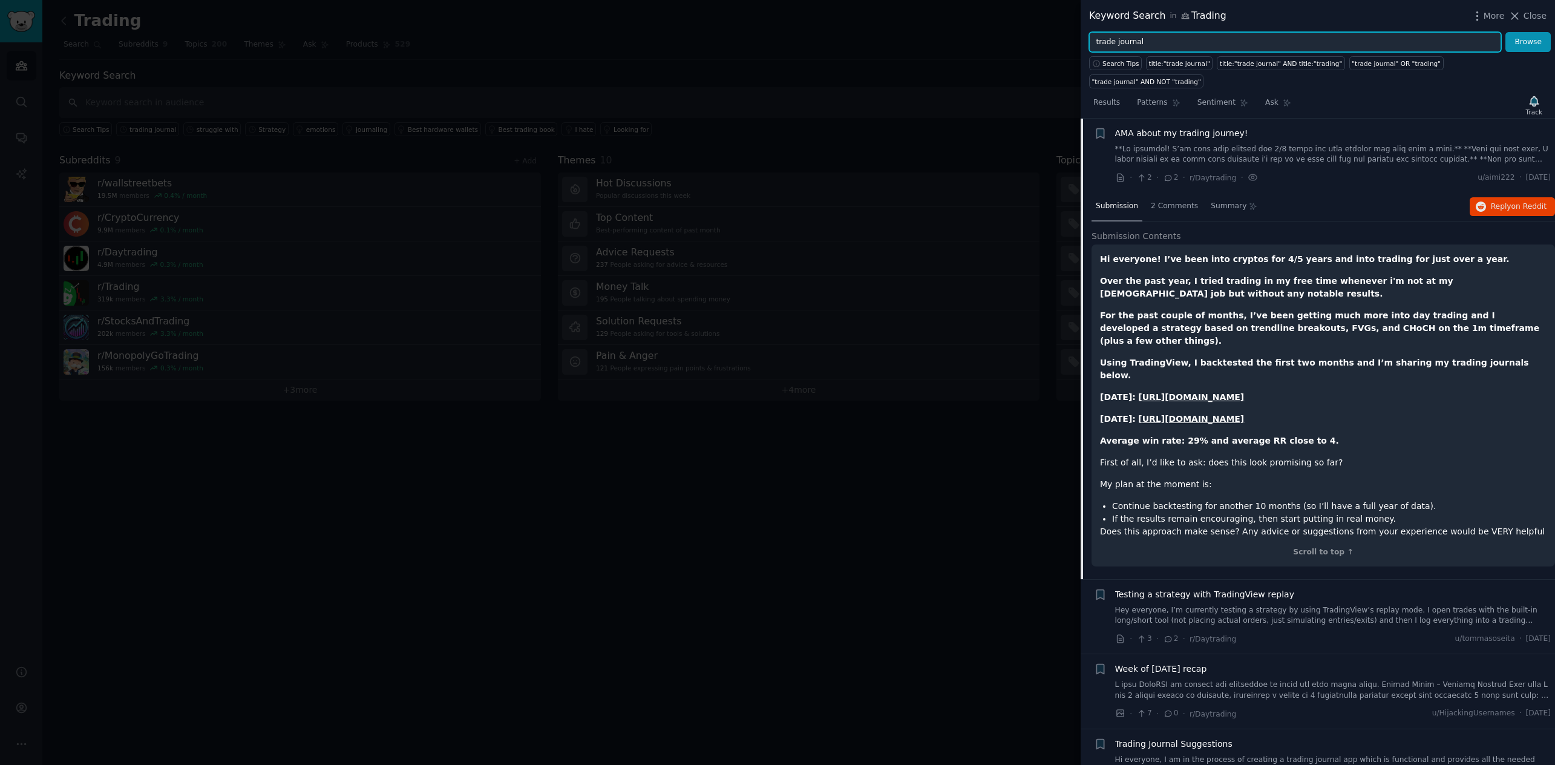
click at [1174, 46] on input "trade journal" at bounding box center [1295, 42] width 412 height 21
click at [1282, 32] on button "Browse" at bounding box center [1527, 42] width 45 height 21
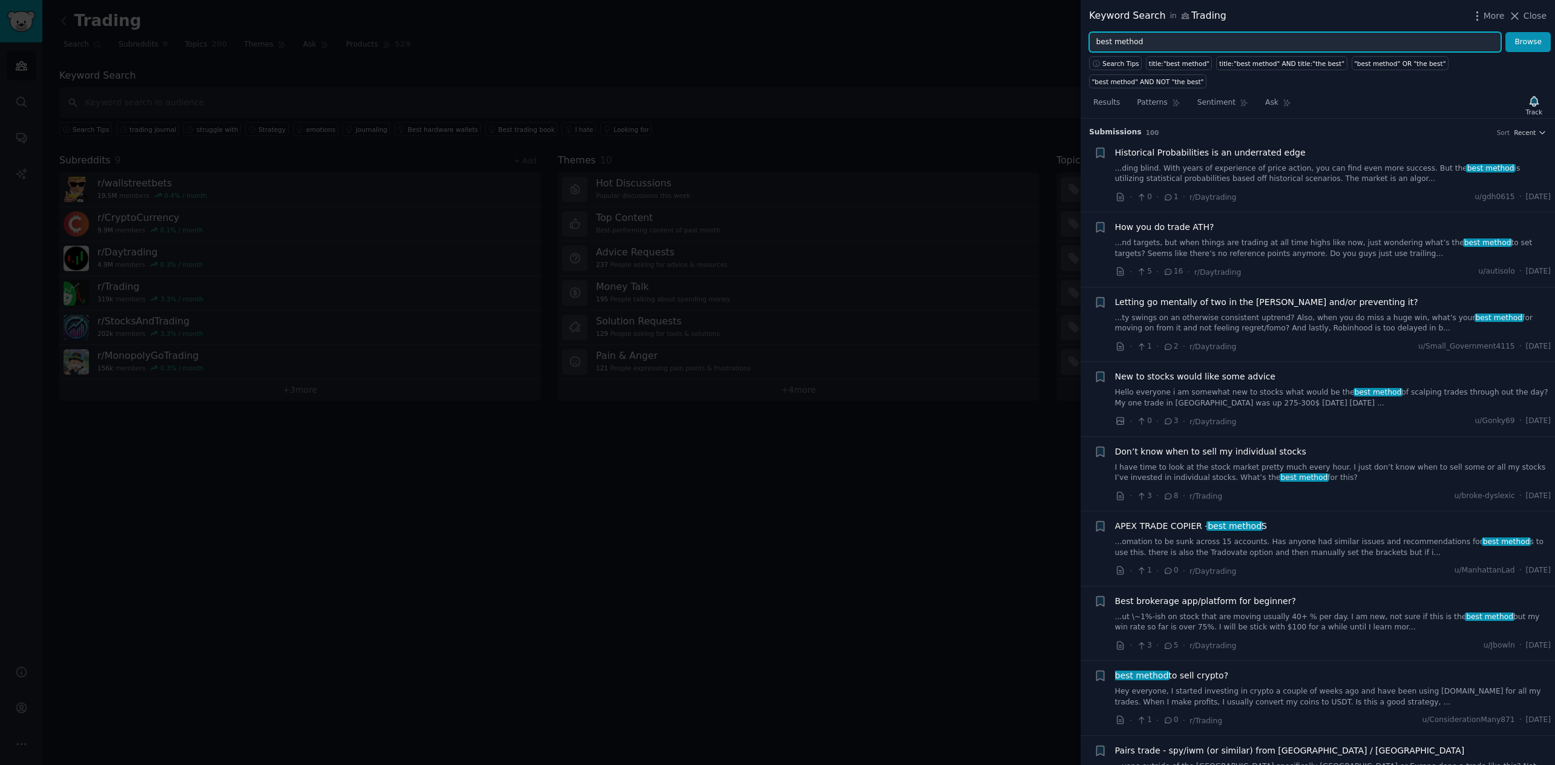
click at [1239, 38] on input "best method" at bounding box center [1295, 42] width 412 height 21
click at [1282, 32] on button "Browse" at bounding box center [1527, 42] width 45 height 21
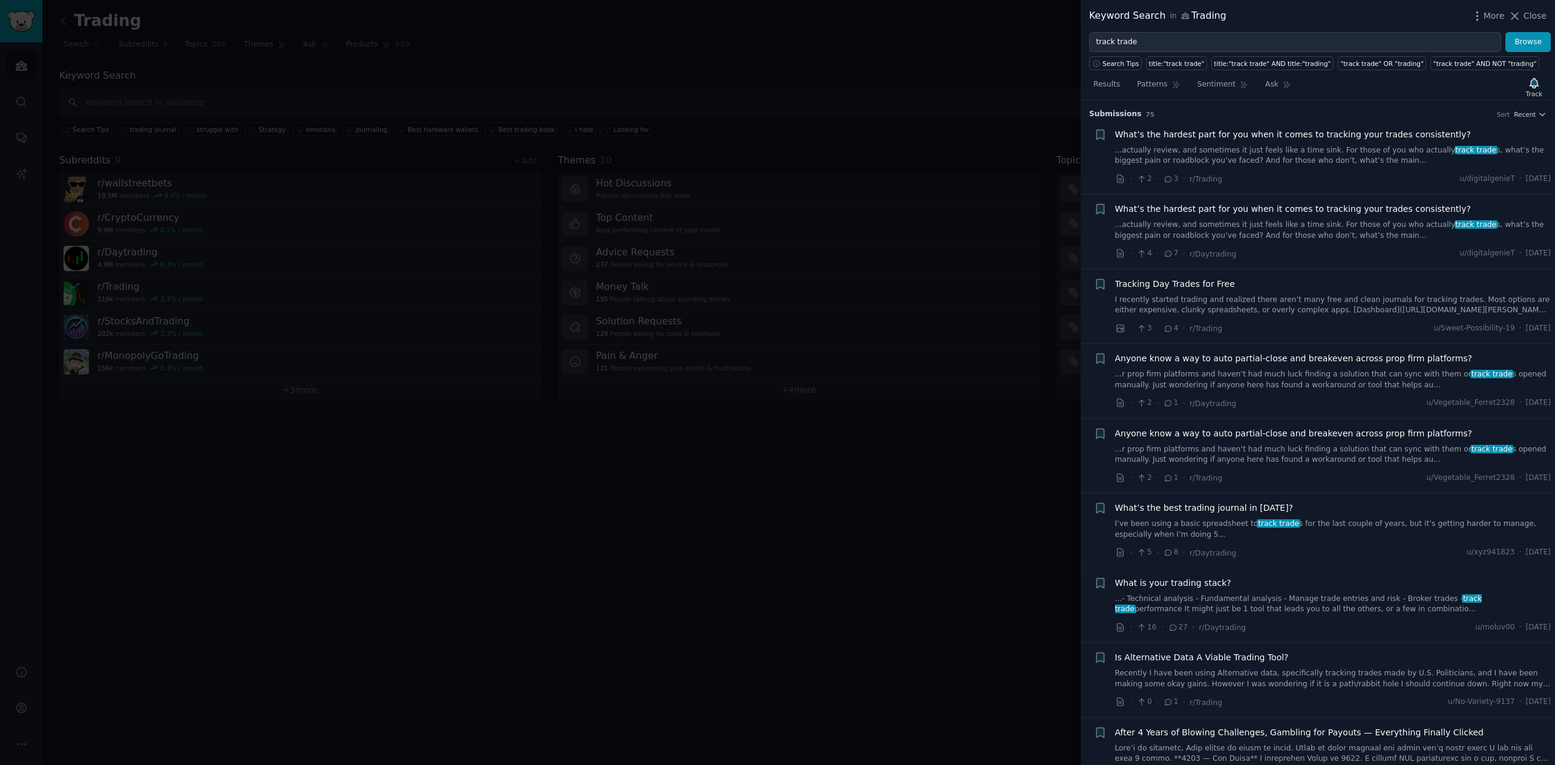
click at [1224, 134] on span "What’s the hardest part for you when it comes to tracking your trades consisten…" at bounding box center [1293, 134] width 356 height 13
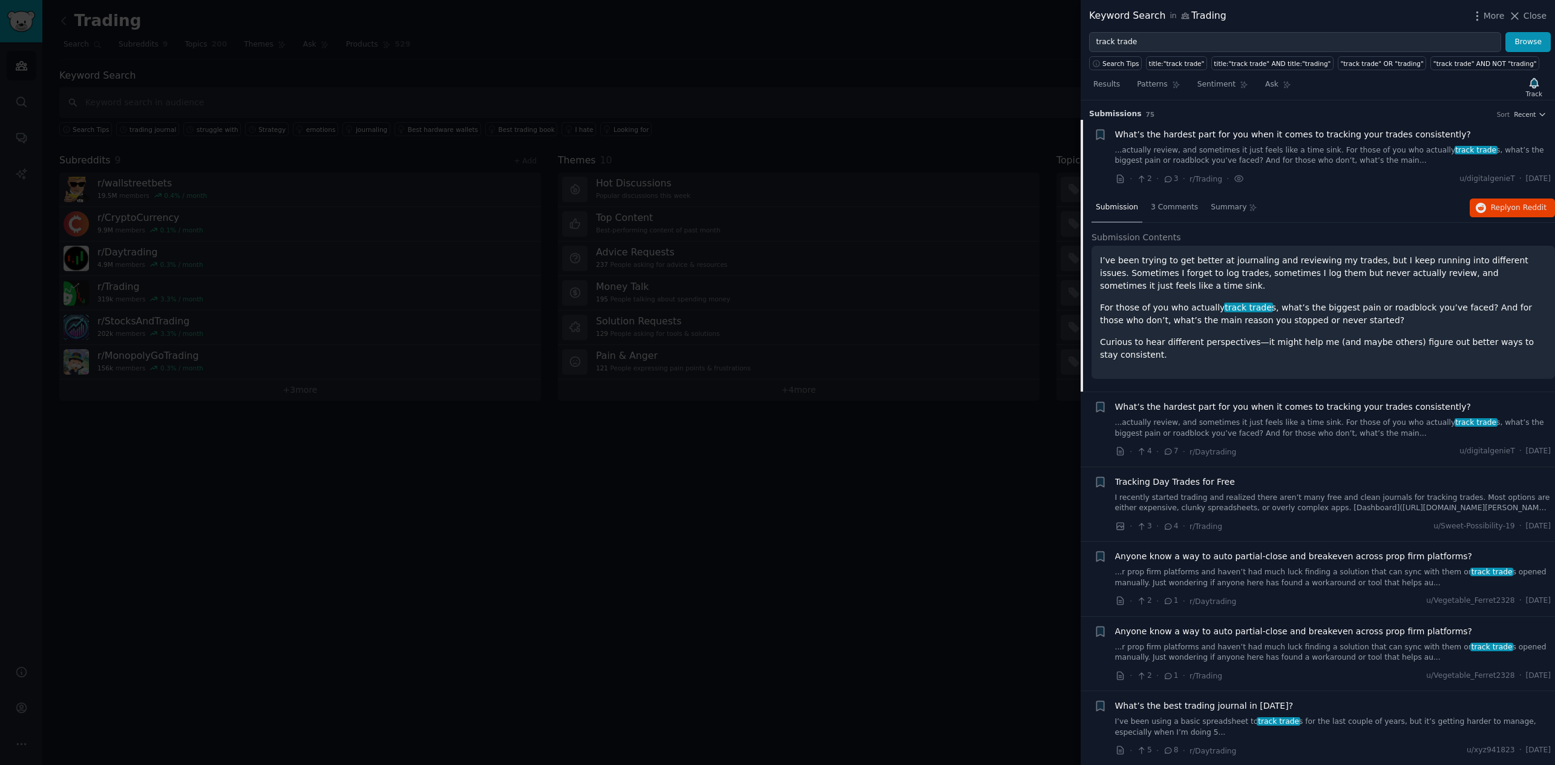
scroll to position [19, 0]
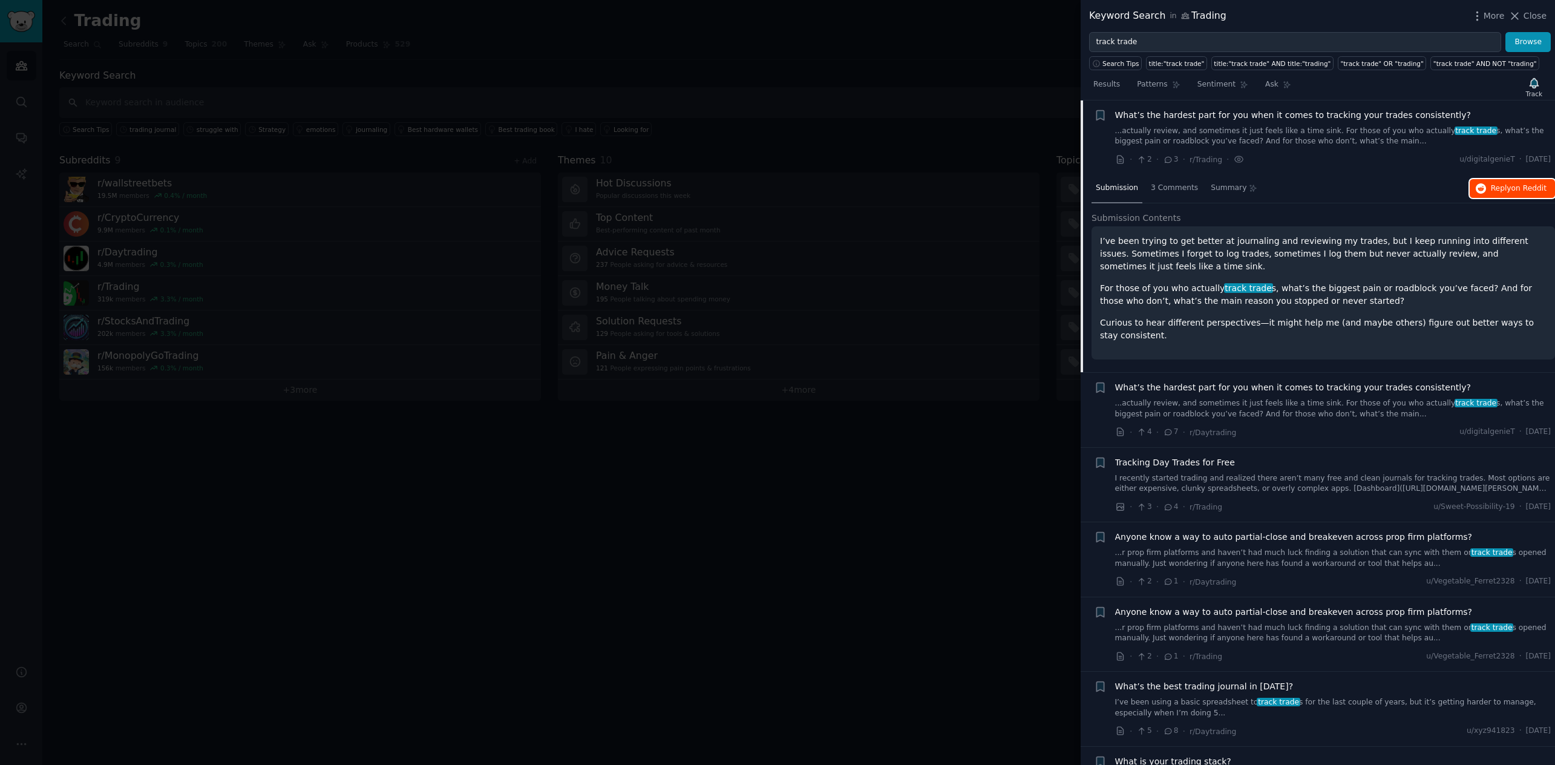
click at [1282, 183] on span "Reply on Reddit" at bounding box center [1519, 188] width 56 height 11
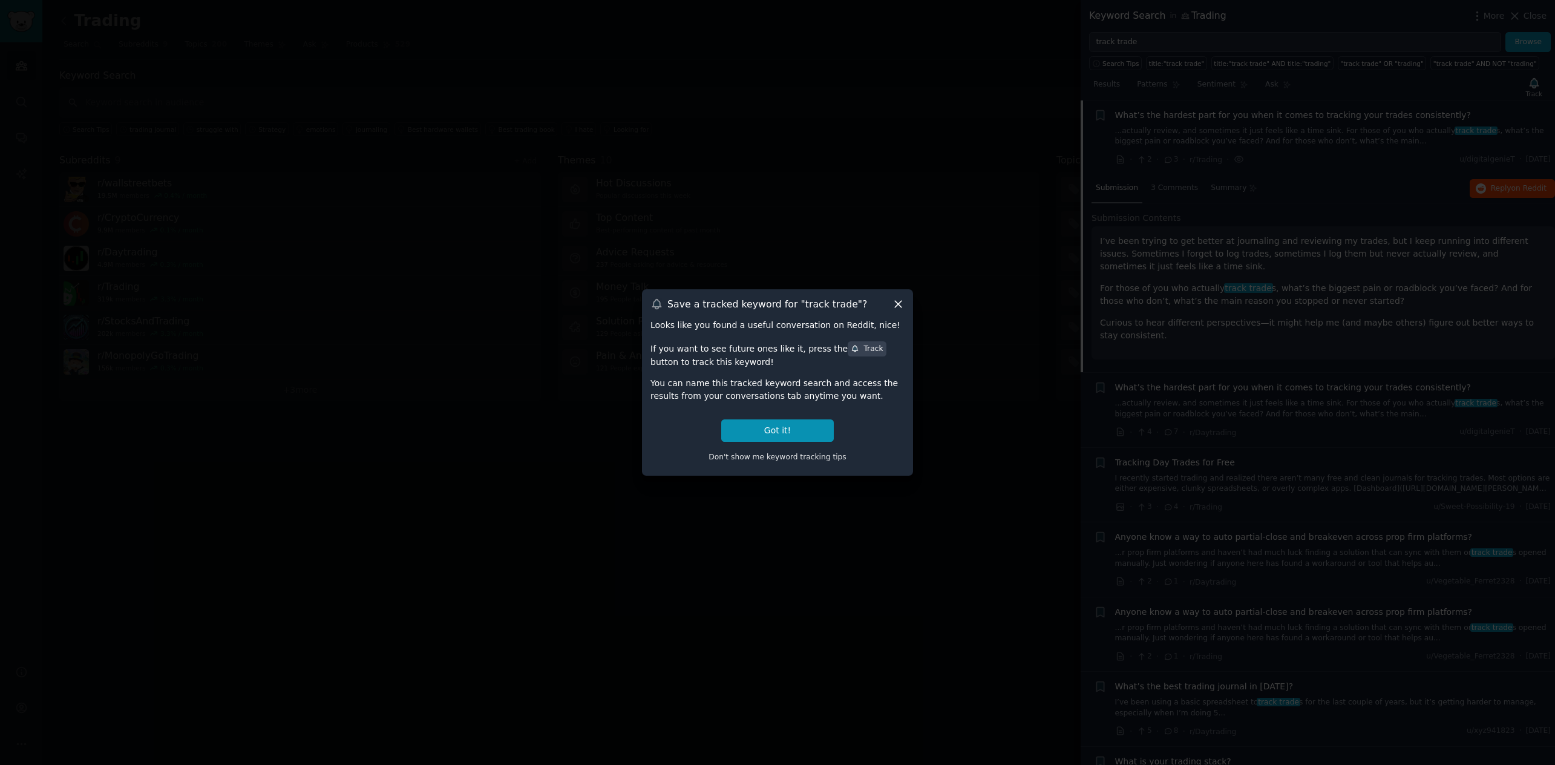
click at [898, 299] on icon at bounding box center [898, 304] width 13 height 13
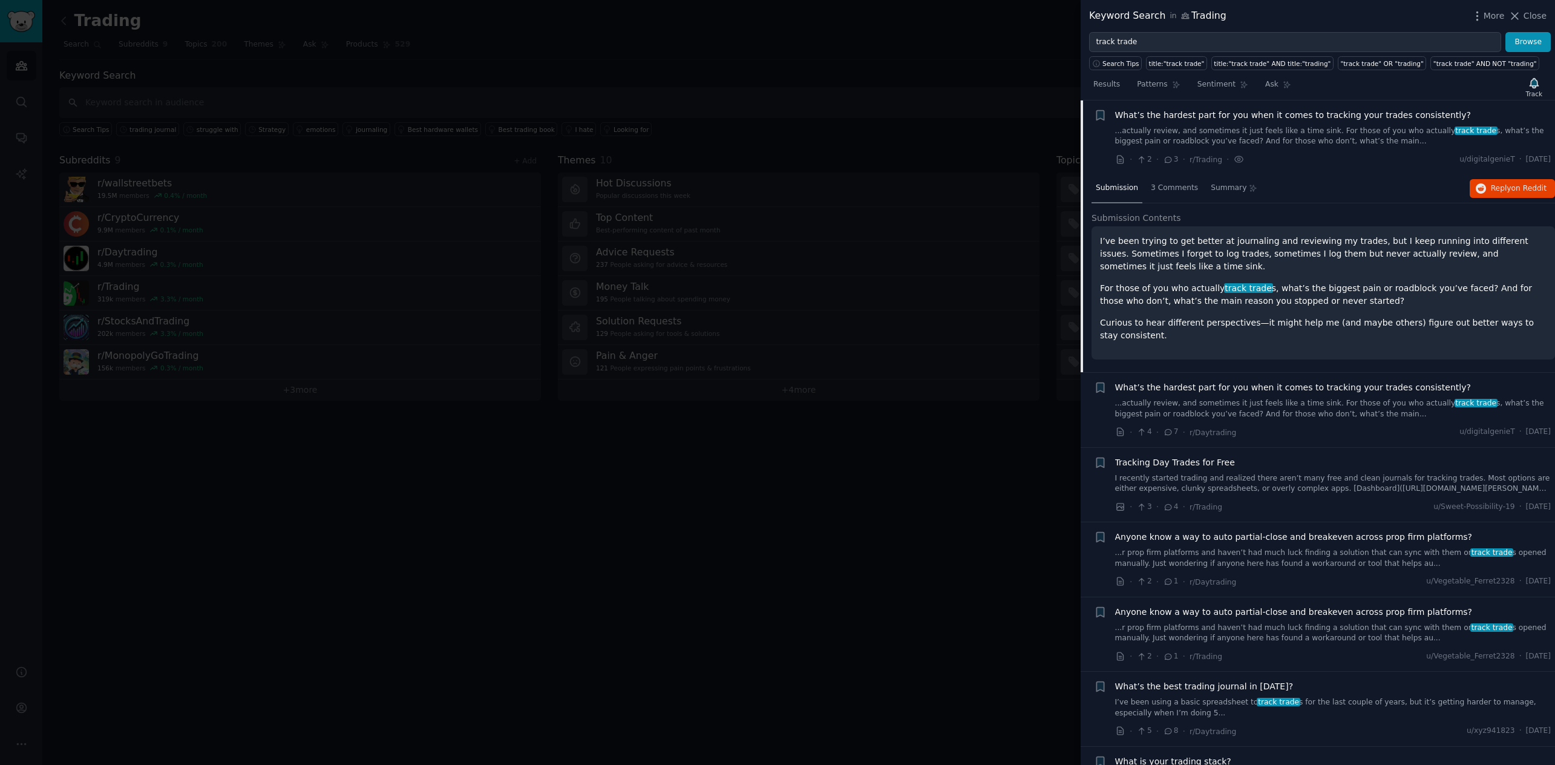
click at [1278, 390] on span "What’s the hardest part for you when it comes to tracking your trades consisten…" at bounding box center [1293, 387] width 356 height 13
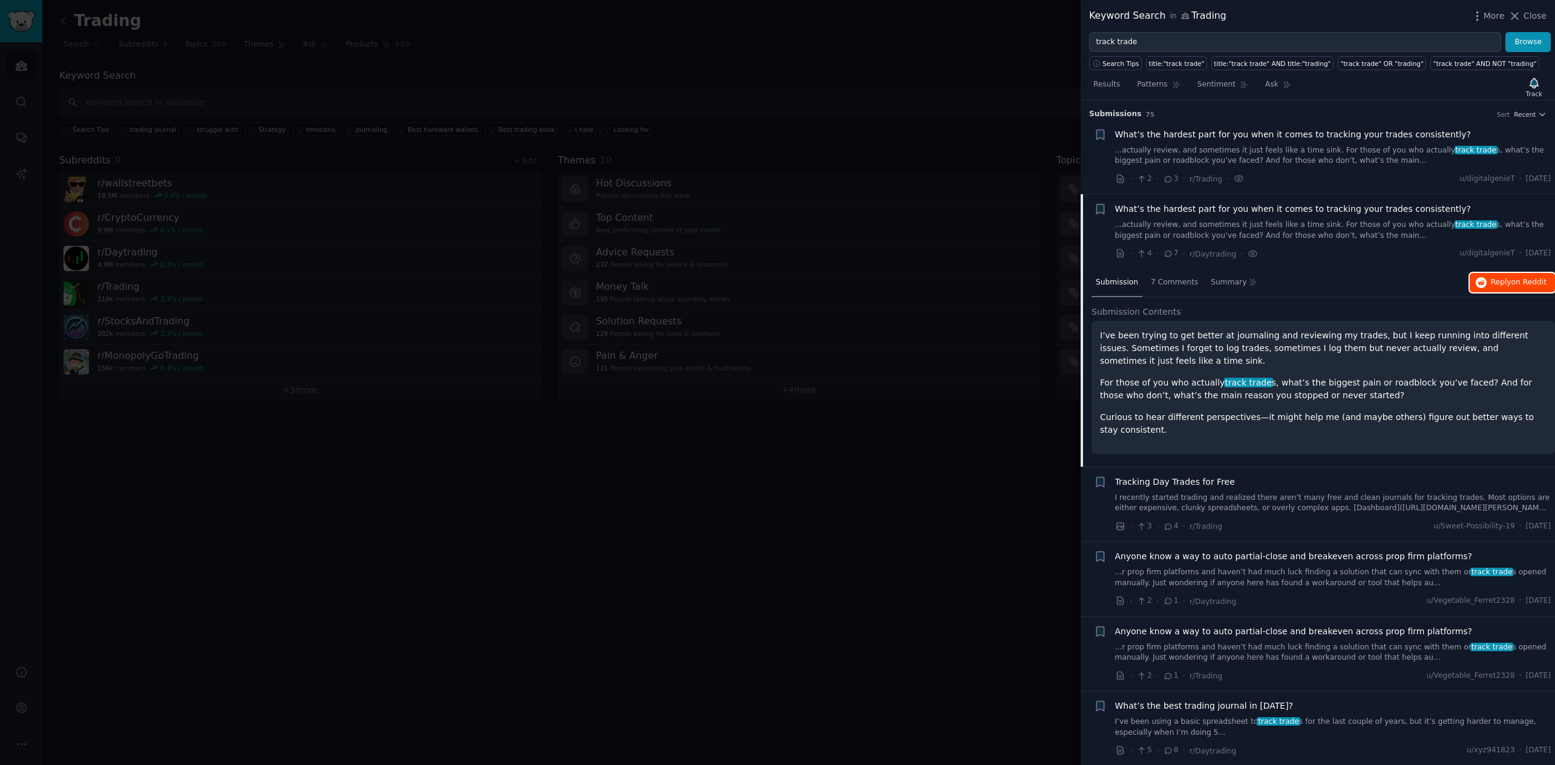
click at [1282, 282] on span "on Reddit" at bounding box center [1528, 282] width 35 height 8
click at [1282, 478] on div "Tracking Day Trades for Free" at bounding box center [1333, 481] width 436 height 13
click at [1167, 482] on span "Tracking Day Trades for Free" at bounding box center [1175, 481] width 120 height 13
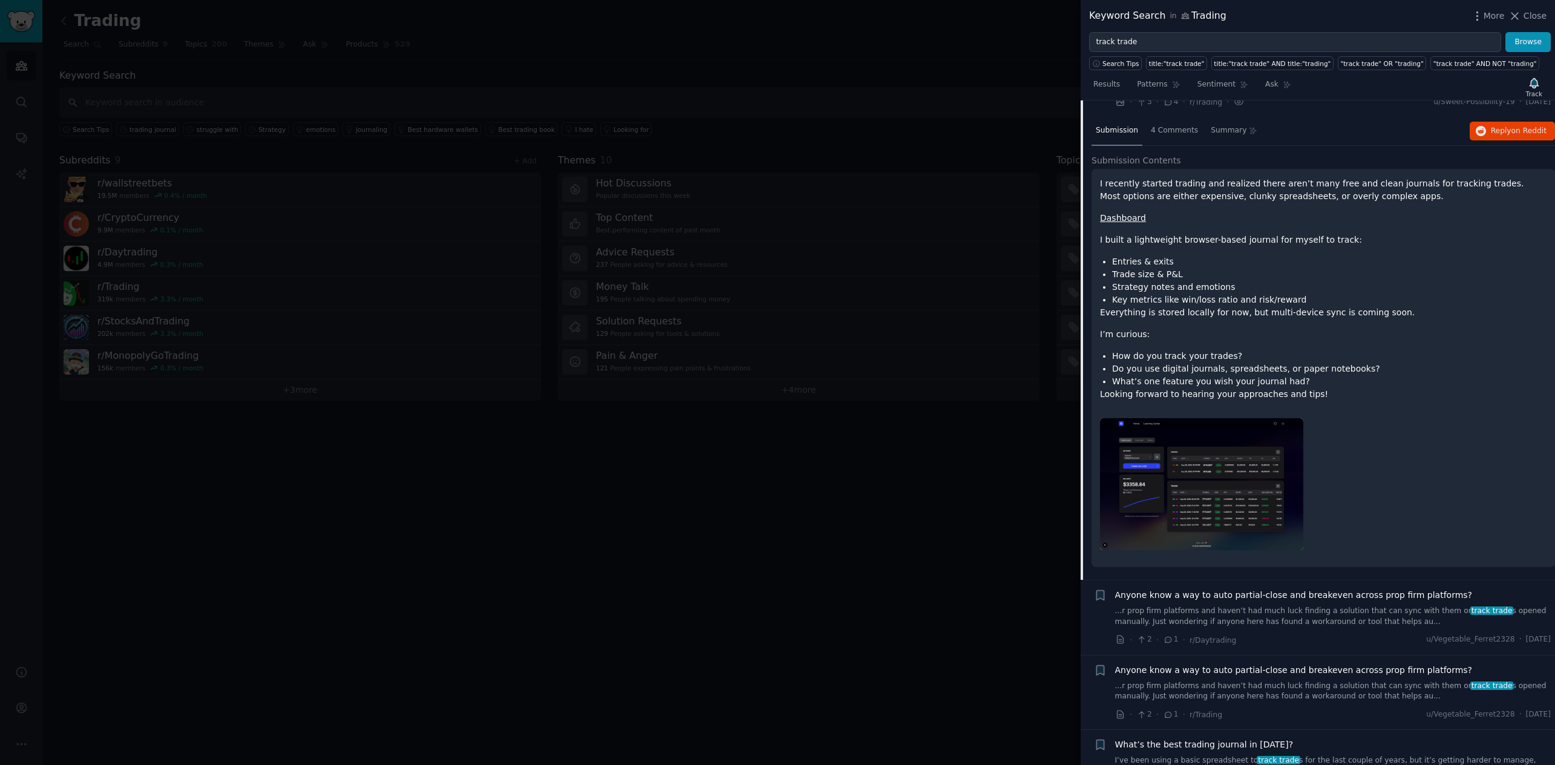
scroll to position [376, 0]
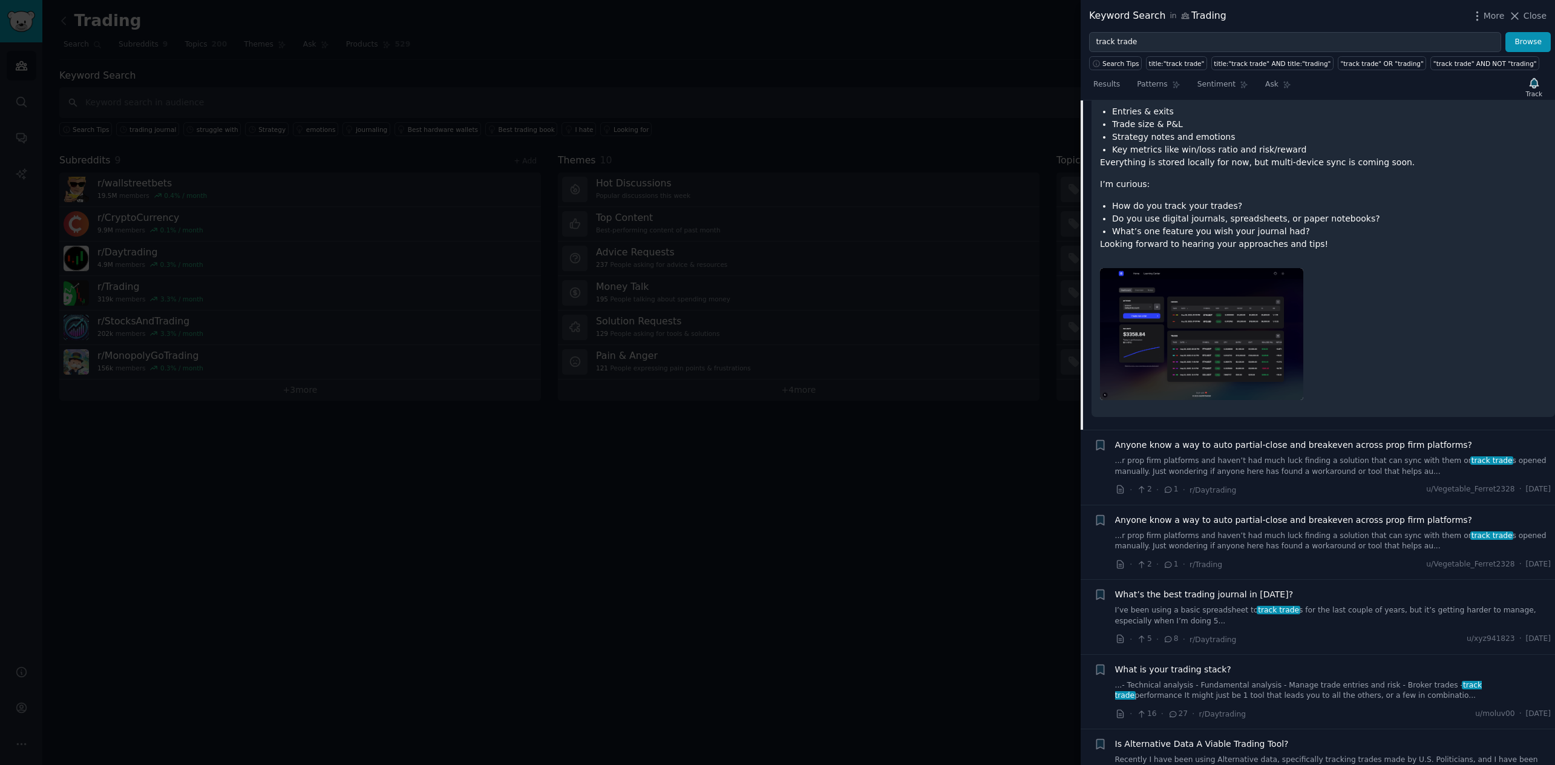
click at [1237, 443] on span "Anyone know a way to auto partial-close and breakeven across prop firm platform…" at bounding box center [1294, 445] width 358 height 13
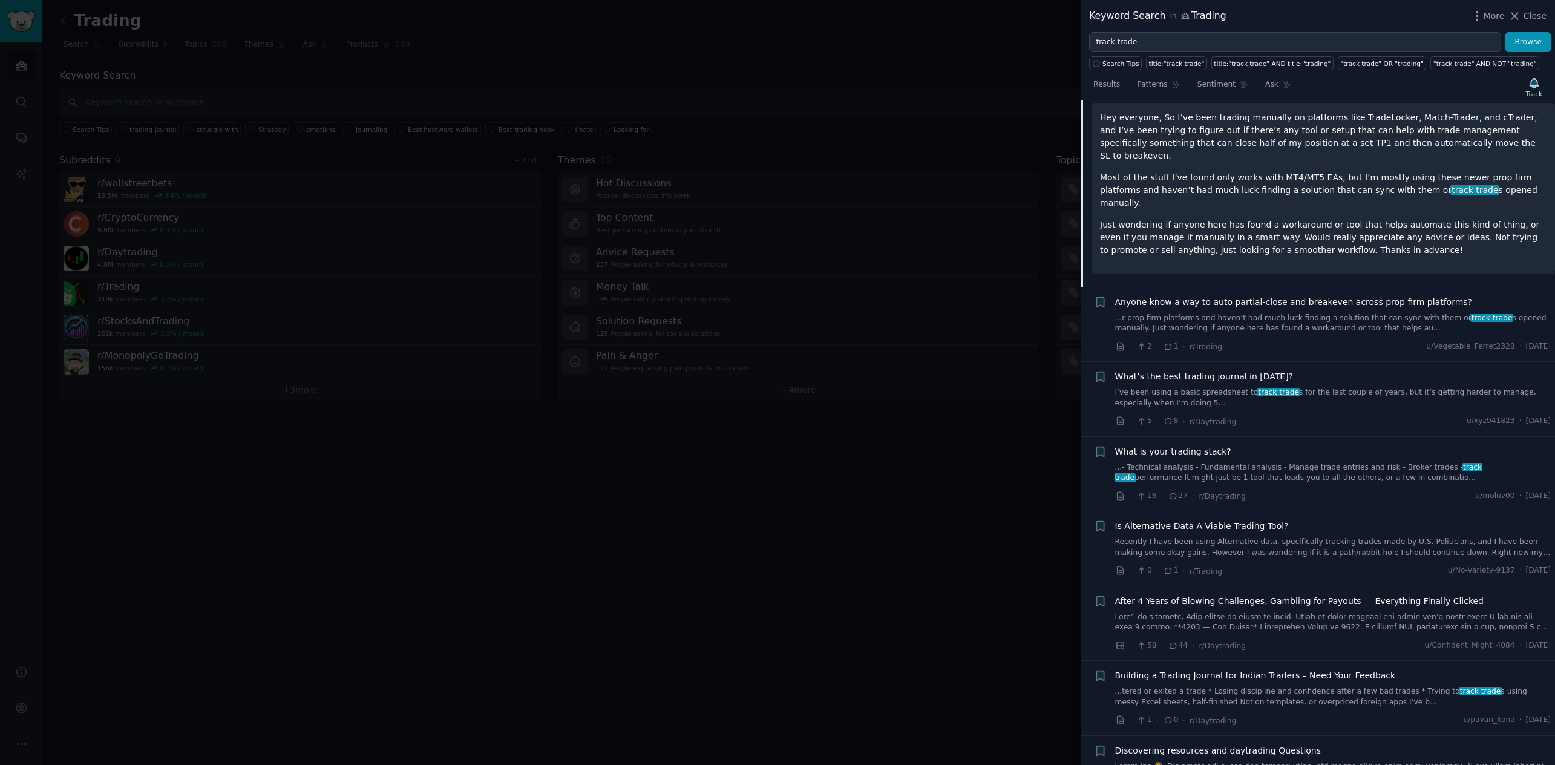
scroll to position [392, 0]
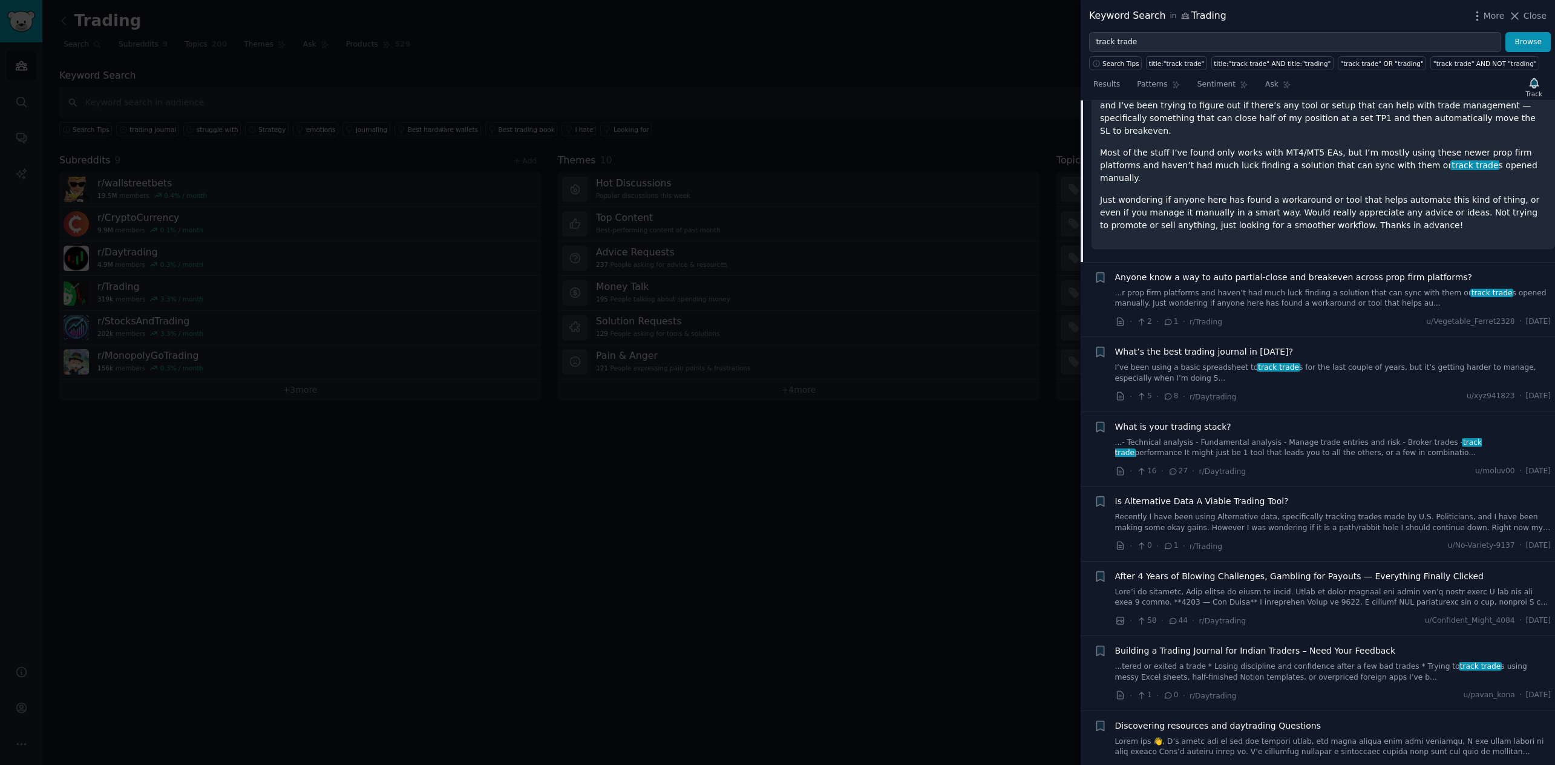
click at [1182, 345] on span "What’s the best trading journal in [DATE]?" at bounding box center [1204, 351] width 178 height 13
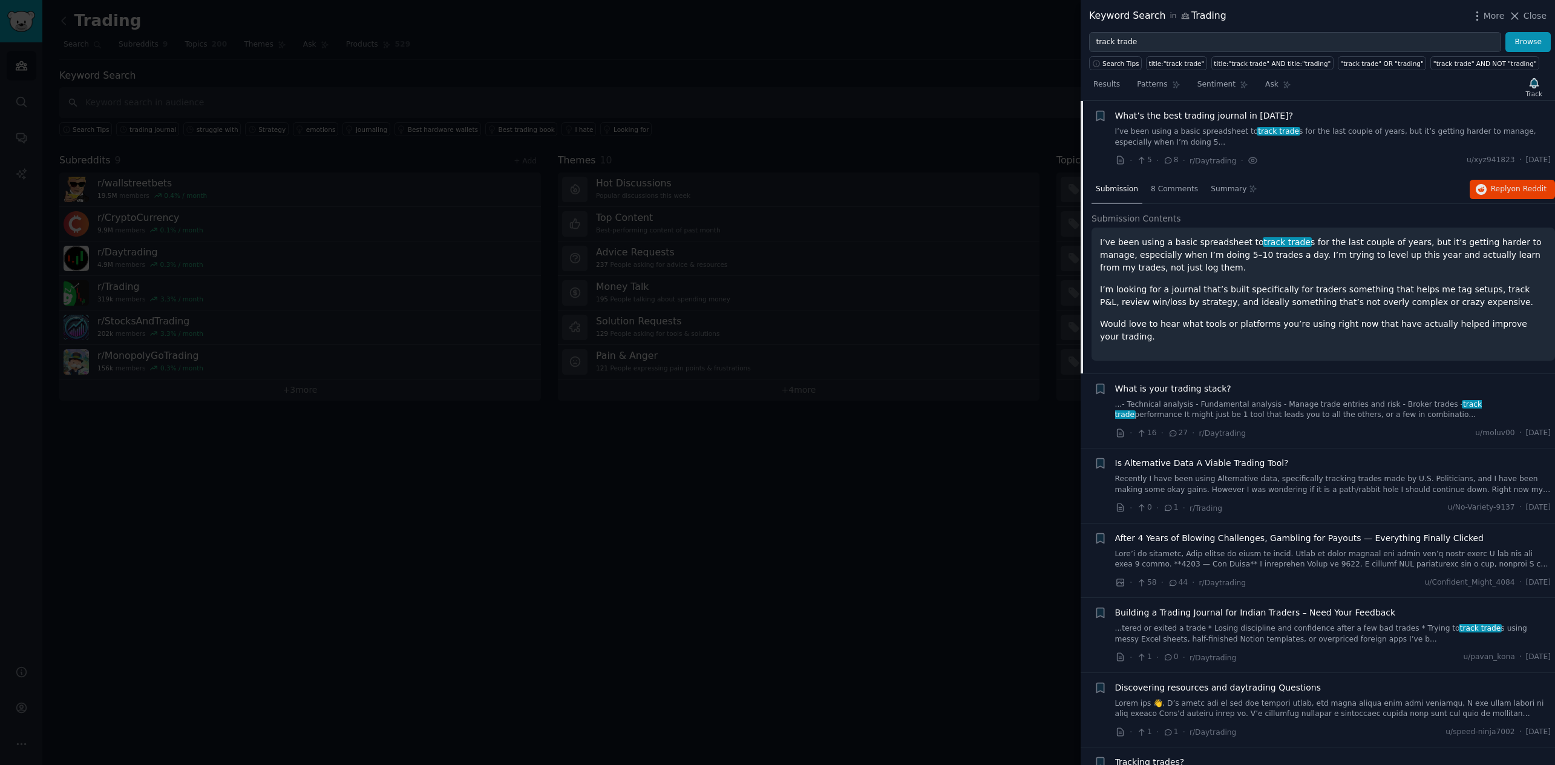
scroll to position [393, 0]
click at [1282, 183] on span "Reply on Reddit" at bounding box center [1519, 188] width 56 height 11
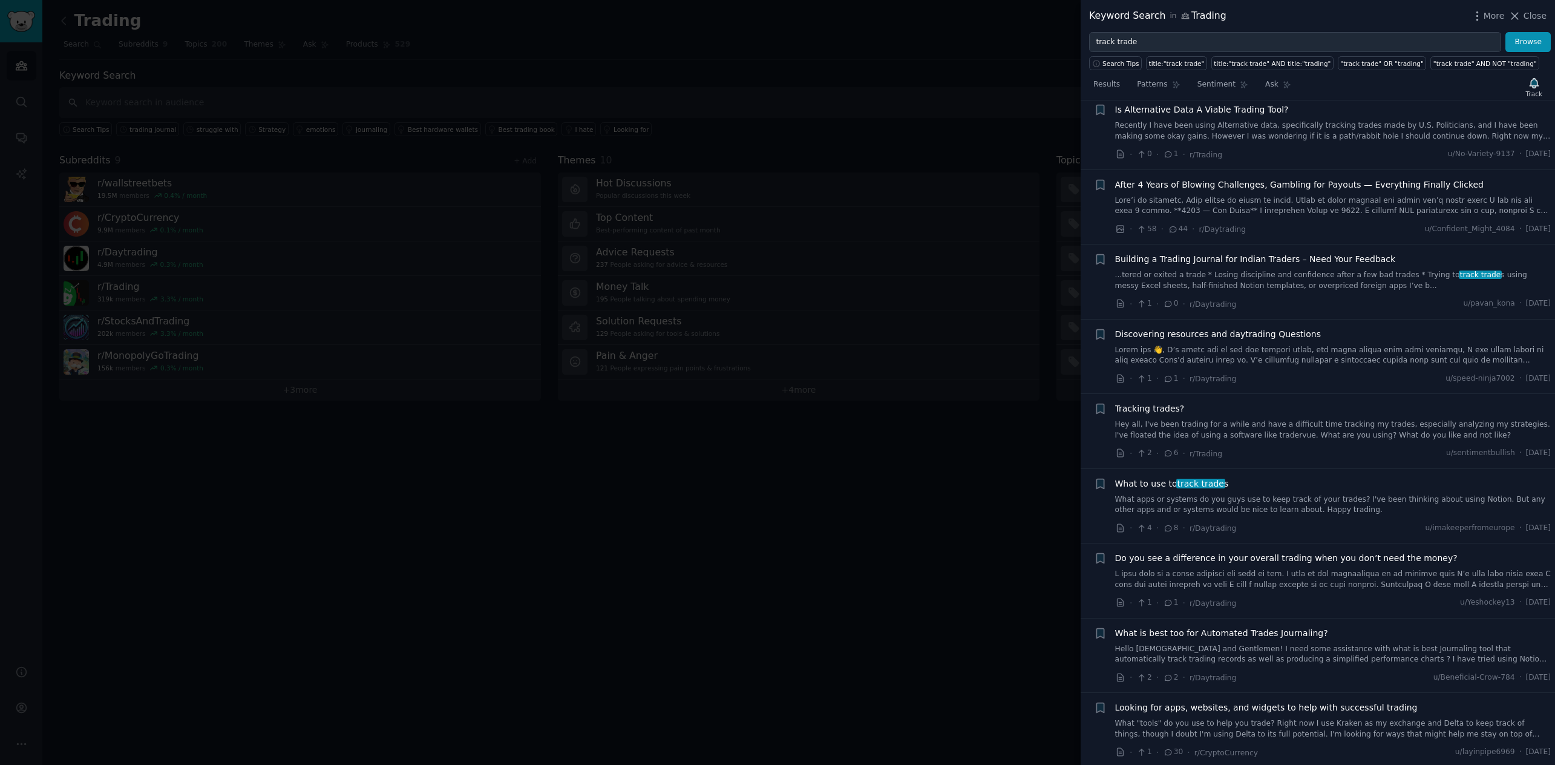
scroll to position [778, 0]
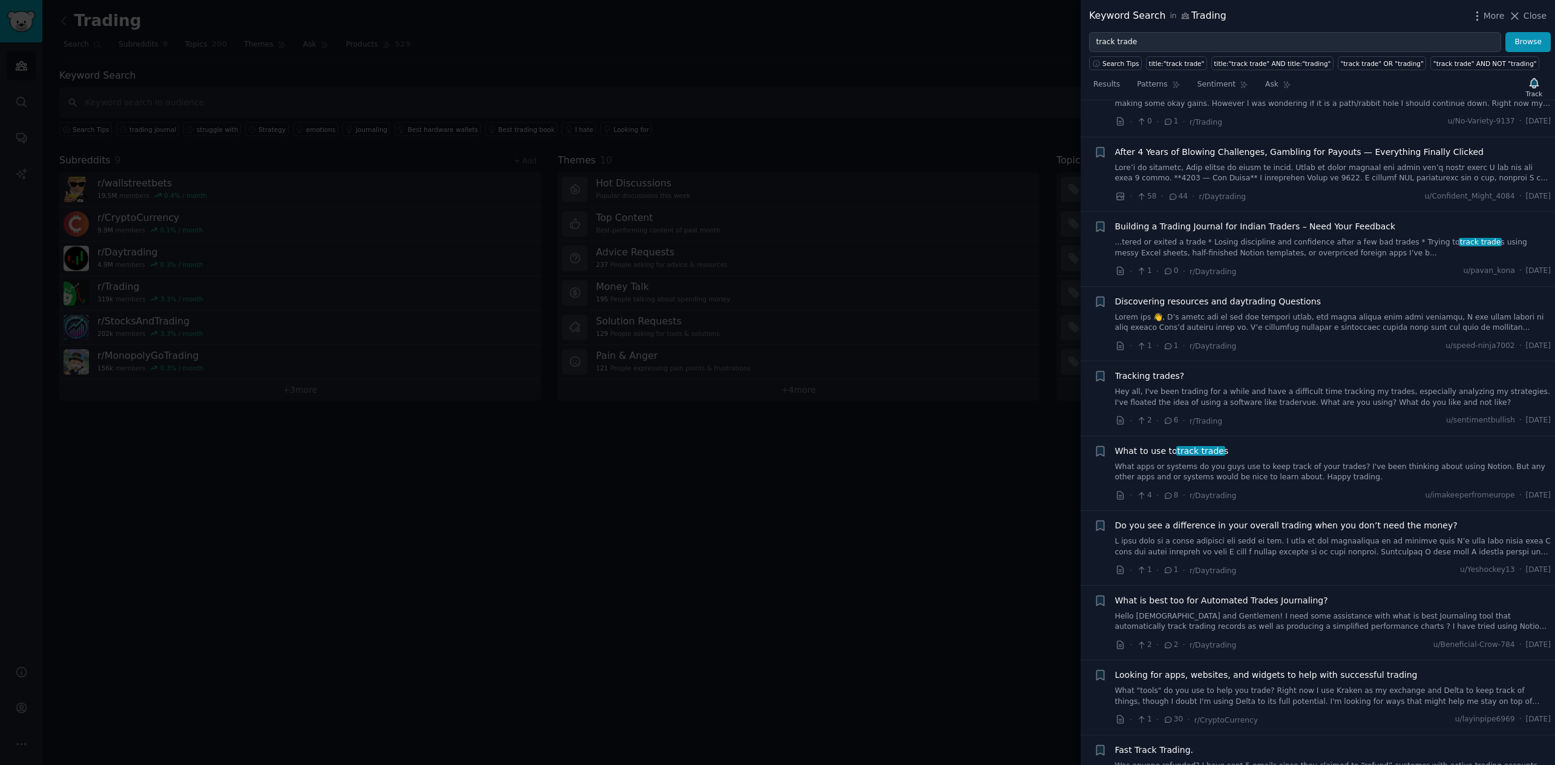
click at [1250, 519] on span "Do you see a difference in your overall trading when you don’t need the money?" at bounding box center [1286, 525] width 342 height 13
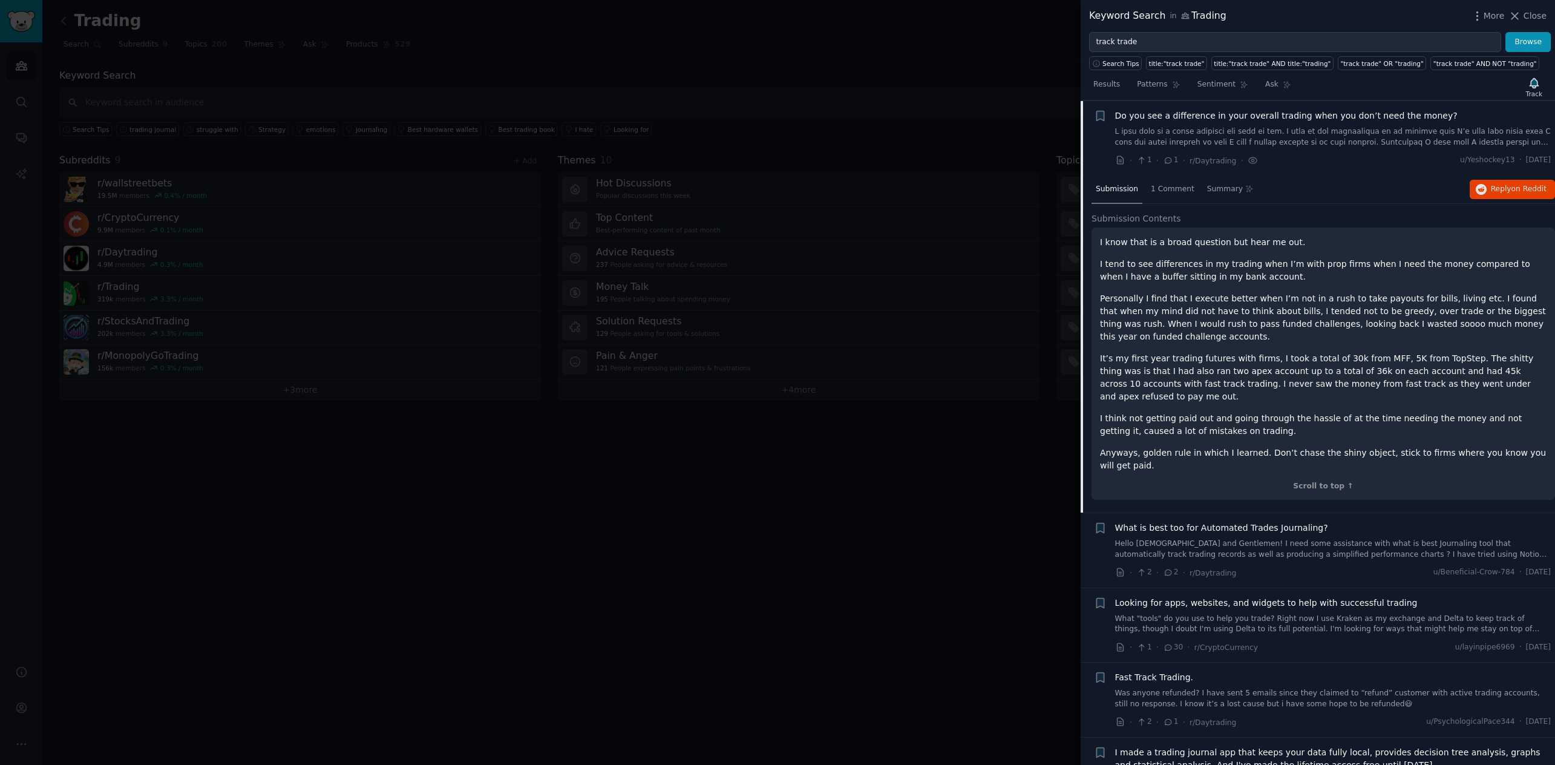
scroll to position [990, 0]
click at [1282, 195] on button "Reply on Reddit" at bounding box center [1511, 188] width 85 height 19
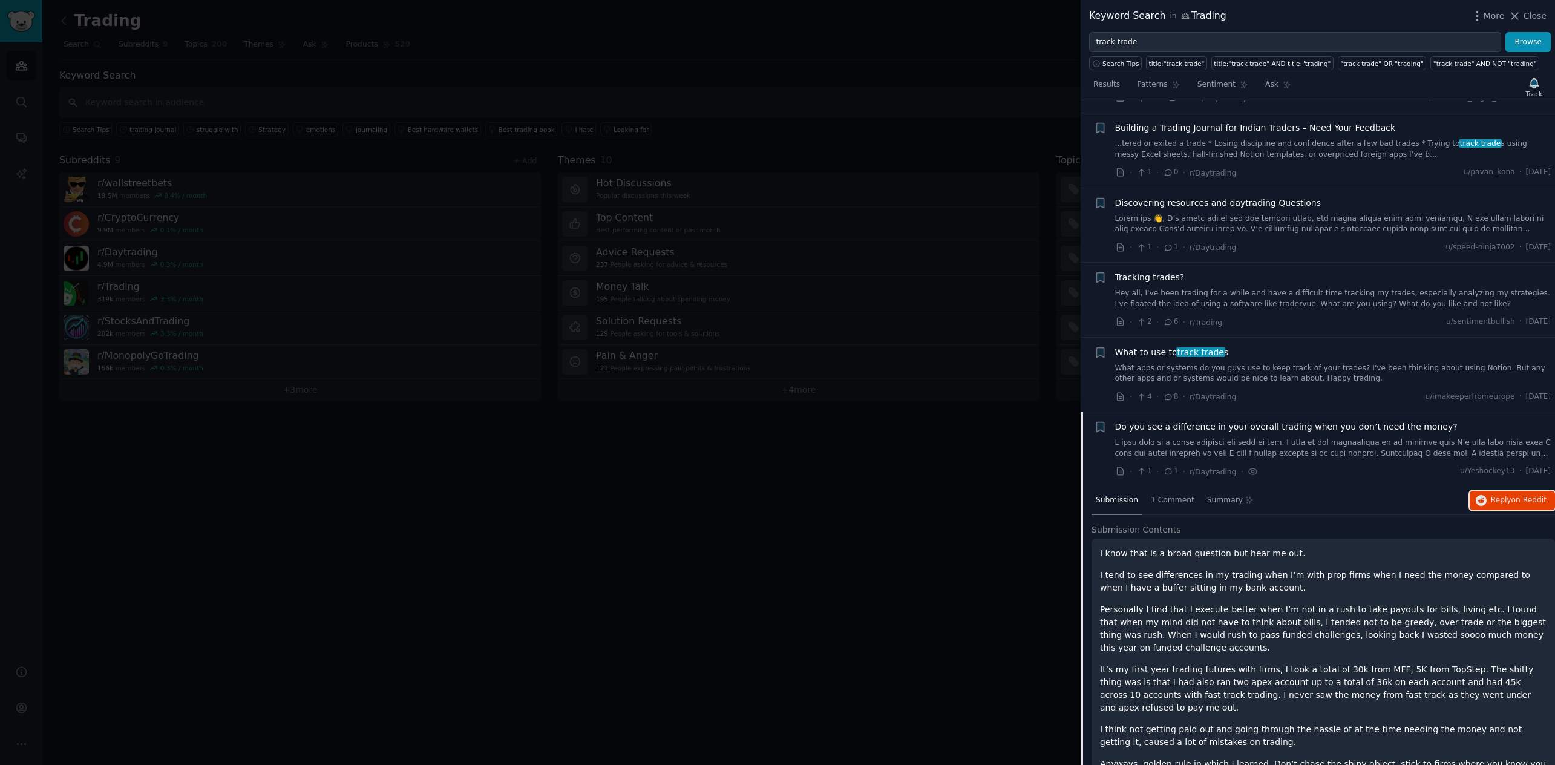
scroll to position [0, 0]
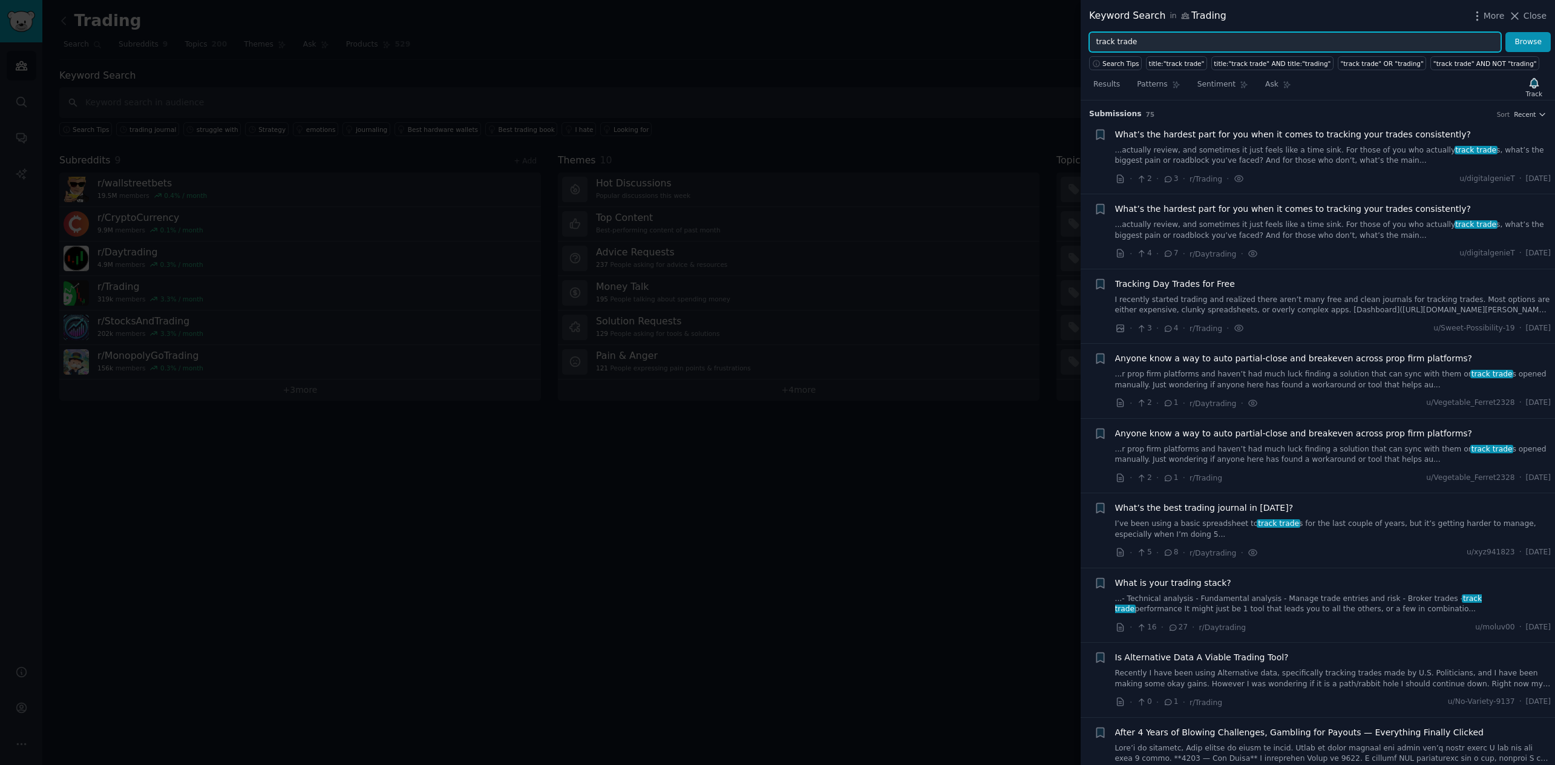
click at [1198, 47] on input "track trade" at bounding box center [1295, 42] width 412 height 21
click at [1282, 32] on button "Browse" at bounding box center [1527, 42] width 45 height 21
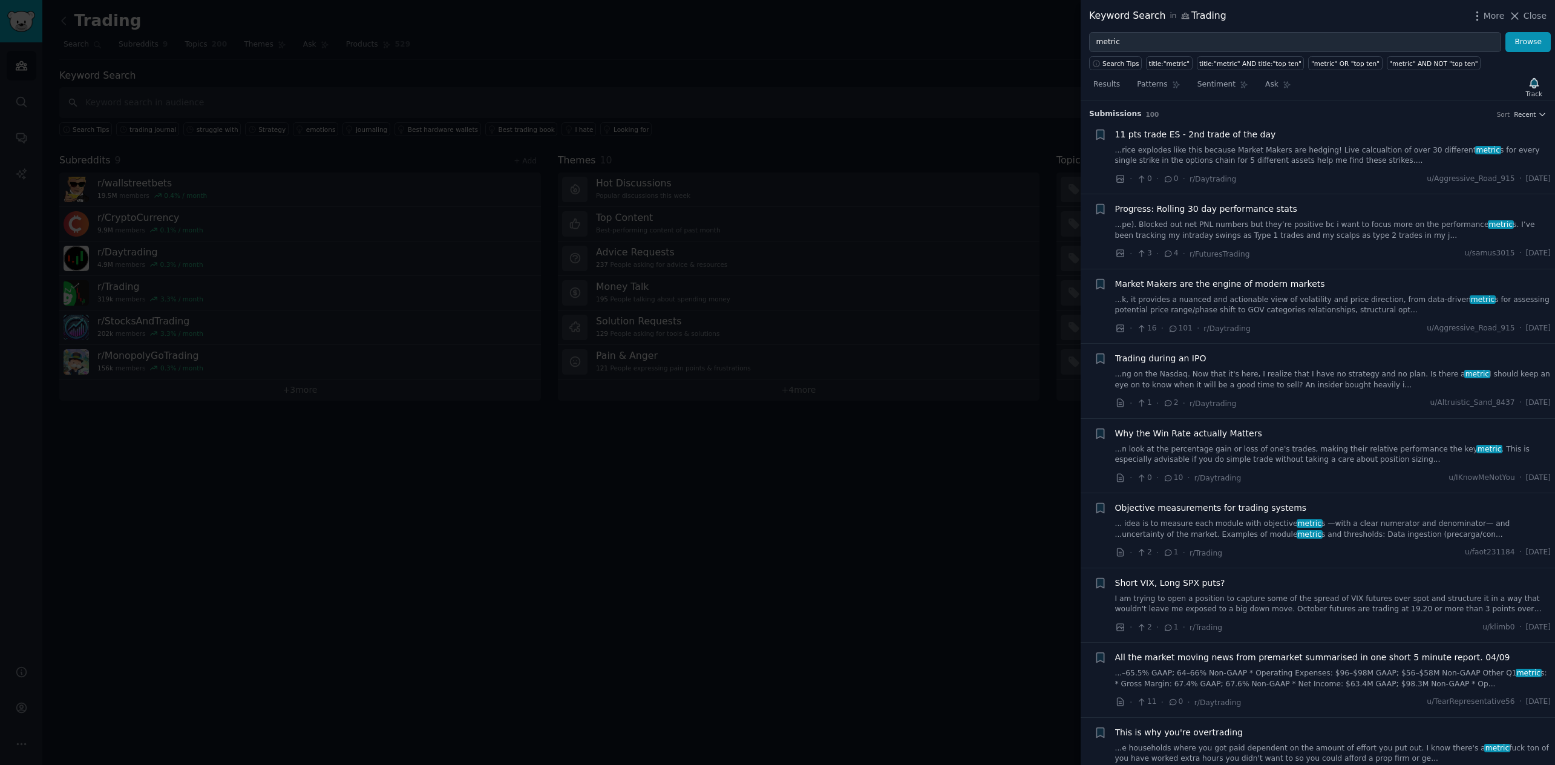
click at [1256, 510] on span "Objective measurements for trading systems" at bounding box center [1211, 507] width 192 height 13
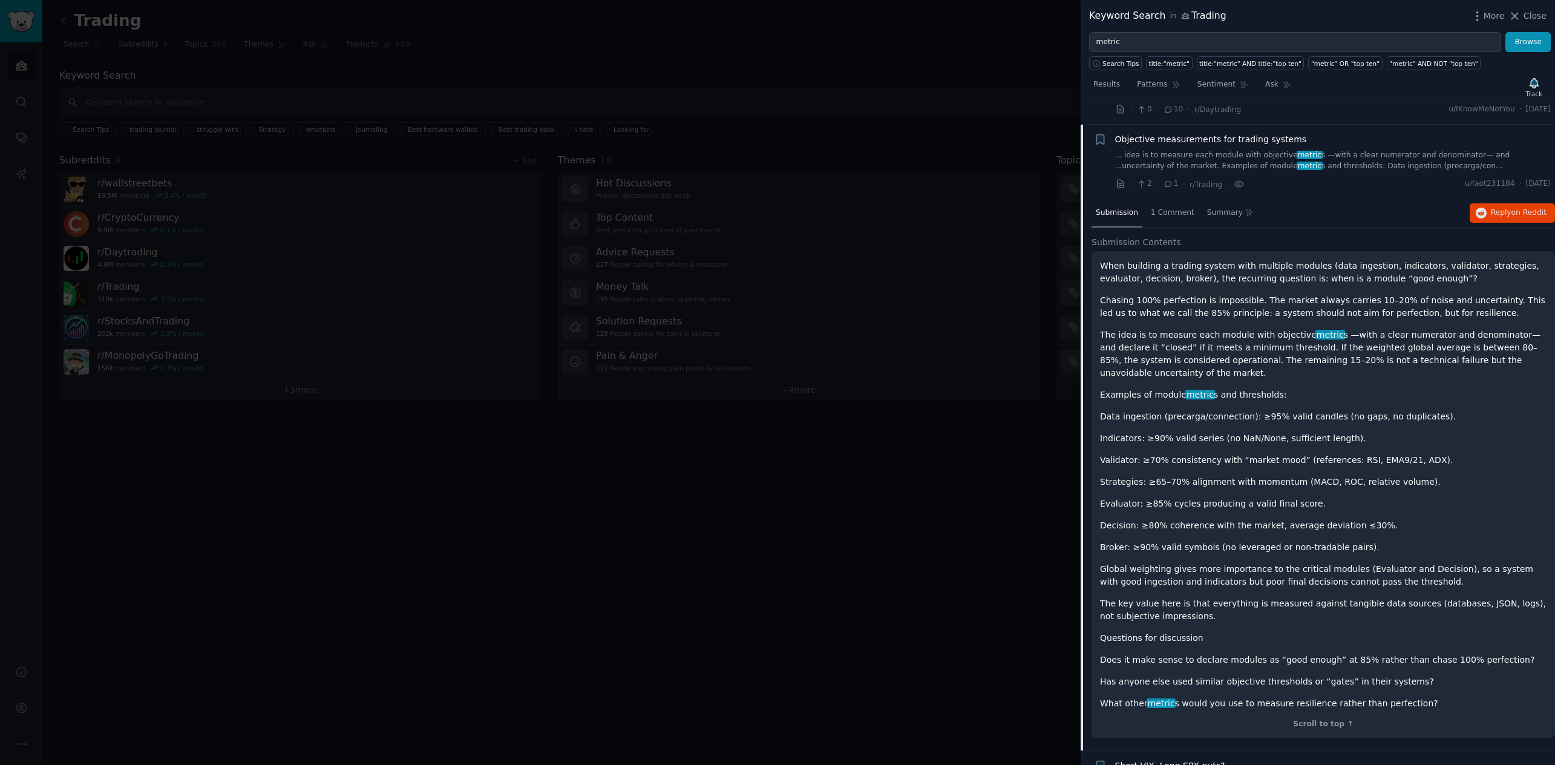
scroll to position [393, 0]
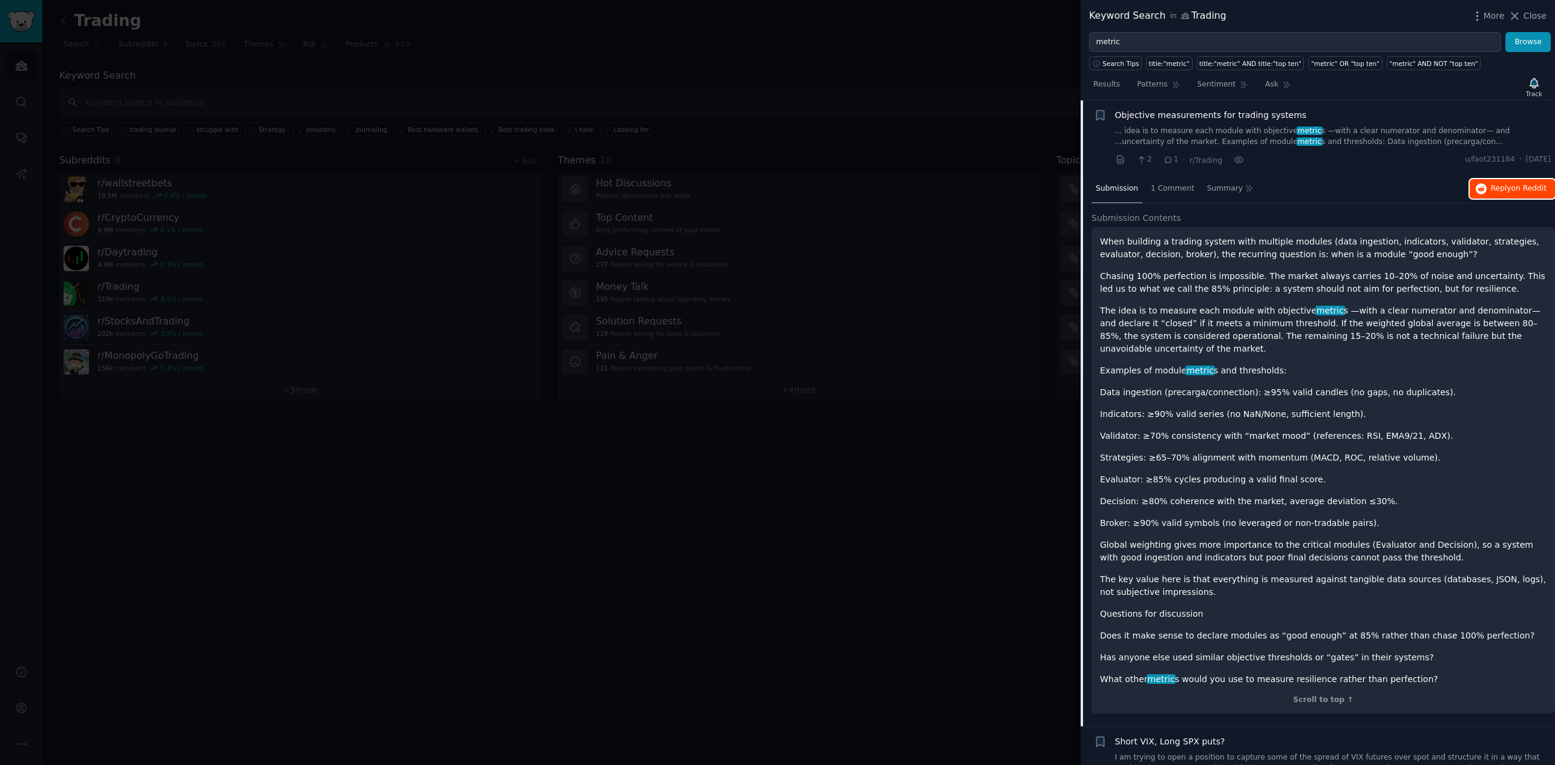
click at [1282, 186] on span "on Reddit" at bounding box center [1528, 188] width 35 height 8
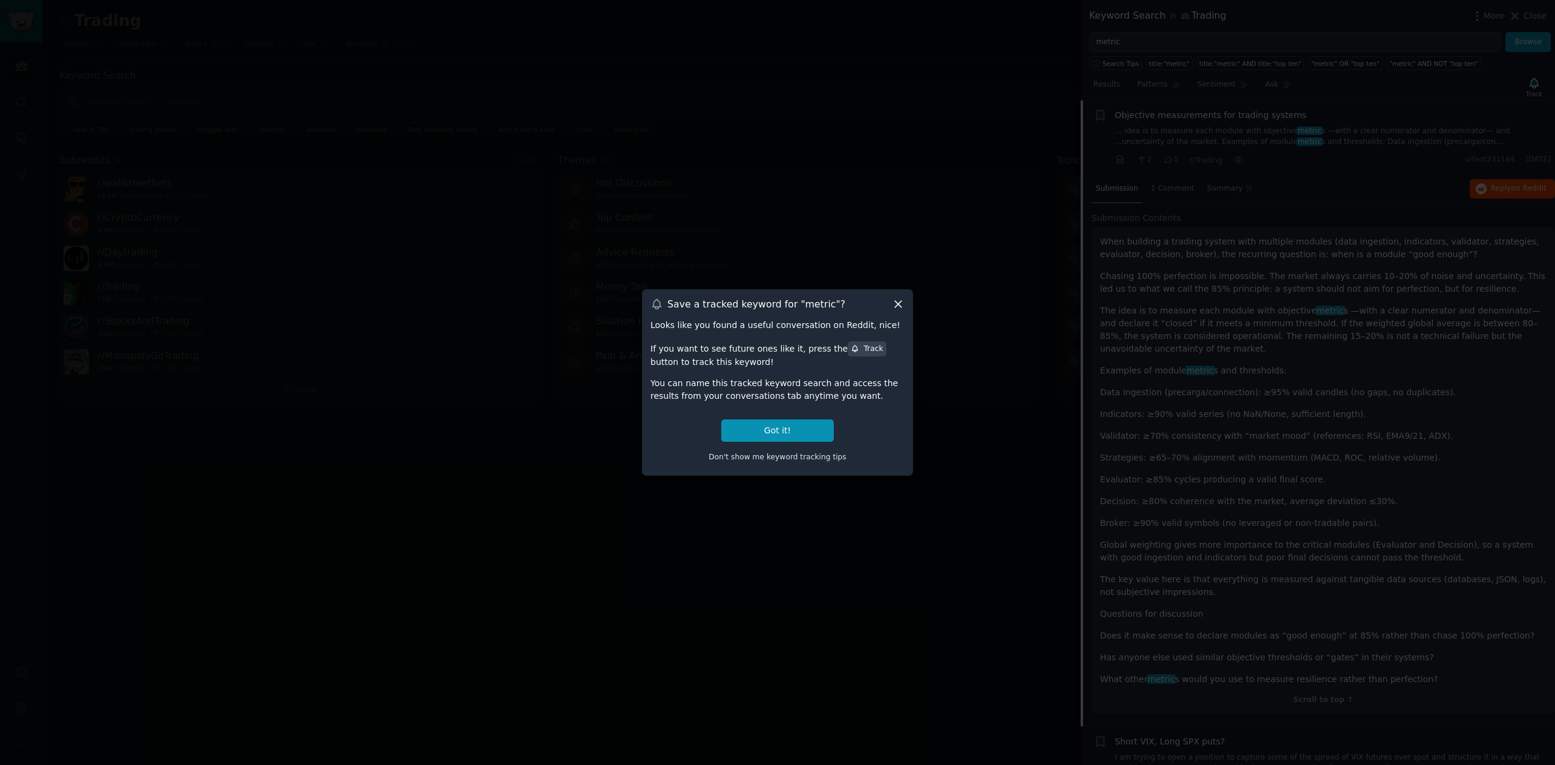
click at [896, 304] on icon at bounding box center [898, 304] width 13 height 13
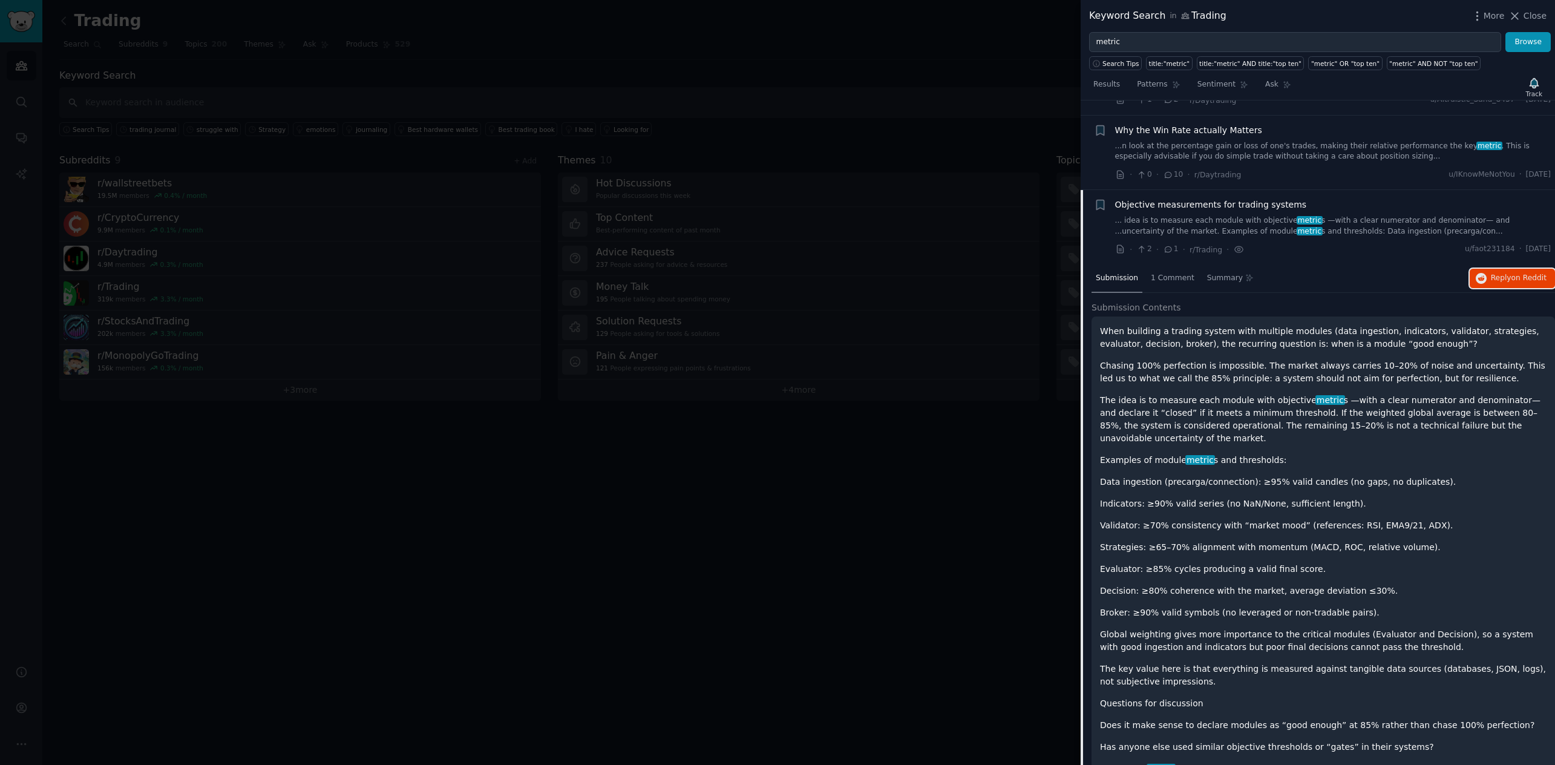
scroll to position [164, 0]
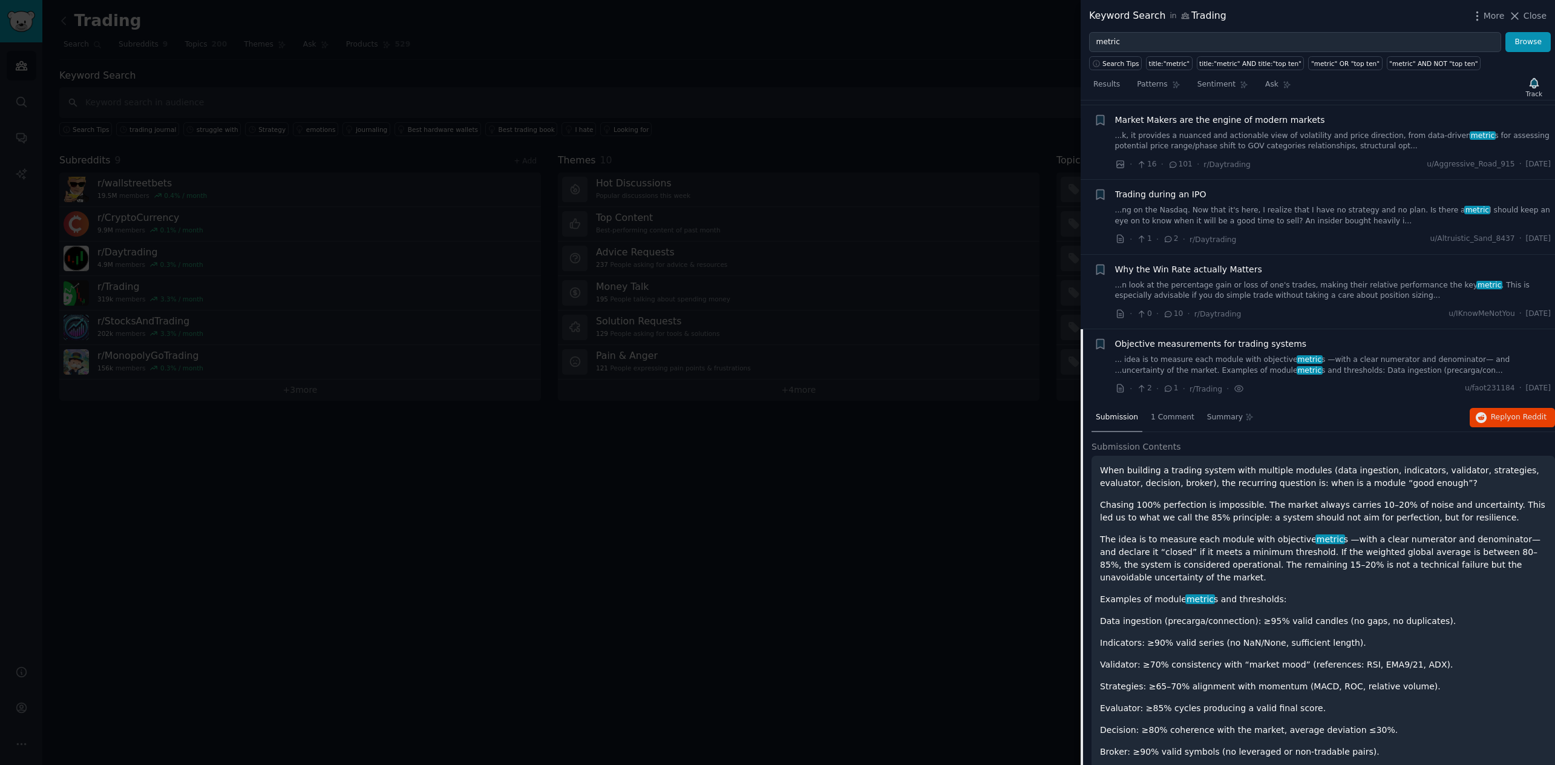
click at [1249, 344] on span "Objective measurements for trading systems" at bounding box center [1211, 344] width 192 height 13
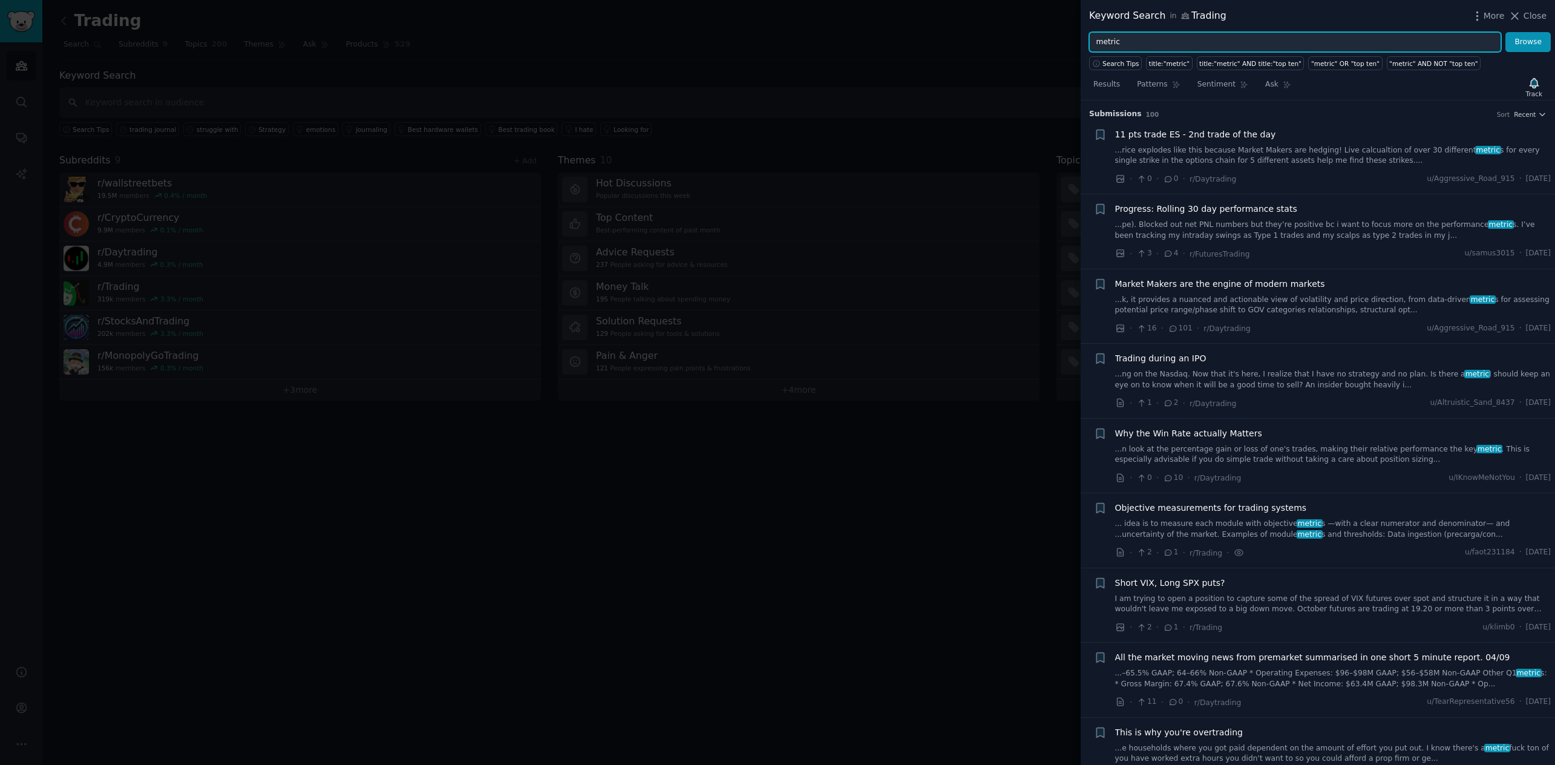
drag, startPoint x: 1138, startPoint y: 46, endPoint x: 1028, endPoint y: 30, distance: 110.6
click at [1029, 30] on div "Keyword Search in Trading More Close metric Browse Search Tips title:"metric" t…" at bounding box center [777, 382] width 1555 height 765
click at [1282, 32] on button "Browse" at bounding box center [1527, 42] width 45 height 21
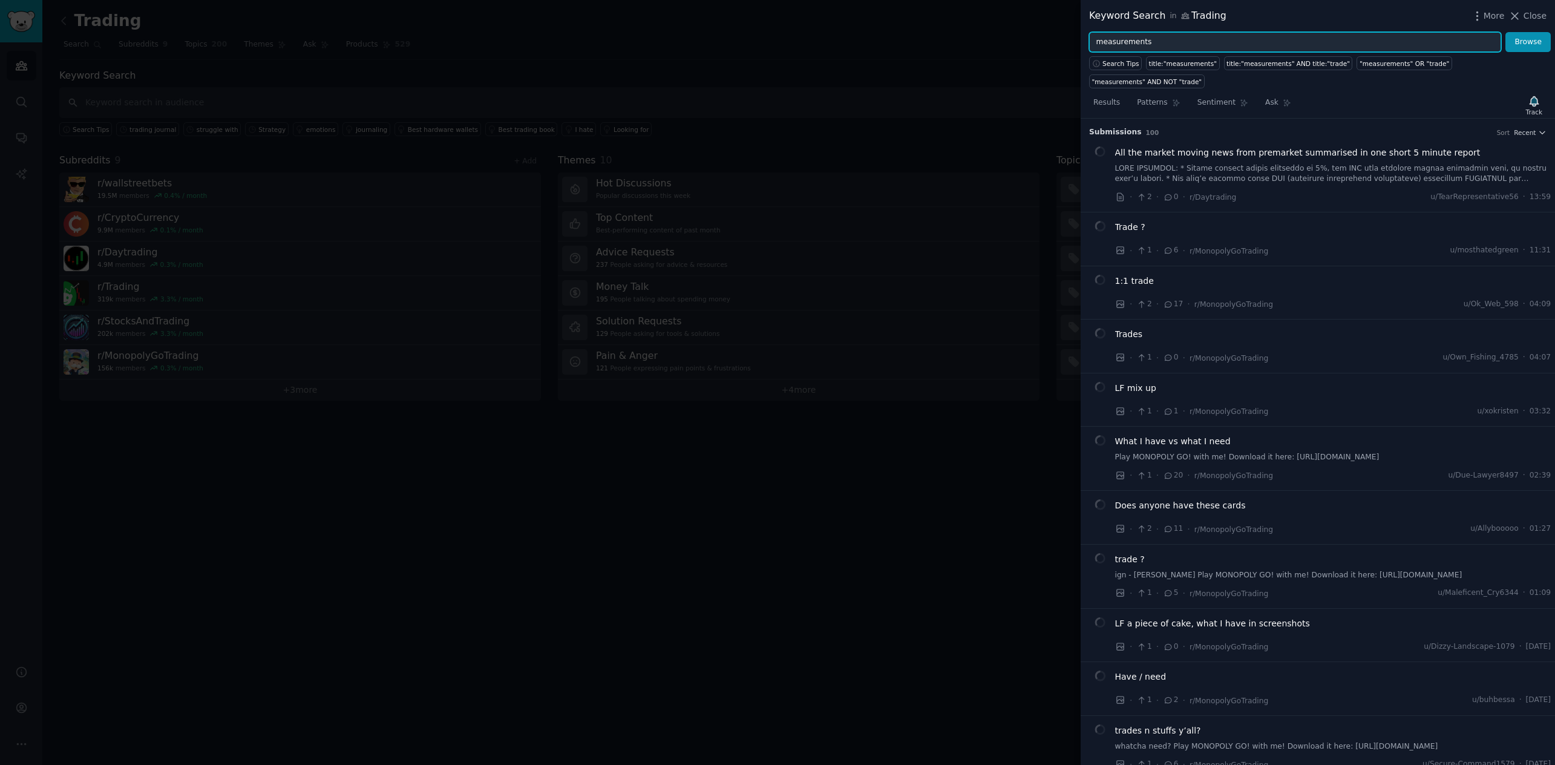
drag, startPoint x: 1132, startPoint y: 32, endPoint x: 1065, endPoint y: 28, distance: 67.3
click at [1065, 28] on div "Keyword Search in Trading More Close measurements Browse Search Tips title:"mea…" at bounding box center [777, 382] width 1555 height 765
click at [1282, 32] on button "Browse" at bounding box center [1527, 42] width 45 height 21
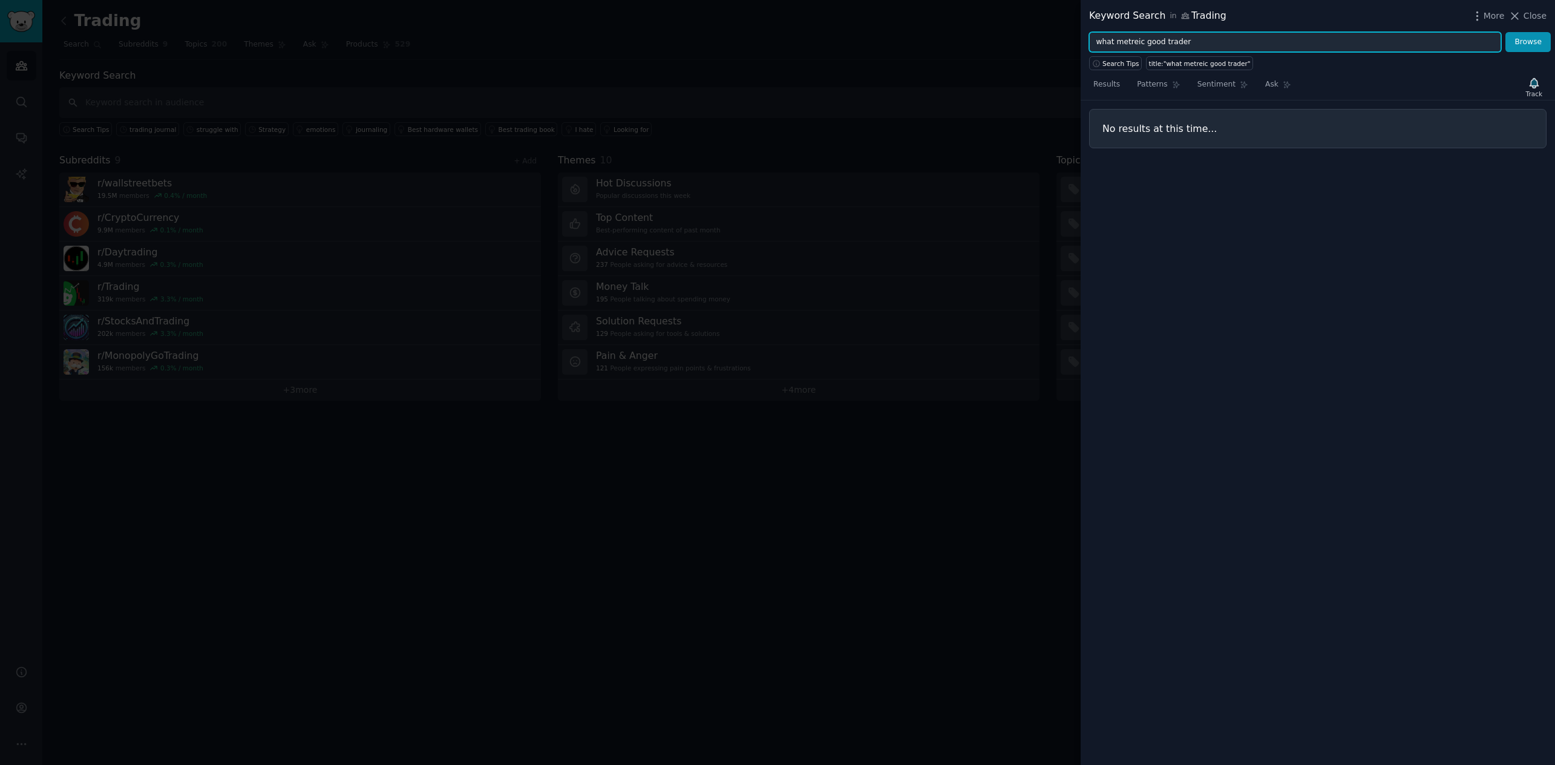
click at [1132, 44] on input "what metreic good trader" at bounding box center [1295, 42] width 412 height 21
click at [1143, 44] on input "what metreic good trader" at bounding box center [1295, 42] width 412 height 21
click at [1282, 32] on button "Browse" at bounding box center [1527, 42] width 45 height 21
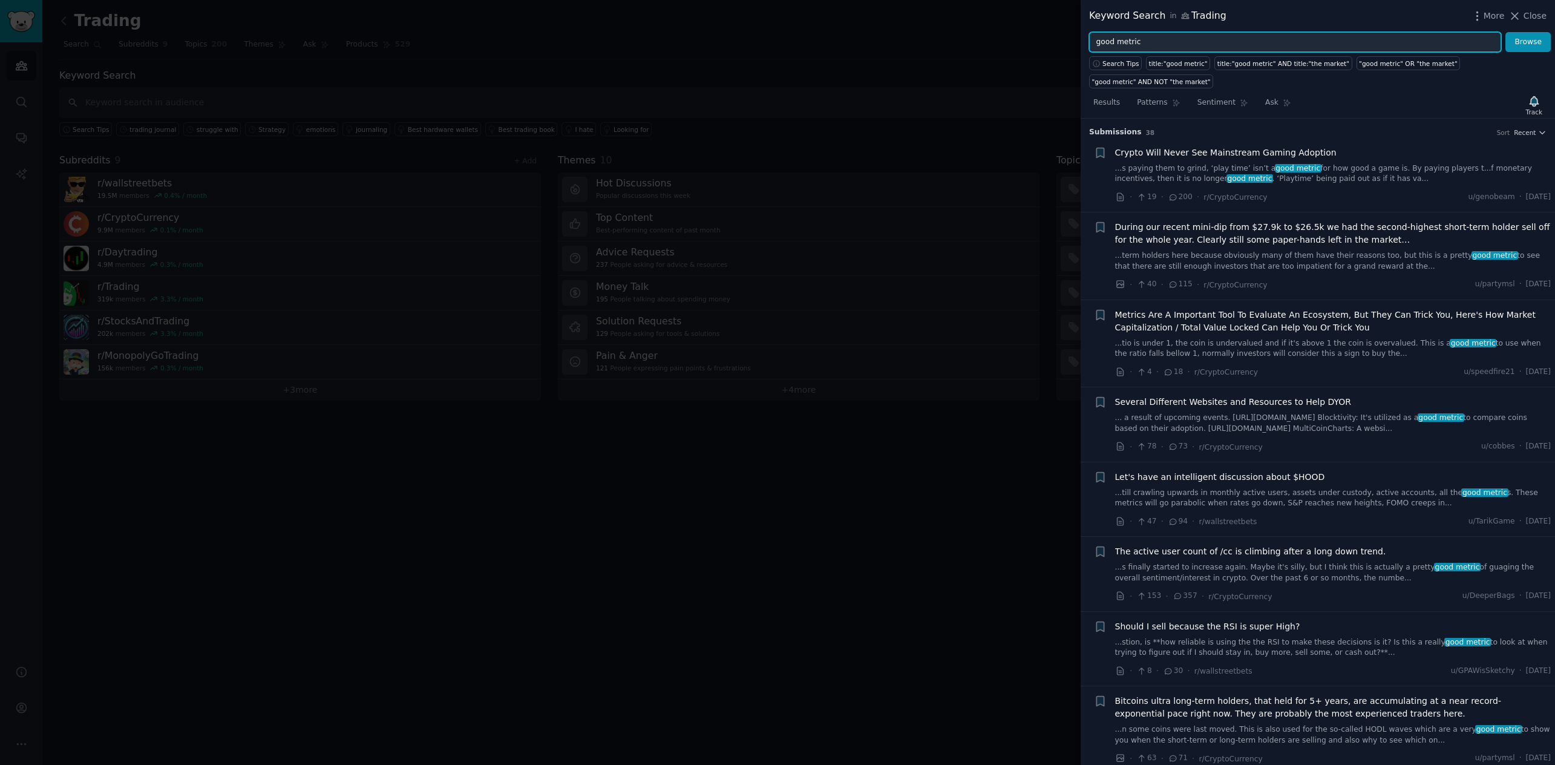
drag, startPoint x: 1138, startPoint y: 36, endPoint x: 1197, endPoint y: 39, distance: 59.3
click at [1197, 39] on input "good metric" at bounding box center [1295, 42] width 412 height 21
click at [1282, 32] on button "Browse" at bounding box center [1527, 42] width 45 height 21
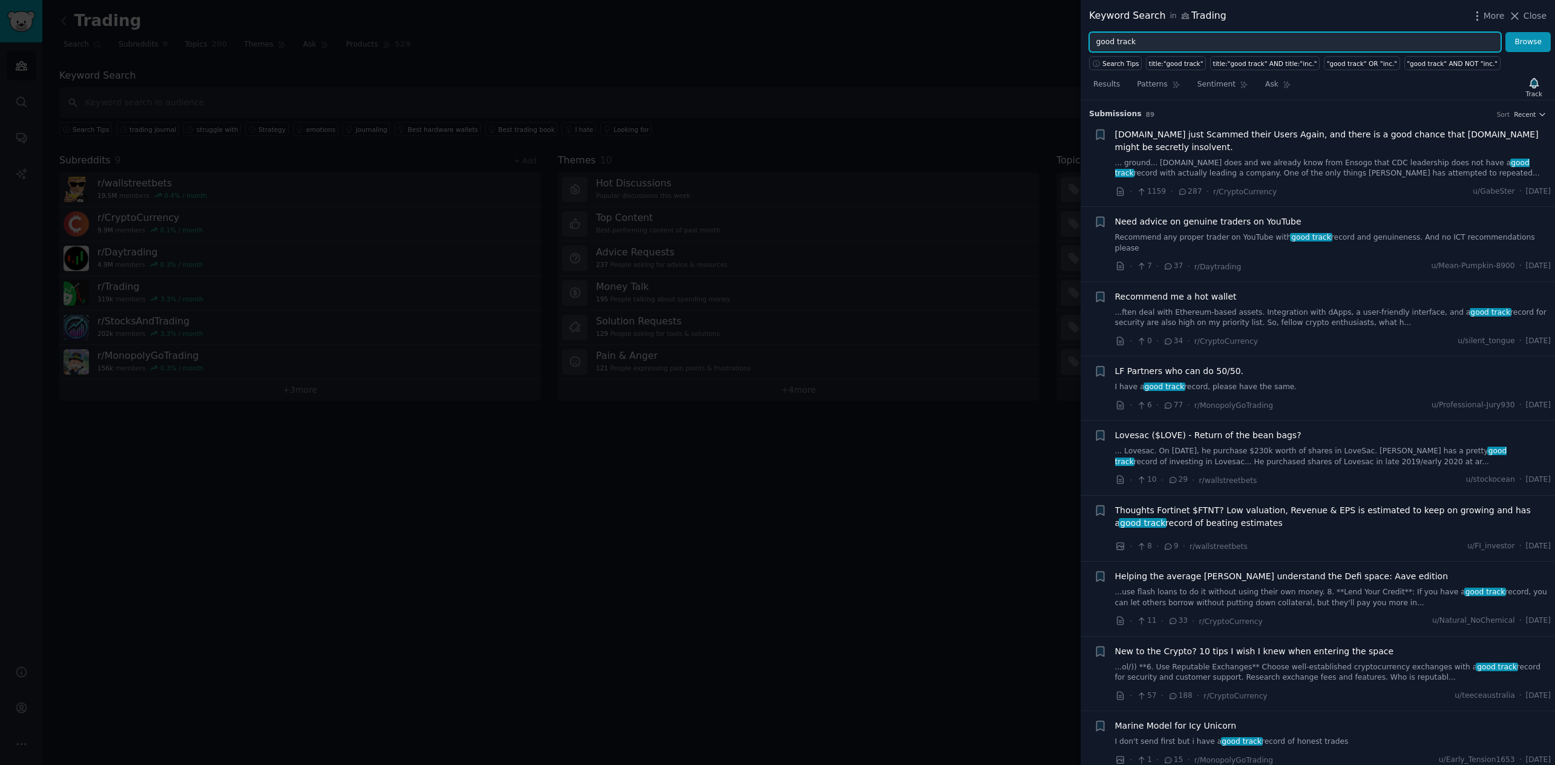
click at [1097, 40] on input "good track" at bounding box center [1295, 42] width 412 height 21
click at [1282, 32] on button "Browse" at bounding box center [1527, 42] width 45 height 21
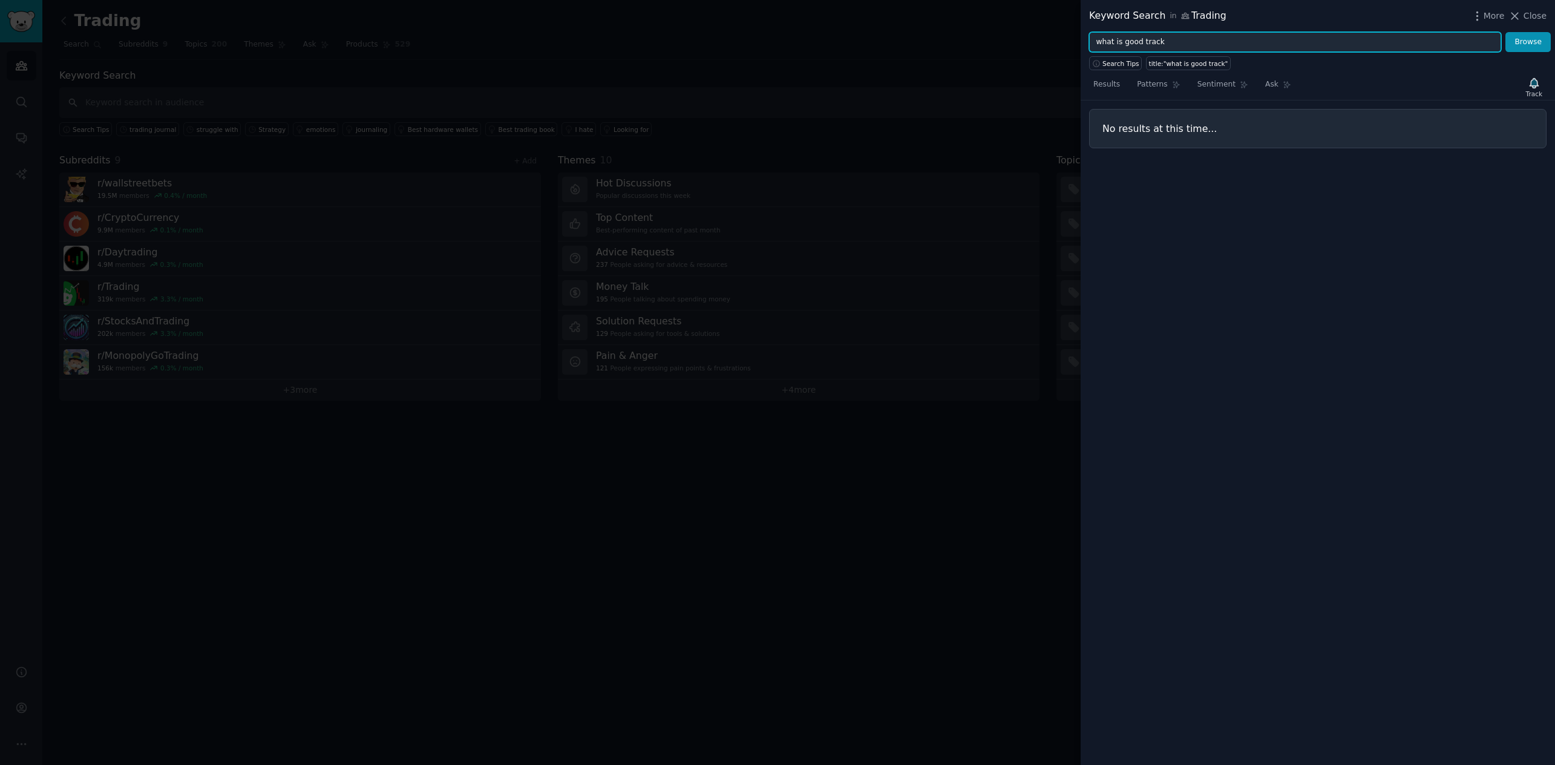
click at [1175, 43] on input "what is good track" at bounding box center [1295, 42] width 412 height 21
click at [1282, 32] on button "Browse" at bounding box center [1527, 42] width 45 height 21
drag, startPoint x: 1143, startPoint y: 42, endPoint x: 958, endPoint y: 67, distance: 186.7
click at [958, 67] on div "Keyword Search in Trading More Close what is good track record Browse Search Ti…" at bounding box center [777, 382] width 1555 height 765
type input "track record"
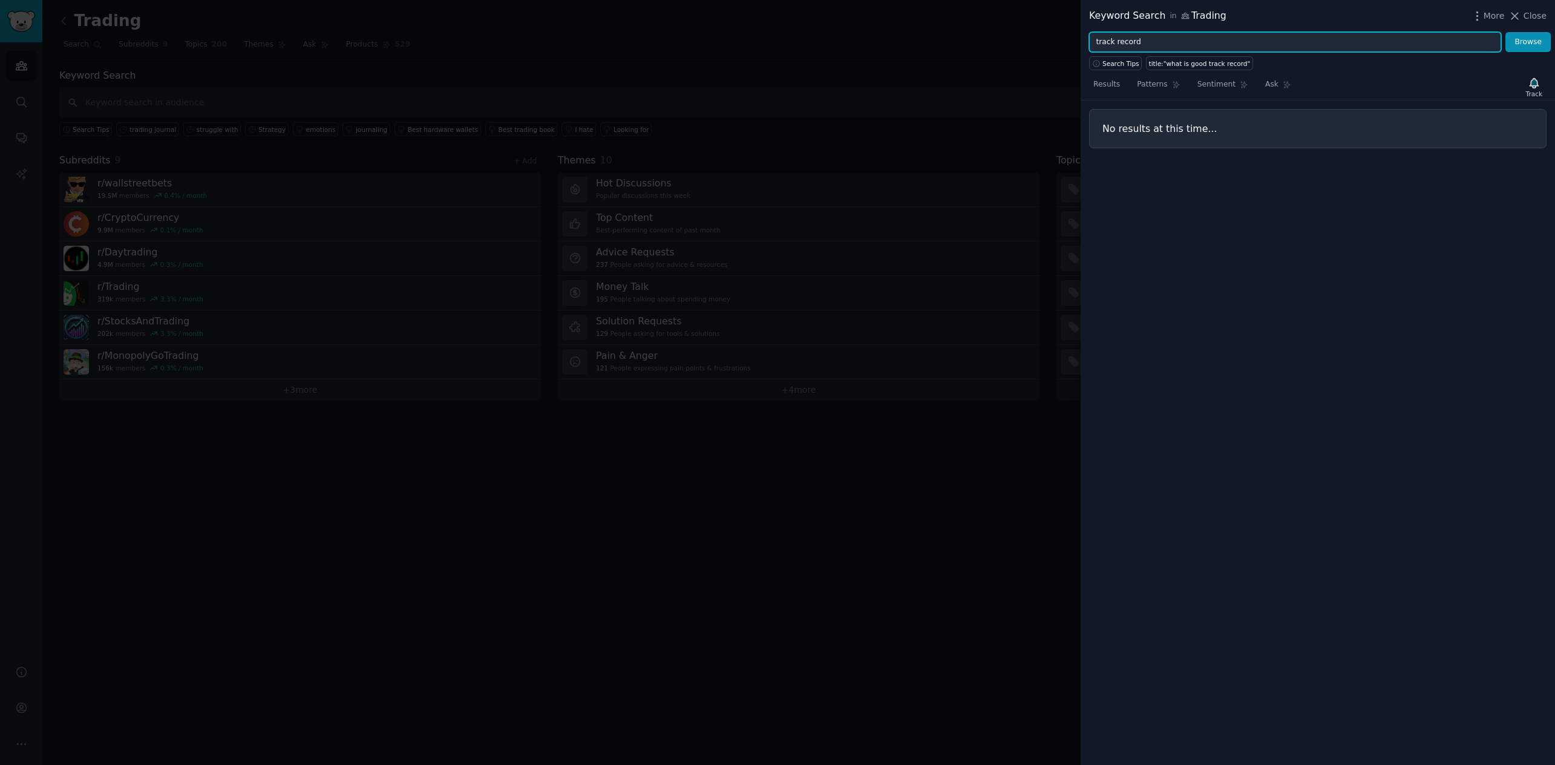
click at [1282, 32] on button "Browse" at bounding box center [1527, 42] width 45 height 21
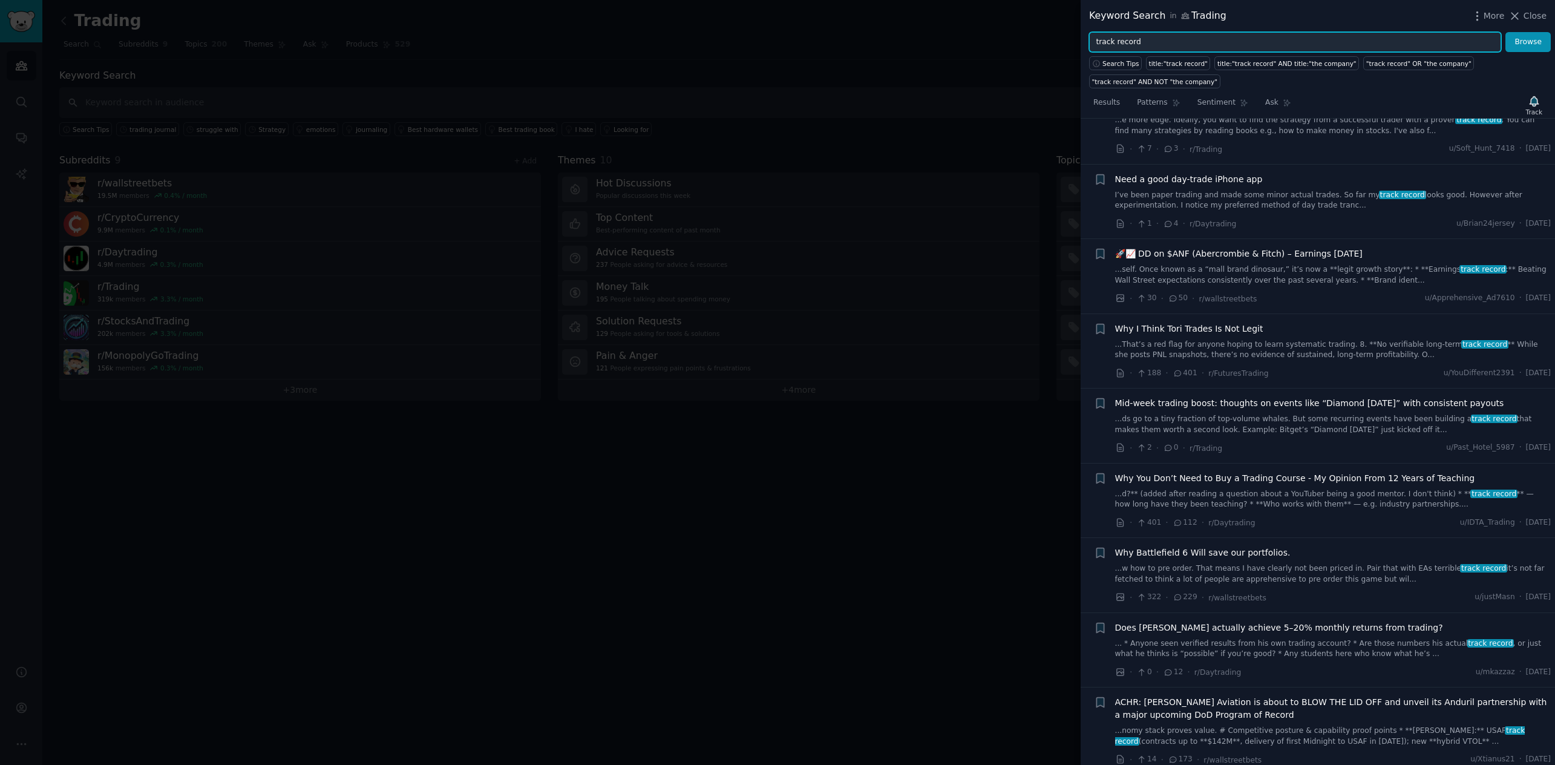
scroll to position [143, 0]
